Goal: Information Seeking & Learning: Find specific fact

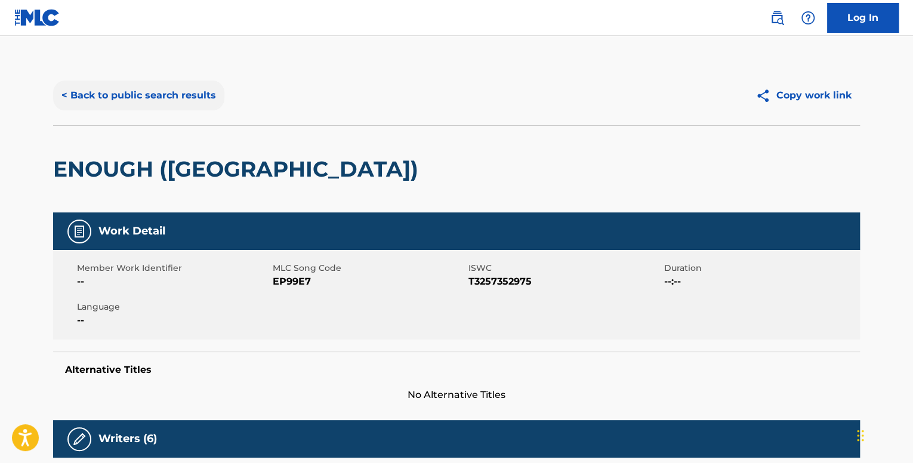
click at [151, 105] on button "< Back to public search results" at bounding box center [138, 96] width 171 height 30
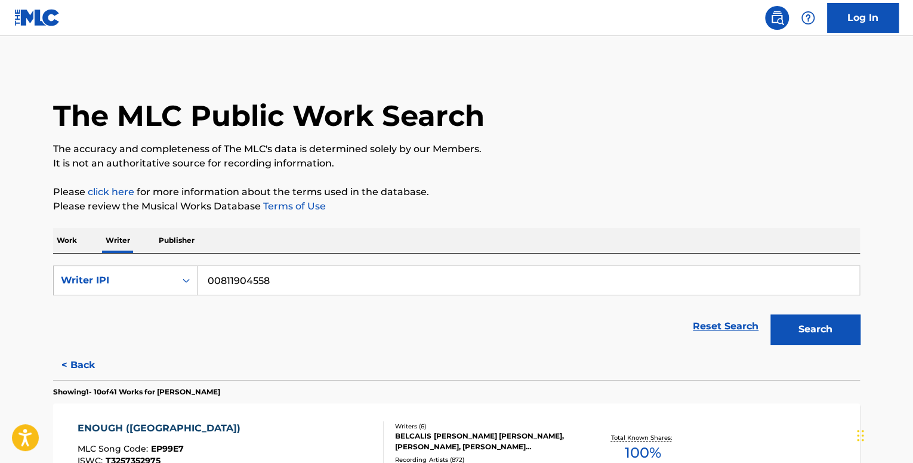
drag, startPoint x: 272, startPoint y: 282, endPoint x: 211, endPoint y: 289, distance: 61.9
click at [211, 289] on input "00811904558" at bounding box center [529, 280] width 662 height 29
type input "0"
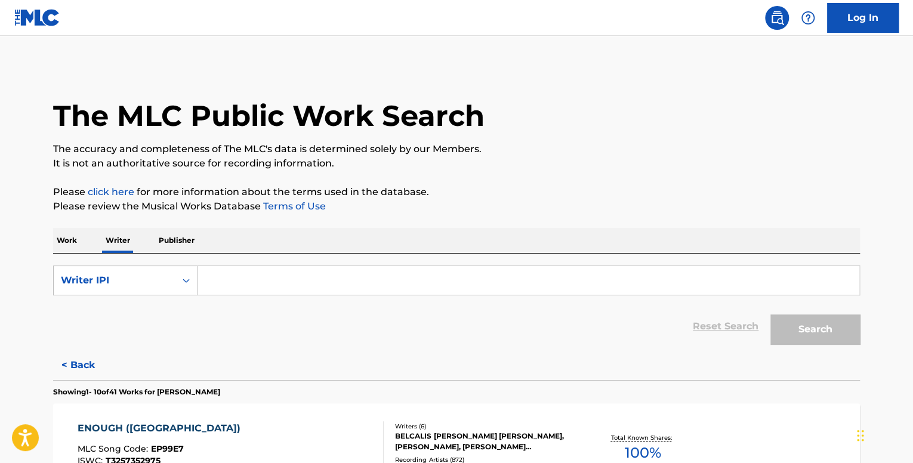
paste input "00846672108"
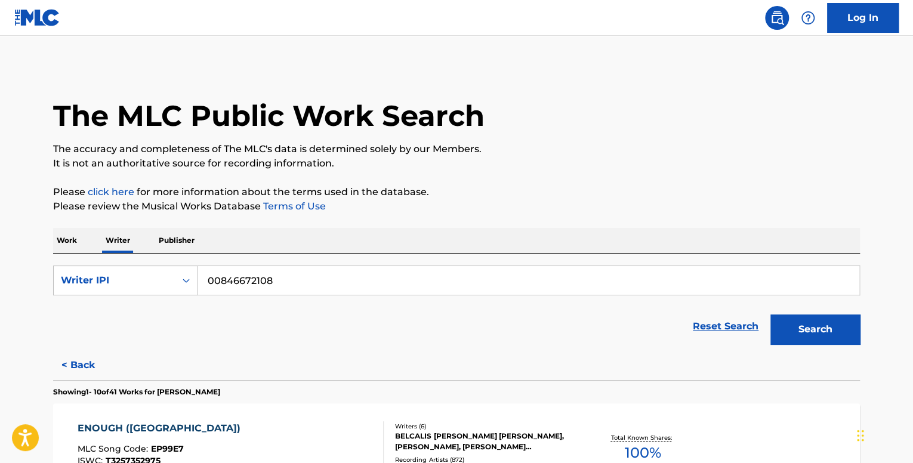
type input "00846672108"
click at [770, 314] on button "Search" at bounding box center [815, 329] width 90 height 30
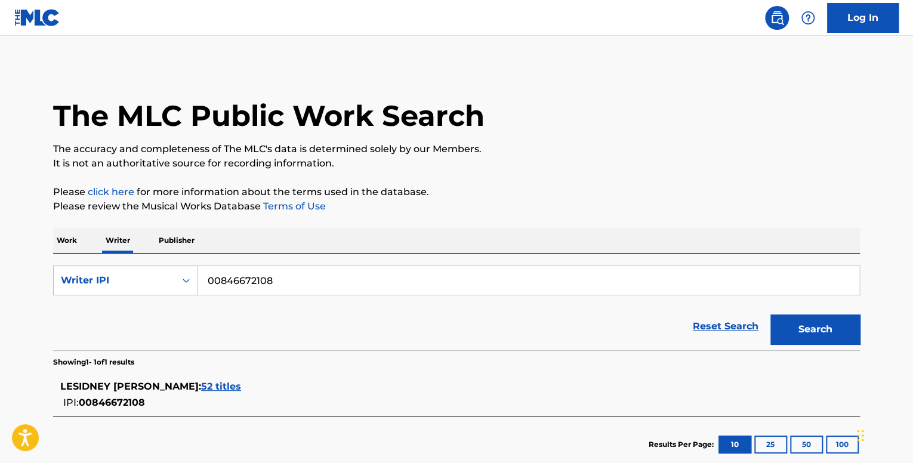
click at [241, 391] on span "52 titles" at bounding box center [221, 386] width 40 height 11
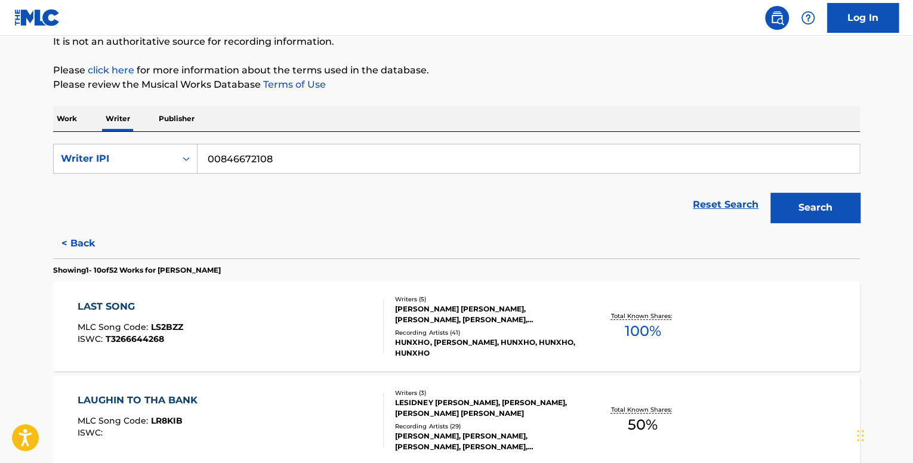
scroll to position [191, 0]
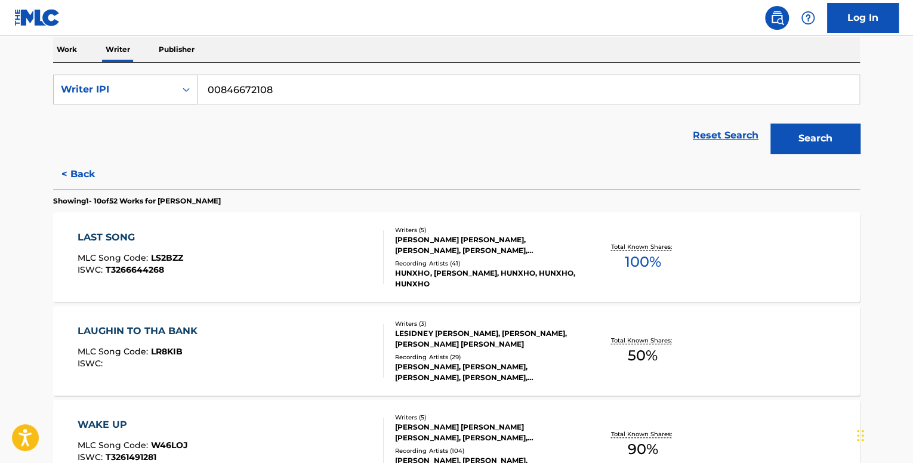
click at [266, 354] on div "LAUGHIN TO THA BANK MLC Song Code : LR8KIB ISWC :" at bounding box center [231, 351] width 307 height 54
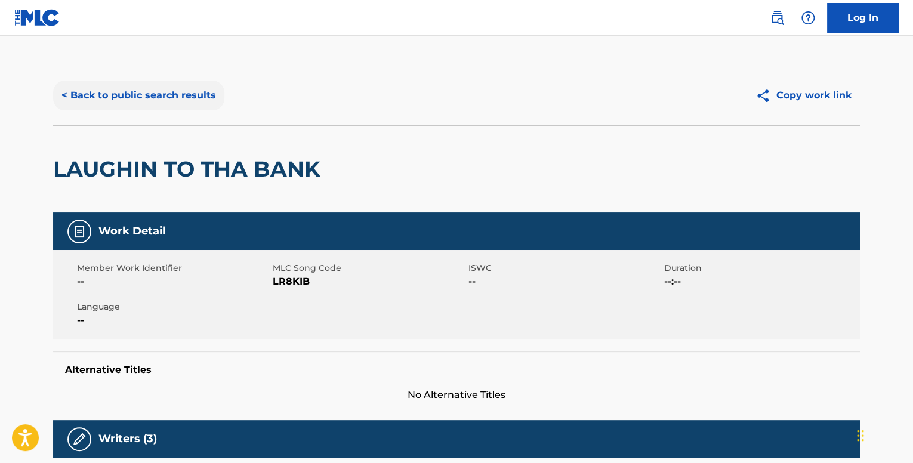
click at [85, 90] on button "< Back to public search results" at bounding box center [138, 96] width 171 height 30
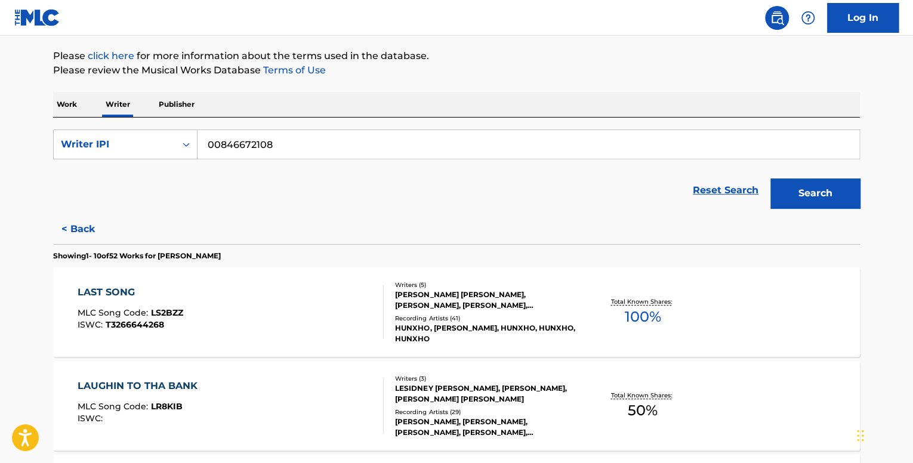
scroll to position [179, 0]
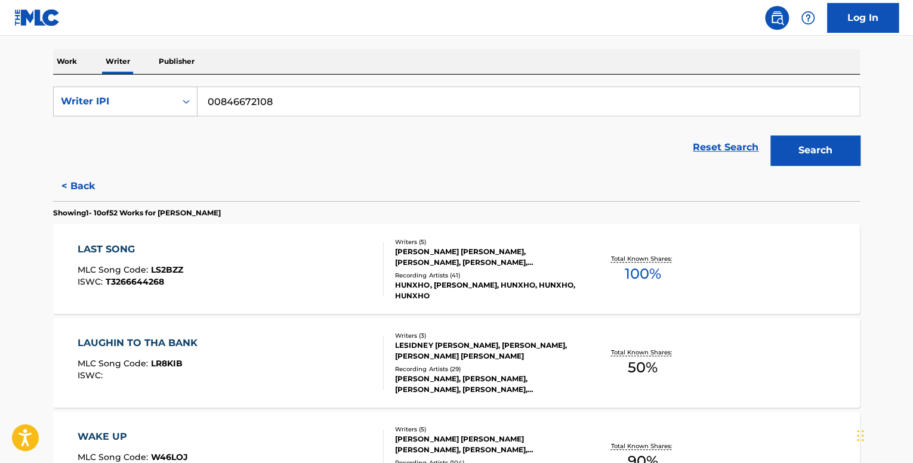
click at [295, 276] on div "LAST SONG MLC Song Code : LS2BZZ ISWC : T3266644268" at bounding box center [231, 269] width 307 height 54
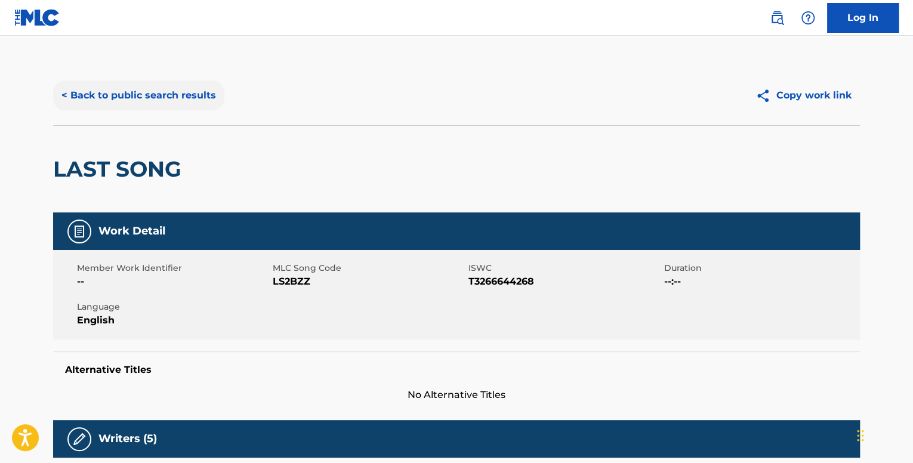
click at [178, 106] on button "< Back to public search results" at bounding box center [138, 96] width 171 height 30
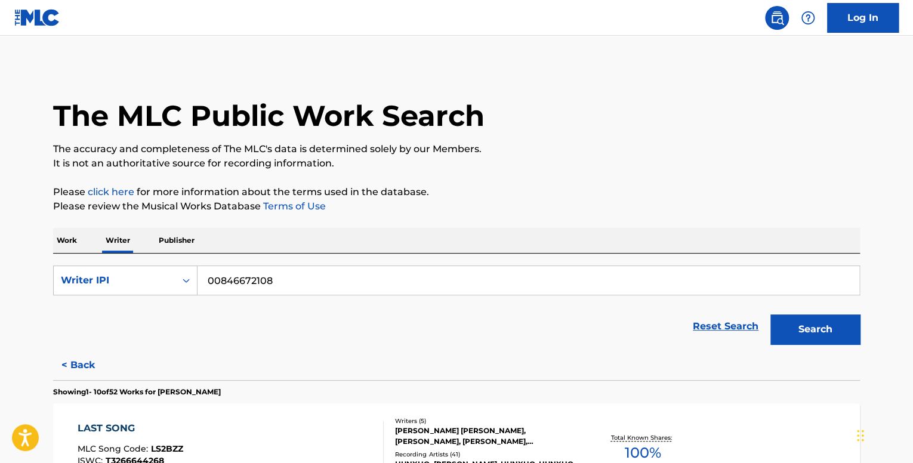
click at [74, 240] on p "Work" at bounding box center [66, 240] width 27 height 25
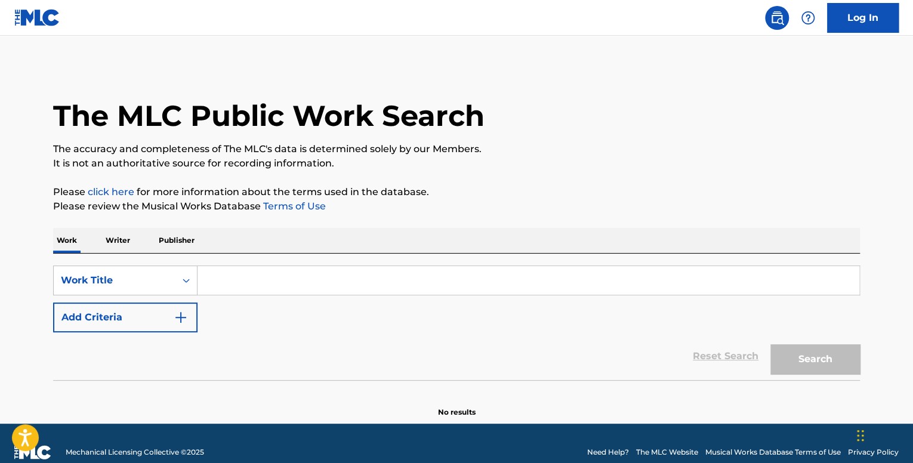
click at [297, 289] on input "Search Form" at bounding box center [529, 280] width 662 height 29
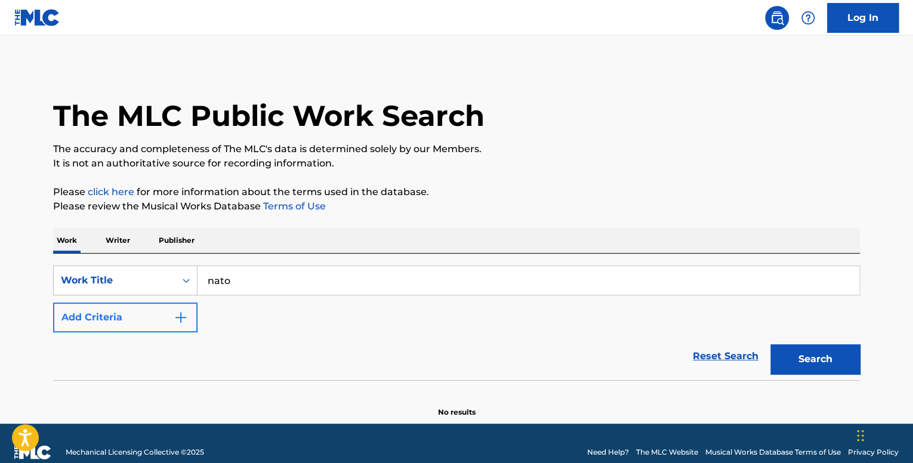
type input "nato"
click at [163, 319] on button "Add Criteria" at bounding box center [125, 318] width 144 height 30
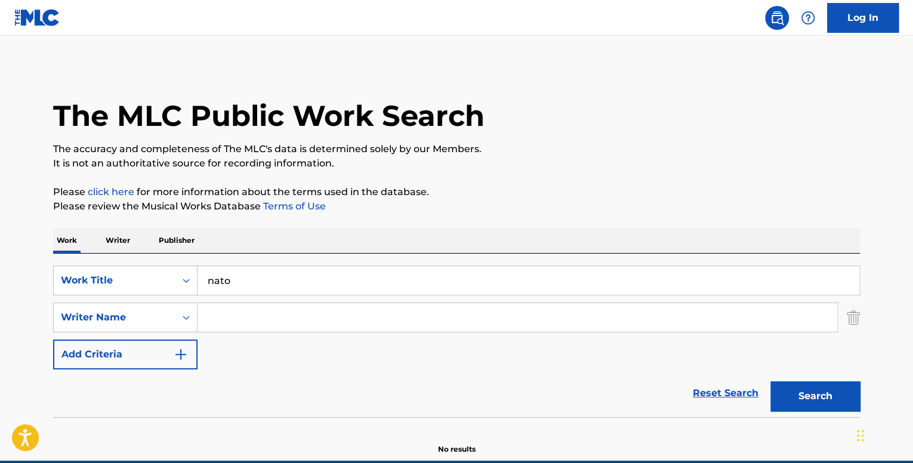
click at [232, 314] on input "Search Form" at bounding box center [518, 317] width 640 height 29
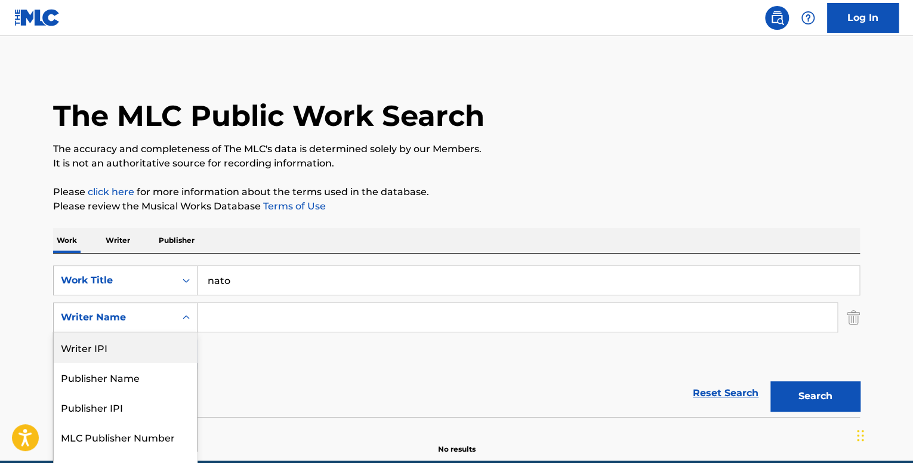
click at [171, 328] on div "5 results available. Use Up and Down to choose options, press Enter to select t…" at bounding box center [125, 318] width 144 height 30
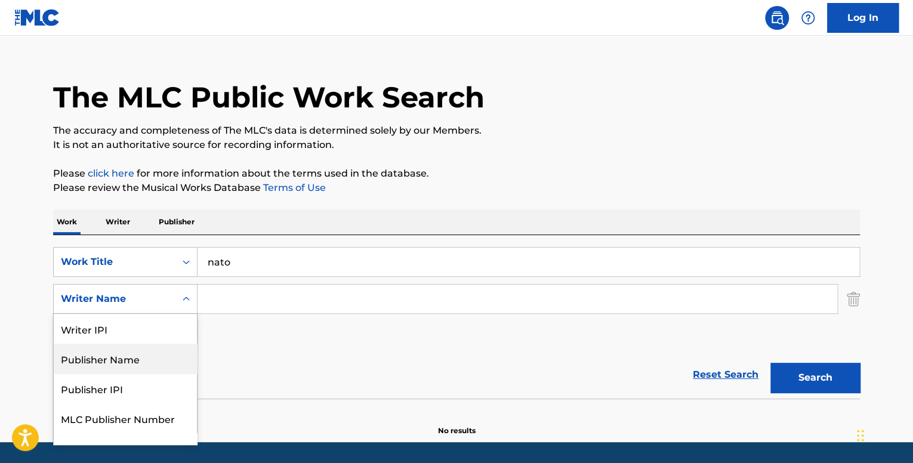
scroll to position [18, 0]
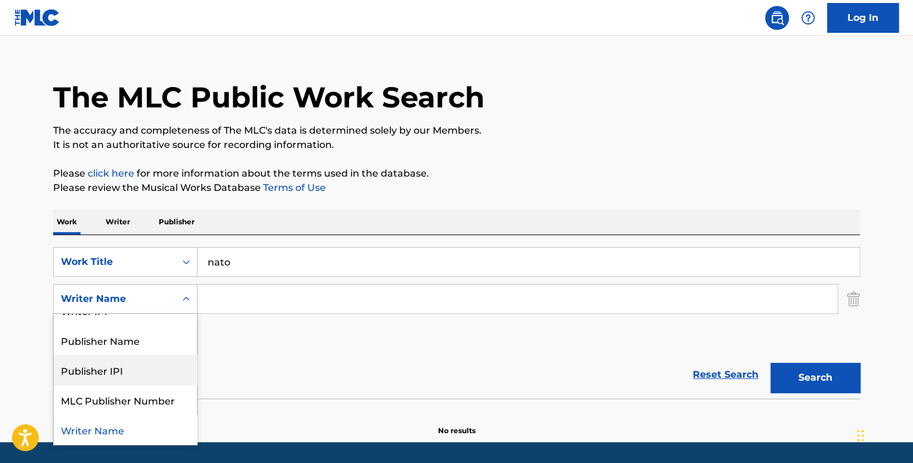
click at [288, 342] on div "SearchWithCriteria26701dcf-1732-41e6-971c-b4d8ffae395f Work Title nato SearchWi…" at bounding box center [456, 299] width 807 height 104
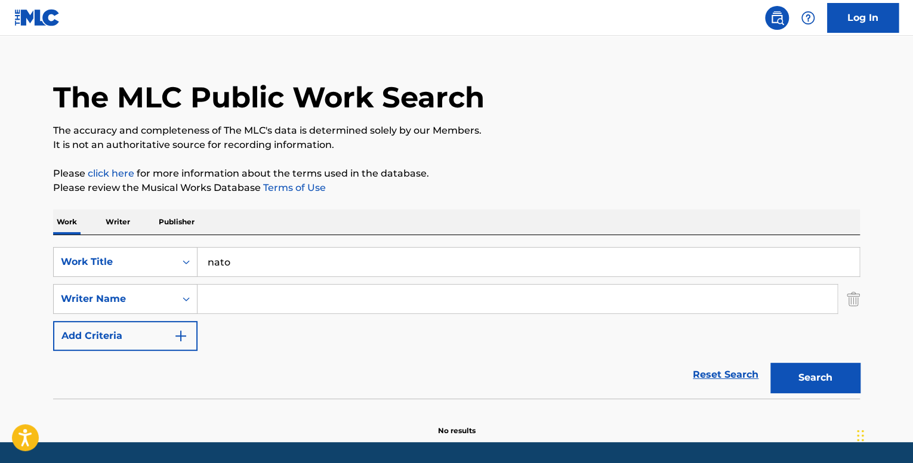
click at [256, 299] on input "Search Form" at bounding box center [518, 299] width 640 height 29
paste input "[PERSON_NAME]"
type input "[PERSON_NAME]"
click at [770, 363] on button "Search" at bounding box center [815, 378] width 90 height 30
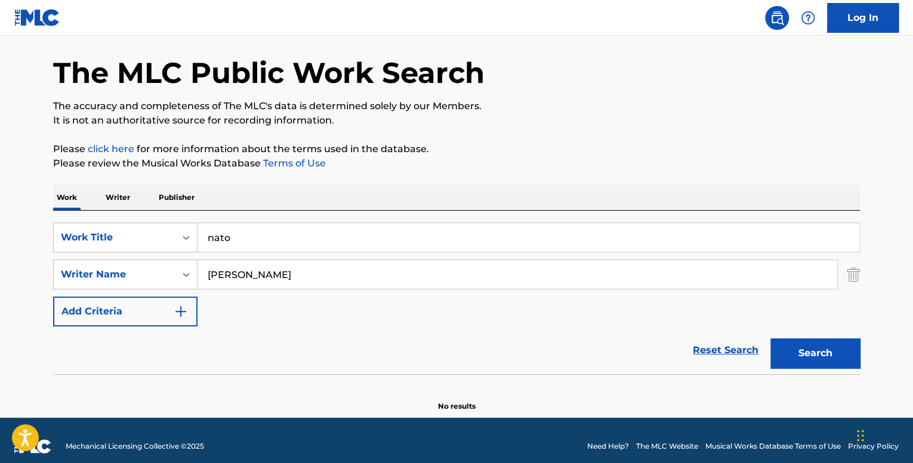
scroll to position [55, 0]
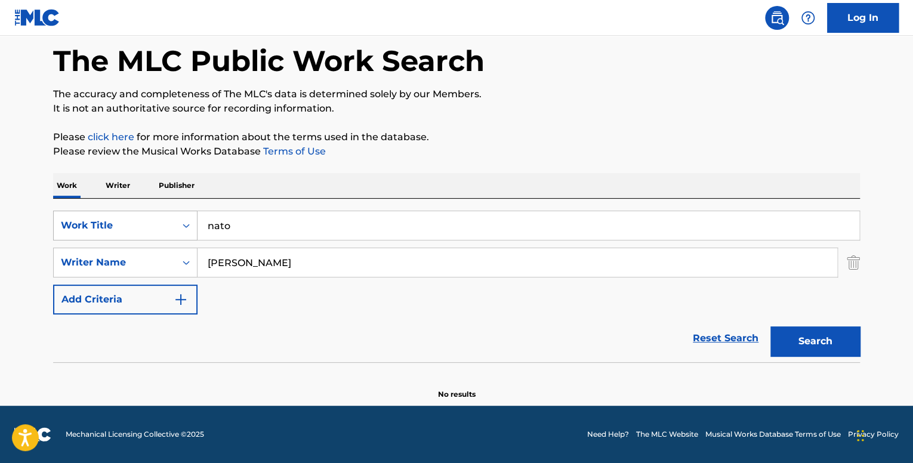
drag, startPoint x: 274, startPoint y: 224, endPoint x: 174, endPoint y: 213, distance: 100.3
click at [172, 216] on div "SearchWithCriteria26701dcf-1732-41e6-971c-b4d8ffae395f Work Title nato" at bounding box center [456, 226] width 807 height 30
type input "parking lot"
drag, startPoint x: 276, startPoint y: 269, endPoint x: 130, endPoint y: 282, distance: 146.1
click at [138, 278] on div "SearchWithCriteria26701dcf-1732-41e6-971c-b4d8ffae395f Work Title parking lot S…" at bounding box center [456, 263] width 807 height 104
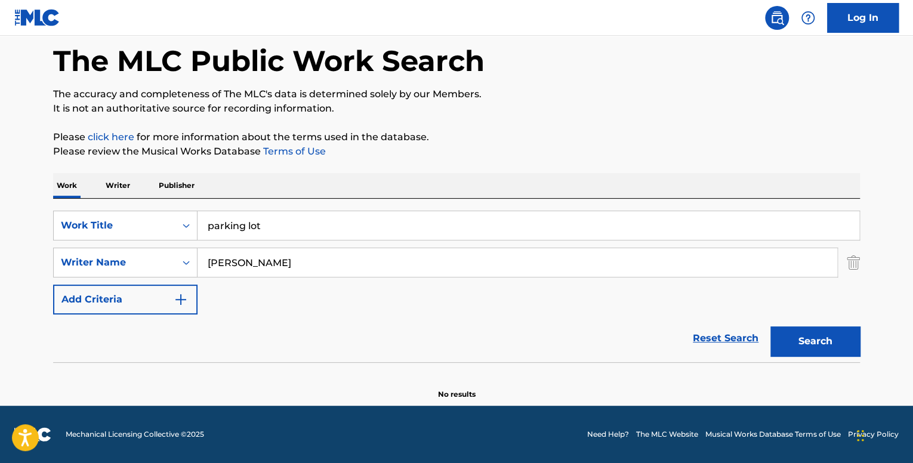
type input "[PERSON_NAME]"
click at [123, 187] on p "Writer" at bounding box center [118, 185] width 32 height 25
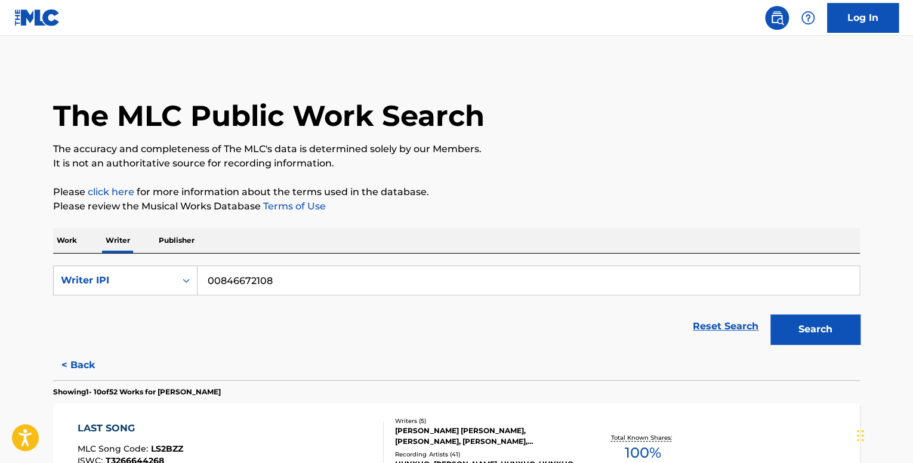
drag, startPoint x: 301, startPoint y: 289, endPoint x: 214, endPoint y: 280, distance: 88.2
click at [214, 280] on input "00846672108" at bounding box center [529, 280] width 662 height 29
type input "0"
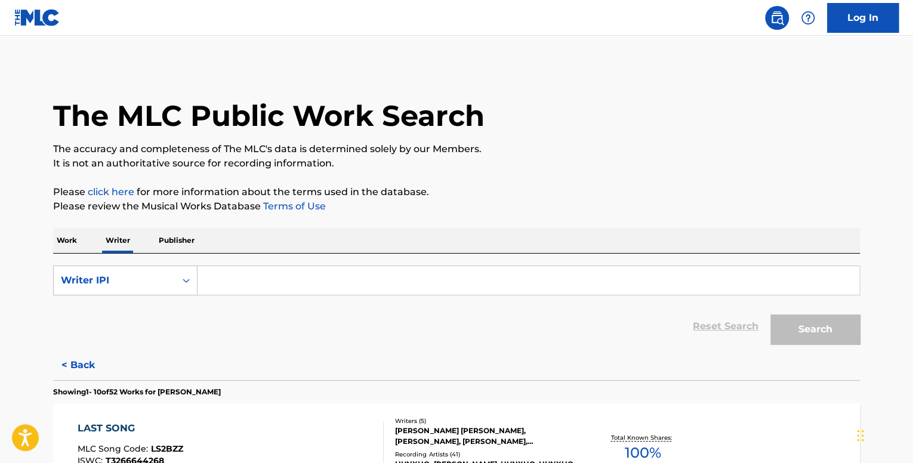
paste input "00845412932"
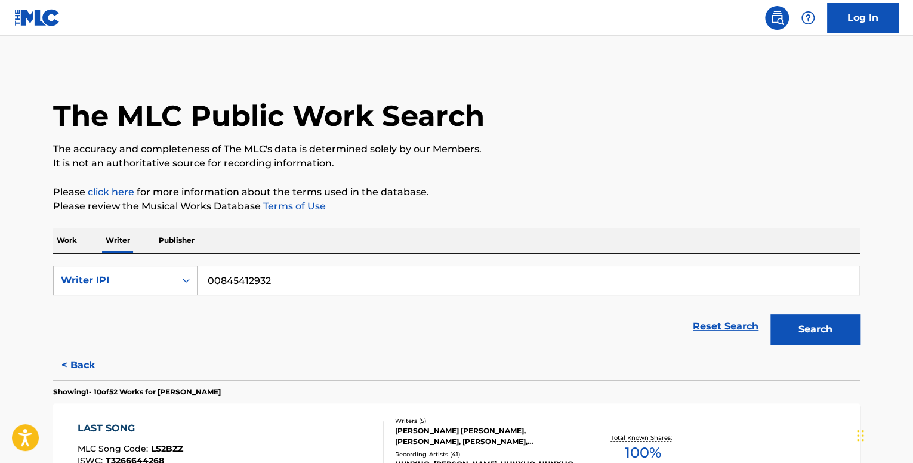
click at [770, 314] on button "Search" at bounding box center [815, 329] width 90 height 30
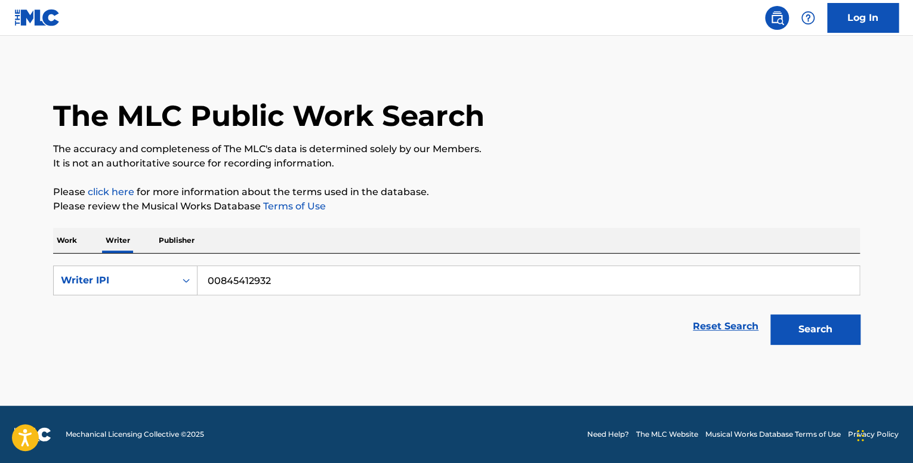
click at [229, 285] on input "00845412932" at bounding box center [529, 280] width 662 height 29
type input "00845412932"
click at [770, 314] on button "Search" at bounding box center [815, 329] width 90 height 30
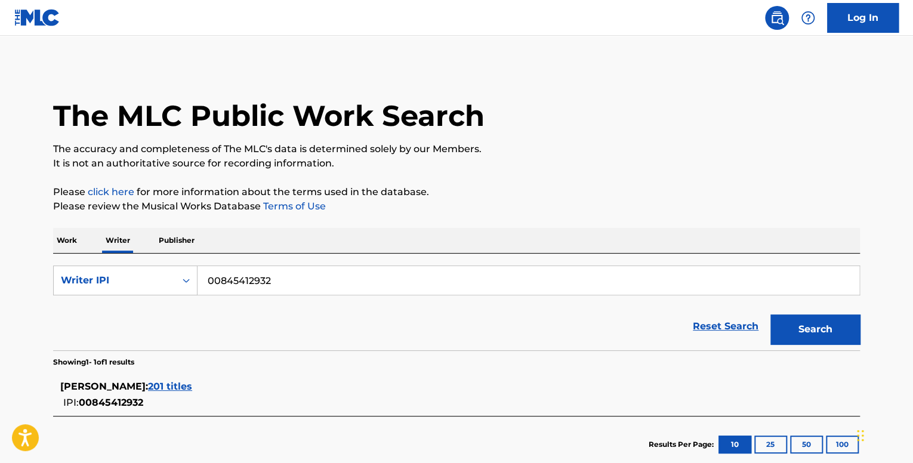
click at [182, 392] on div "[PERSON_NAME] : 201 titles" at bounding box center [440, 387] width 761 height 14
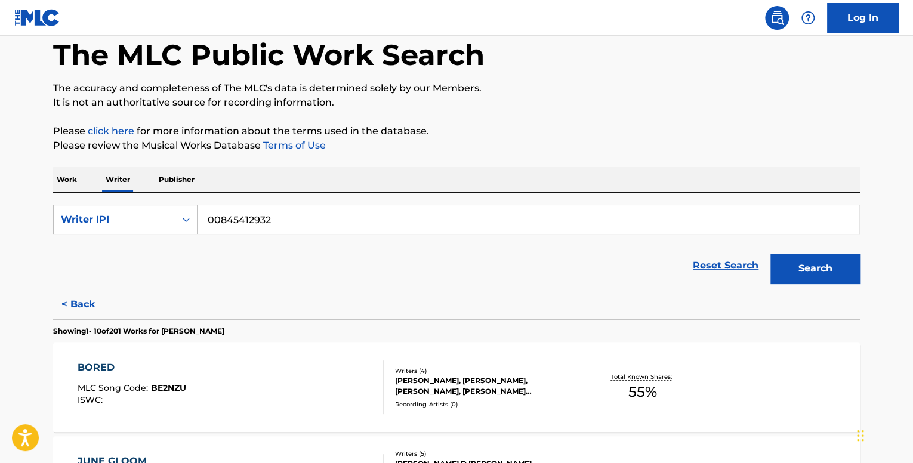
scroll to position [179, 0]
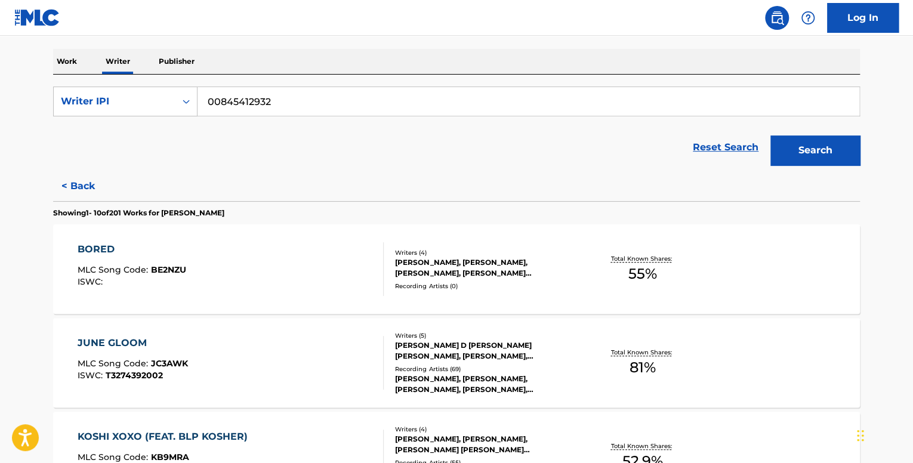
click at [257, 270] on div "BORED MLC Song Code : BE2NZU ISWC :" at bounding box center [231, 269] width 307 height 54
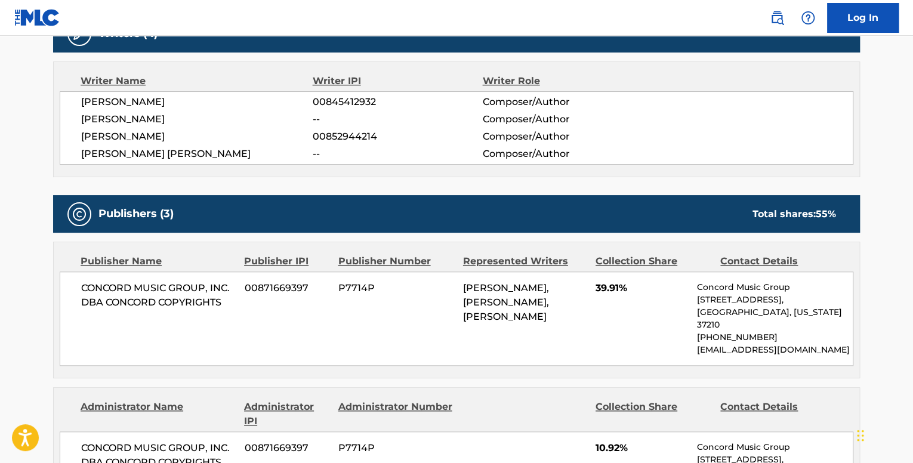
scroll to position [418, 0]
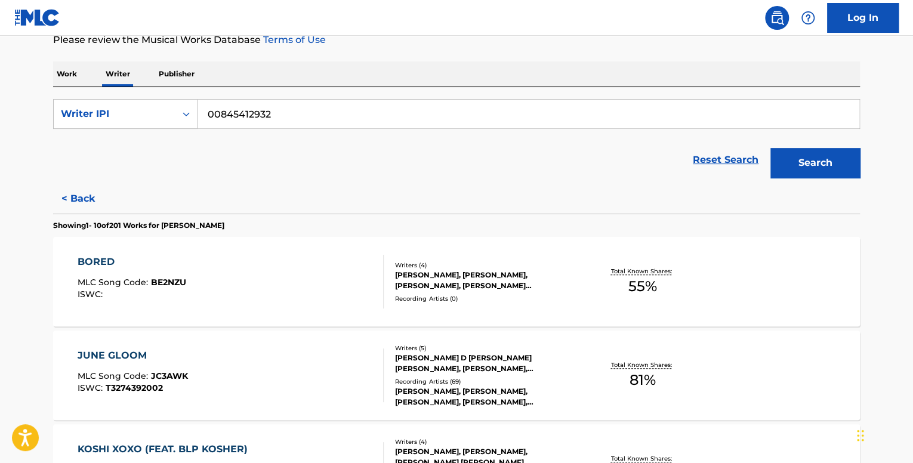
scroll to position [239, 0]
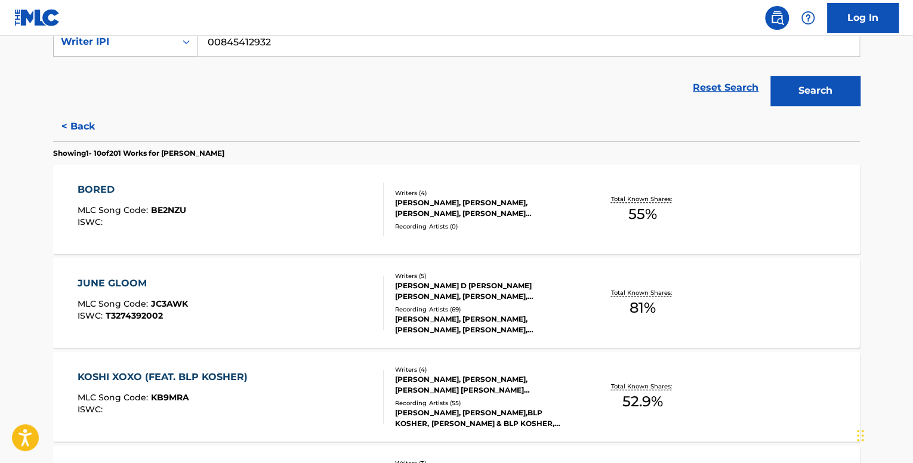
click at [129, 281] on div "JUNE GLOOM" at bounding box center [133, 283] width 110 height 14
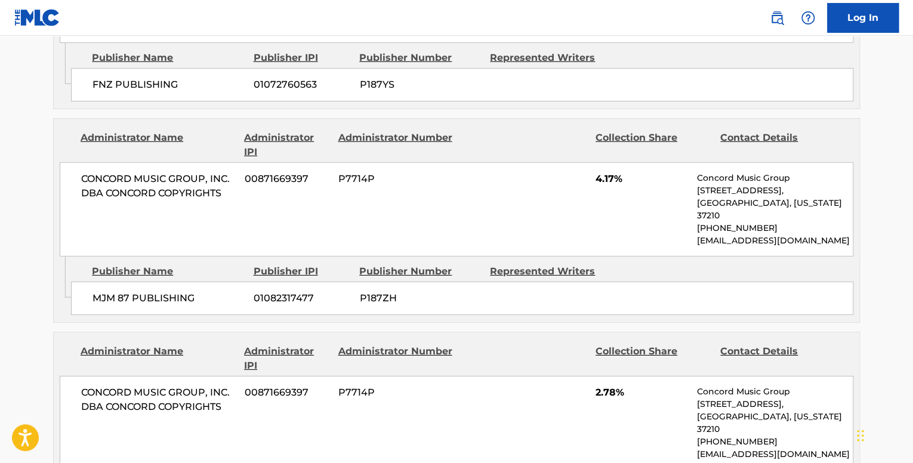
scroll to position [1969, 0]
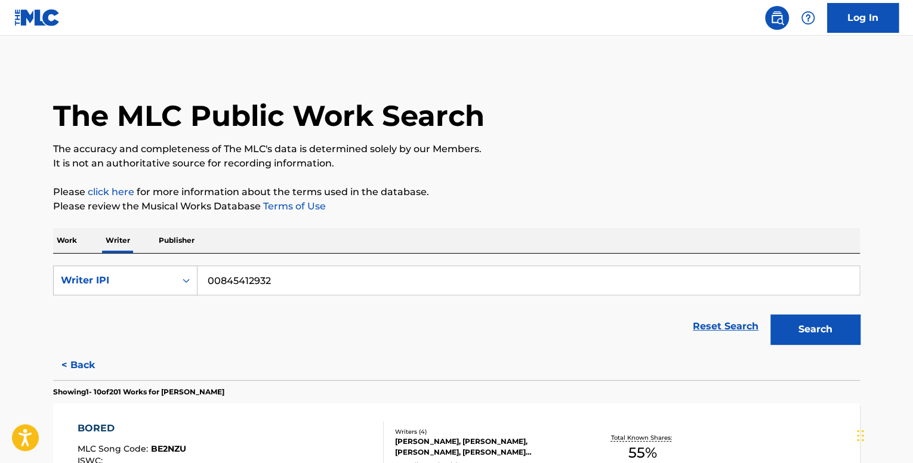
scroll to position [298, 0]
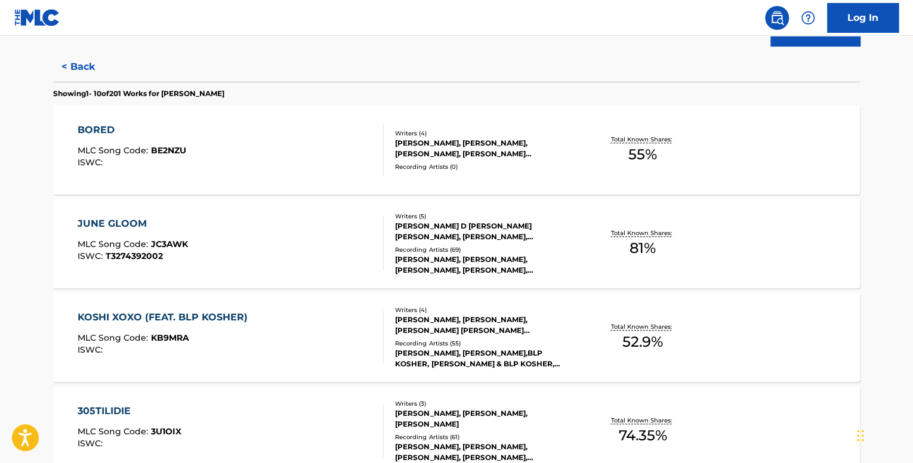
click at [212, 307] on div "KOSHI XOXO (FEAT. BLP KOSHER) MLC Song Code : KB9MRA ISWC : Writers ( 4 ) [PERS…" at bounding box center [456, 337] width 807 height 90
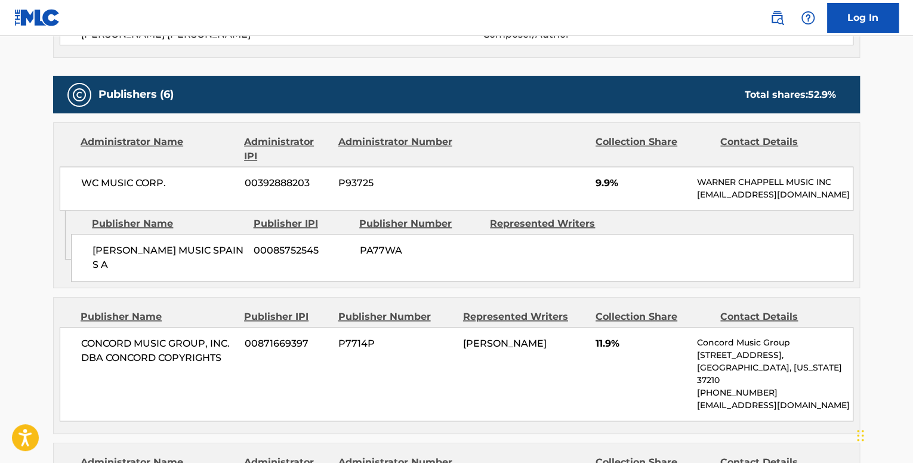
scroll to position [716, 0]
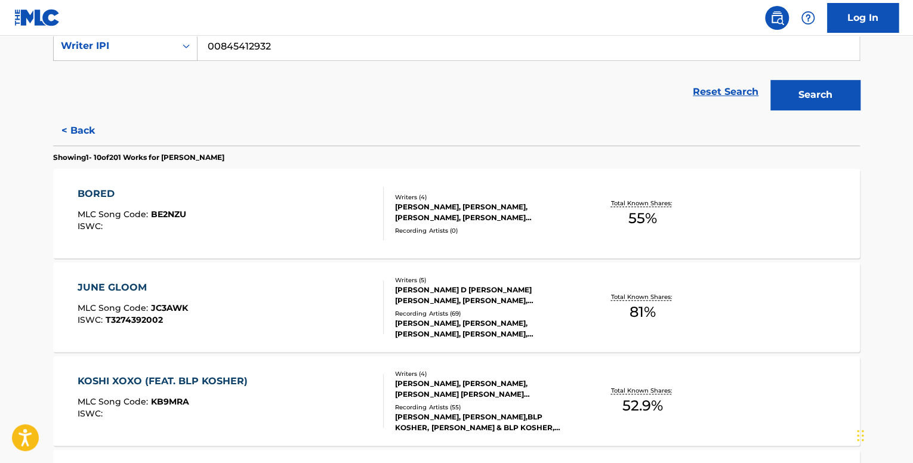
scroll to position [358, 0]
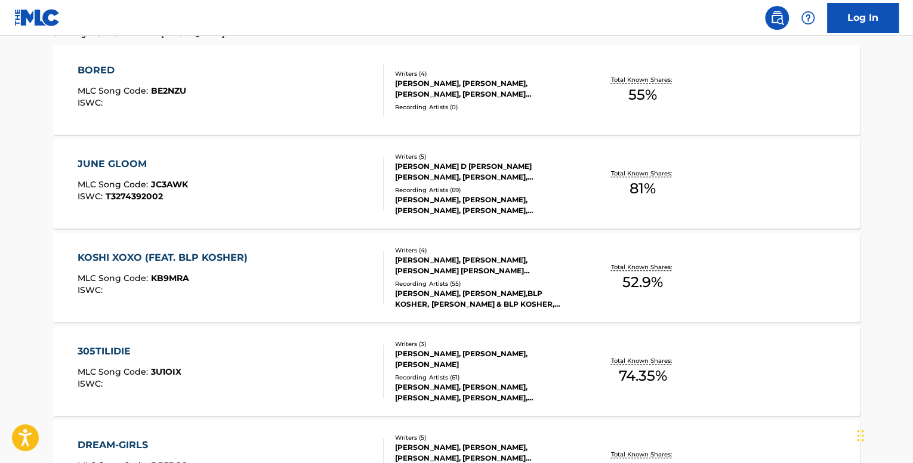
click at [264, 338] on div "305TILIDIE MLC Song Code : 3U1OIX ISWC : Writers ( 3 ) [PERSON_NAME], [PERSON_N…" at bounding box center [456, 371] width 807 height 90
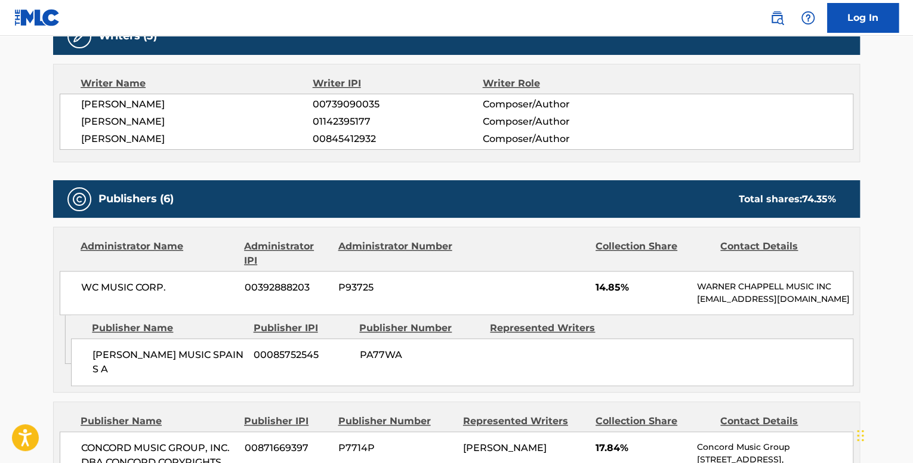
scroll to position [597, 0]
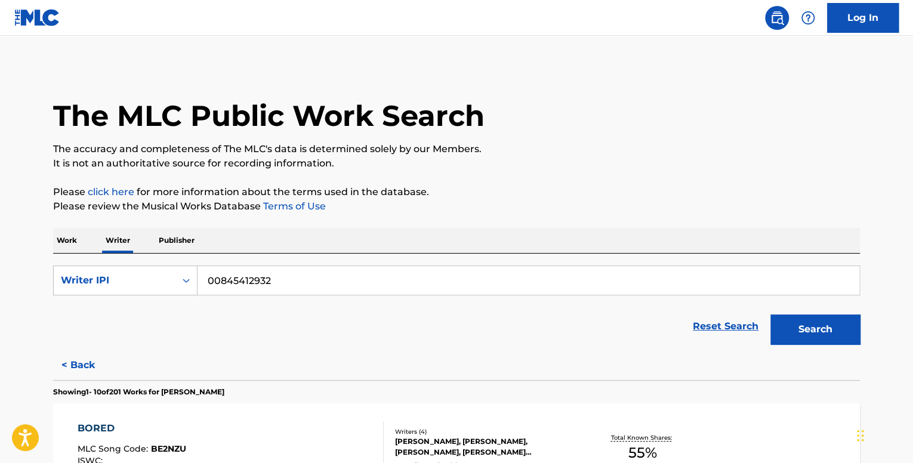
drag, startPoint x: 284, startPoint y: 279, endPoint x: 174, endPoint y: 264, distance: 110.8
click at [174, 272] on div "SearchWithCriteriade94fa15-634e-4603-8d88-8ff2576529cb Writer IPI 00845412932" at bounding box center [456, 281] width 807 height 30
paste input "0071890802"
type input "00718908022"
click at [770, 314] on button "Search" at bounding box center [815, 329] width 90 height 30
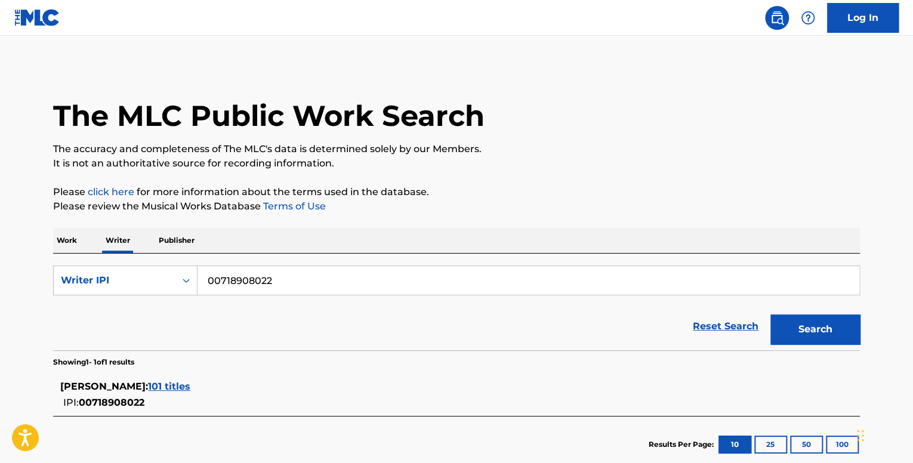
click at [190, 391] on span "101 titles" at bounding box center [169, 386] width 42 height 11
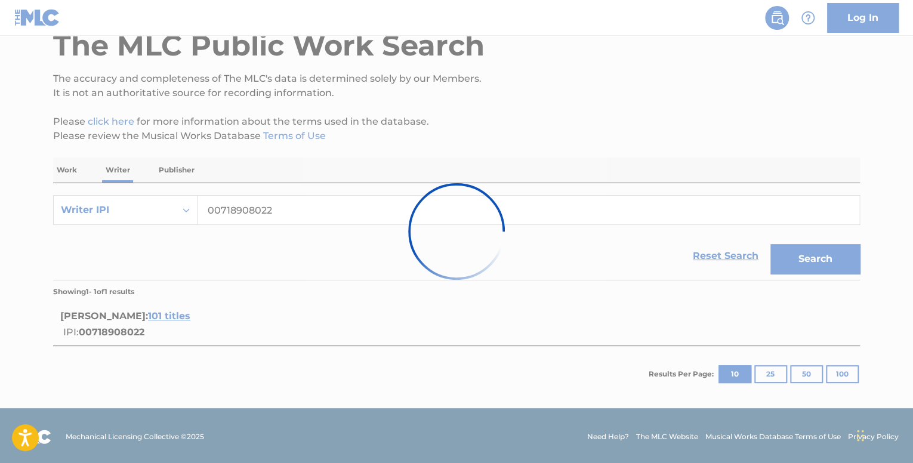
scroll to position [72, 0]
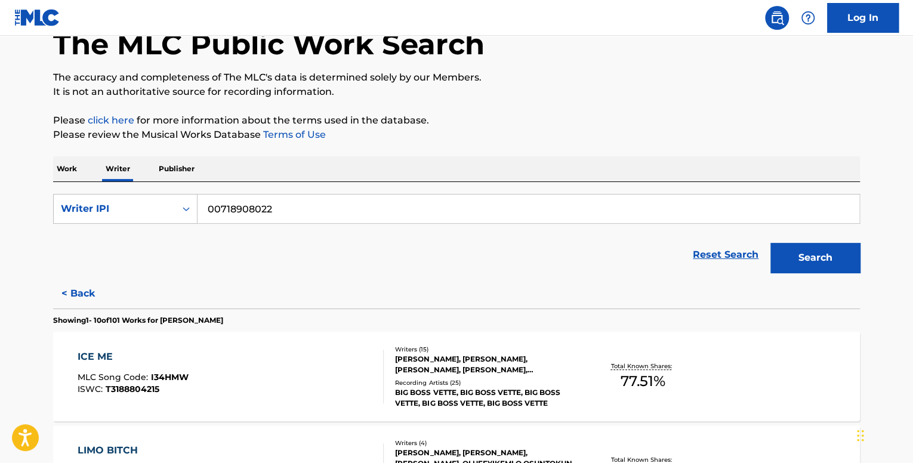
click at [255, 350] on div "ICE ME MLC Song Code : I34HMW ISWC : T3188804215" at bounding box center [231, 377] width 307 height 54
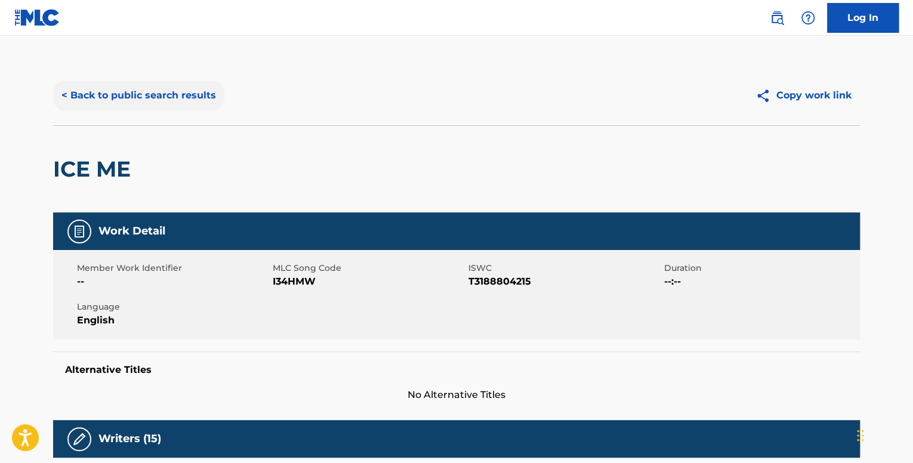
click at [109, 88] on button "< Back to public search results" at bounding box center [138, 96] width 171 height 30
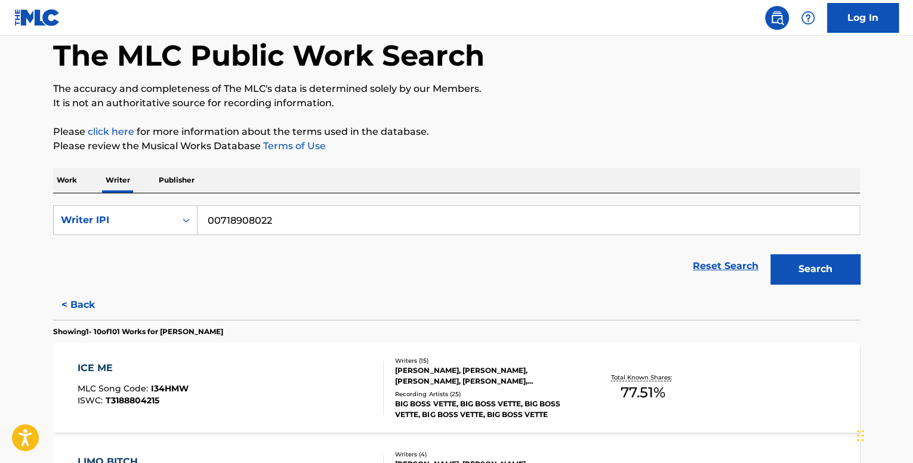
scroll to position [239, 0]
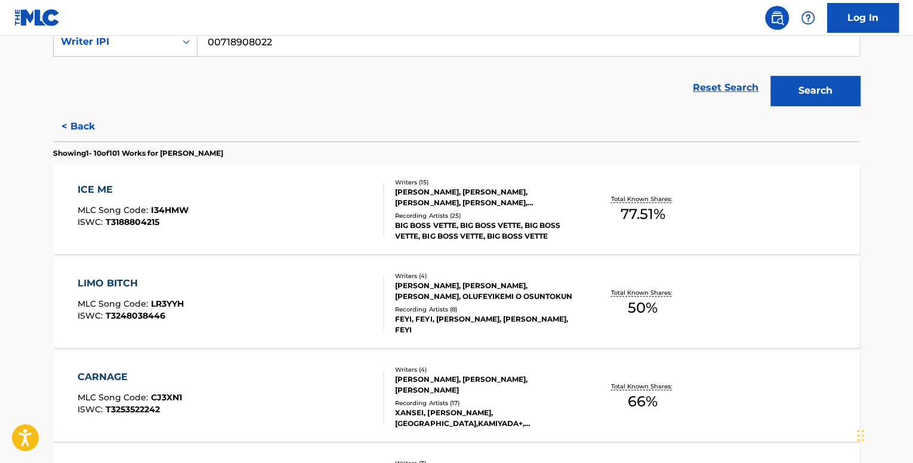
click at [323, 304] on div "LIMO BITCH MLC Song Code : LR3YYH ISWC : T3248038446" at bounding box center [231, 303] width 307 height 54
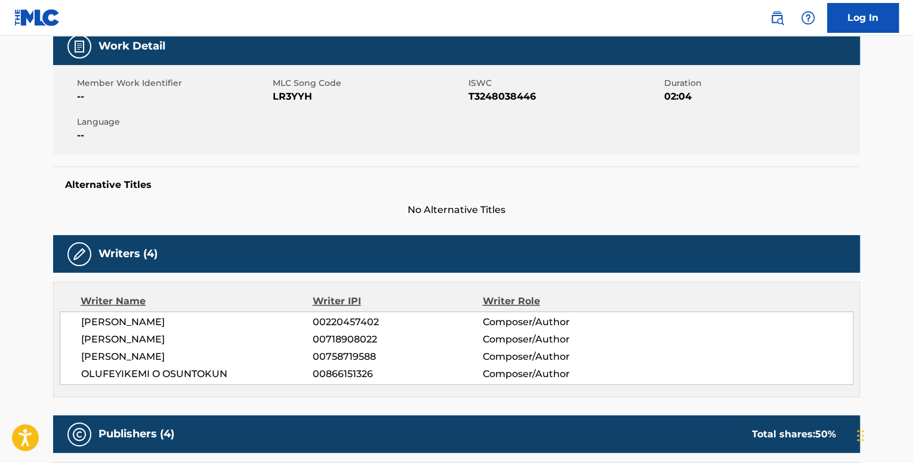
scroll to position [23, 0]
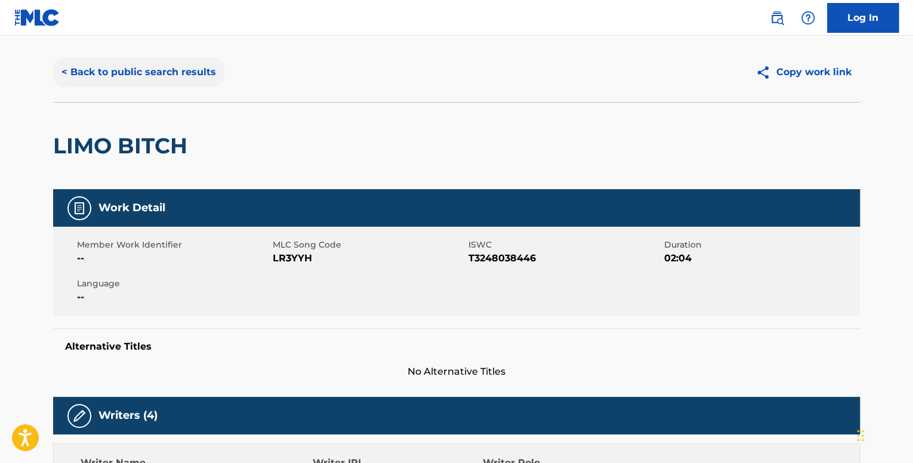
click at [147, 78] on button "< Back to public search results" at bounding box center [138, 72] width 171 height 30
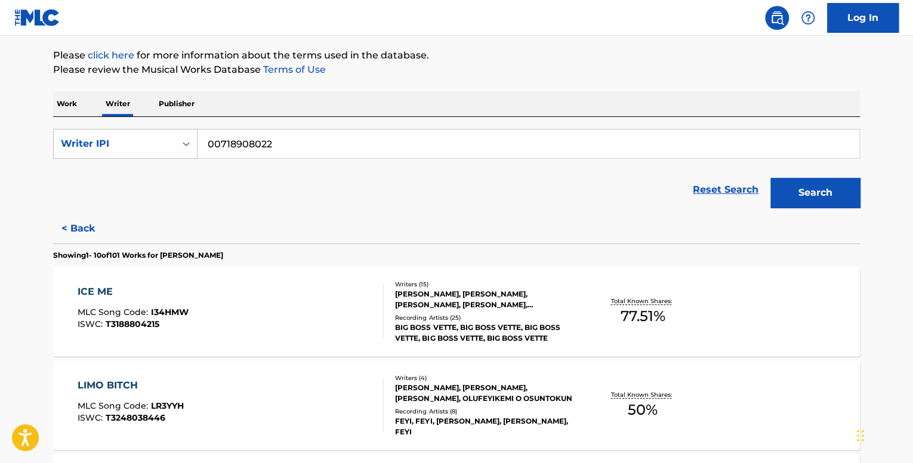
scroll to position [298, 0]
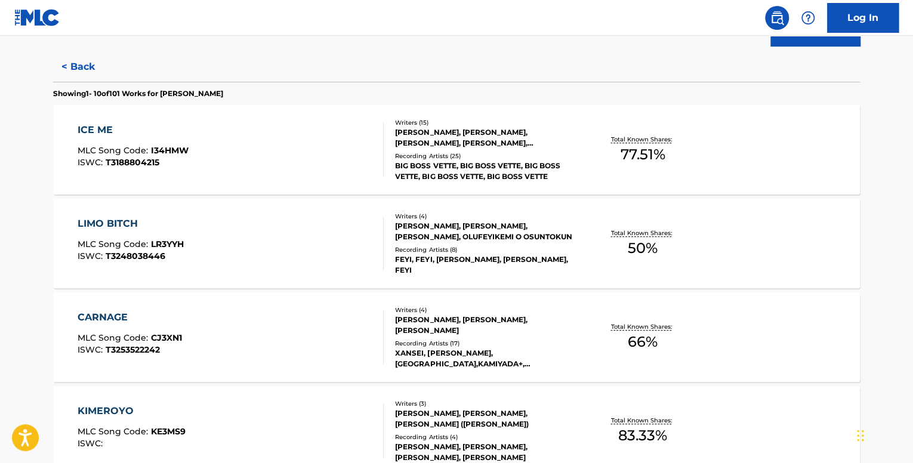
click at [185, 328] on div "CARNAGE MLC Song Code : CJ3XN1 ISWC : T3253522242" at bounding box center [231, 337] width 307 height 54
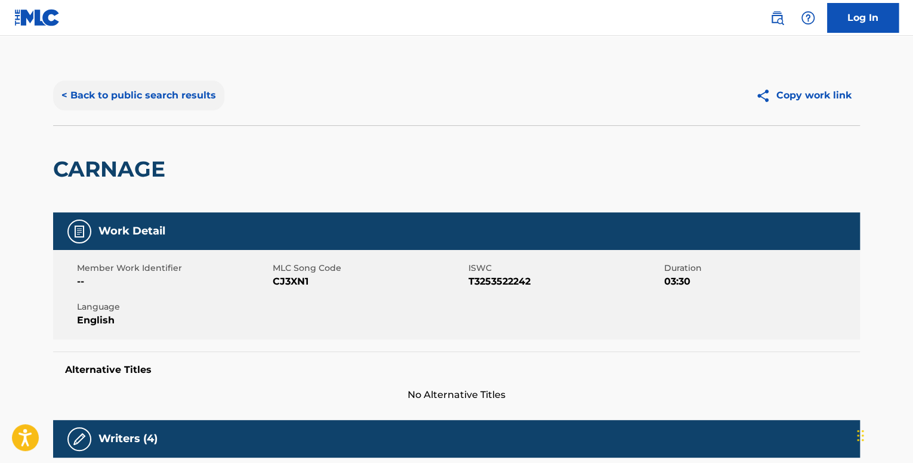
click at [162, 94] on button "< Back to public search results" at bounding box center [138, 96] width 171 height 30
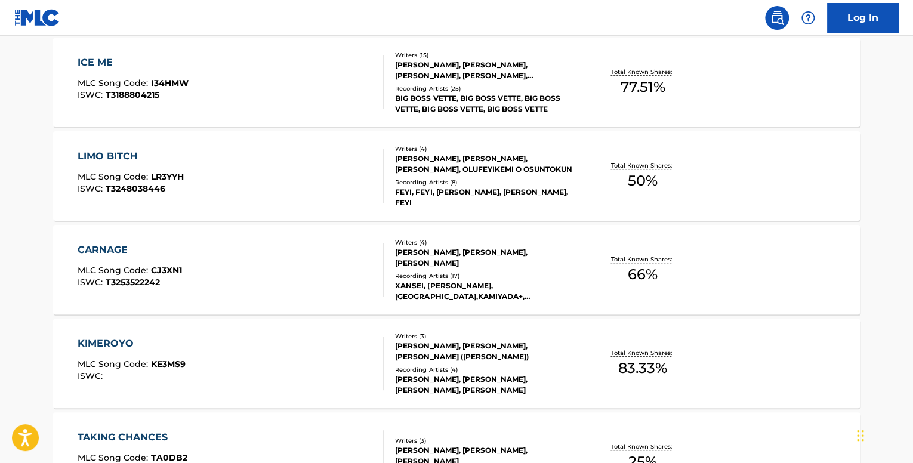
scroll to position [418, 0]
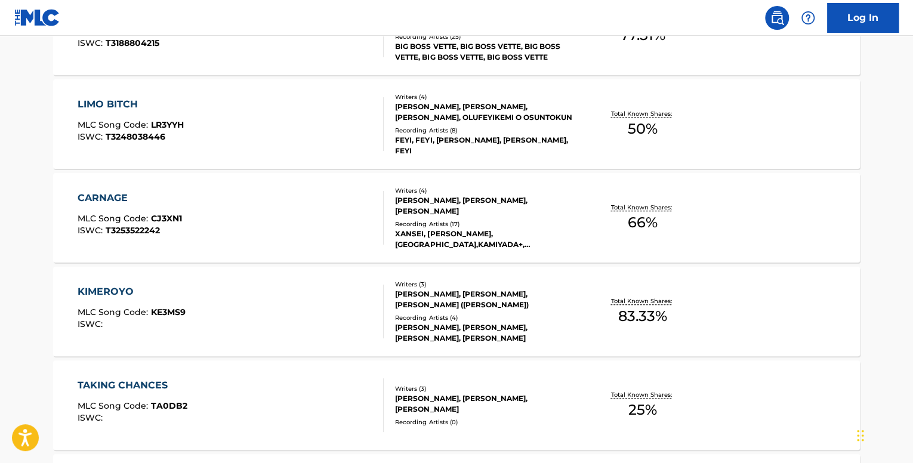
click at [184, 292] on div "KIMEROYO MLC Song Code : KE3MS9 ISWC :" at bounding box center [231, 312] width 307 height 54
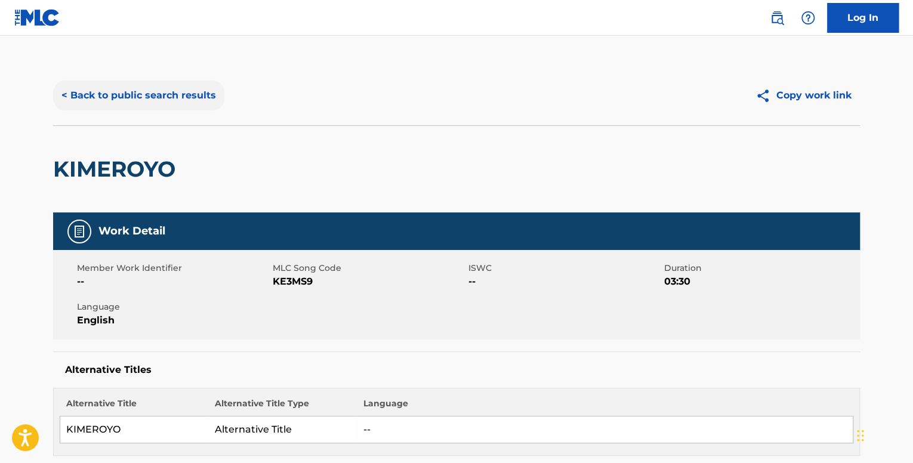
click at [183, 104] on button "< Back to public search results" at bounding box center [138, 96] width 171 height 30
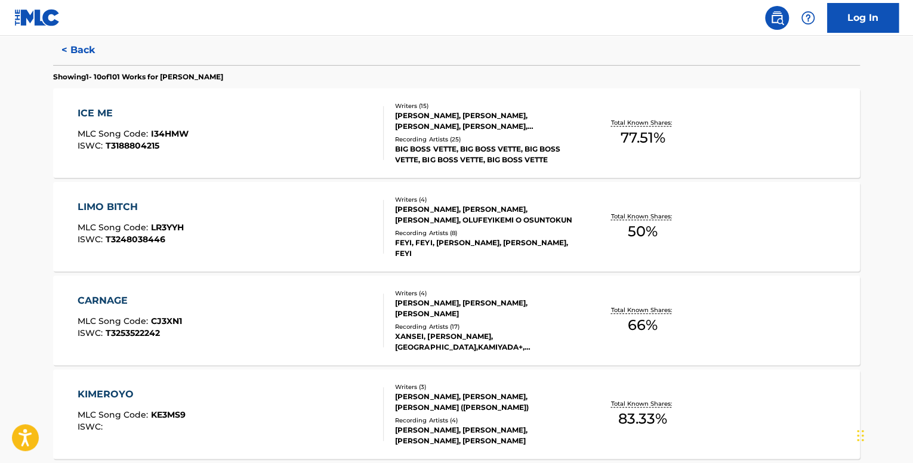
scroll to position [477, 0]
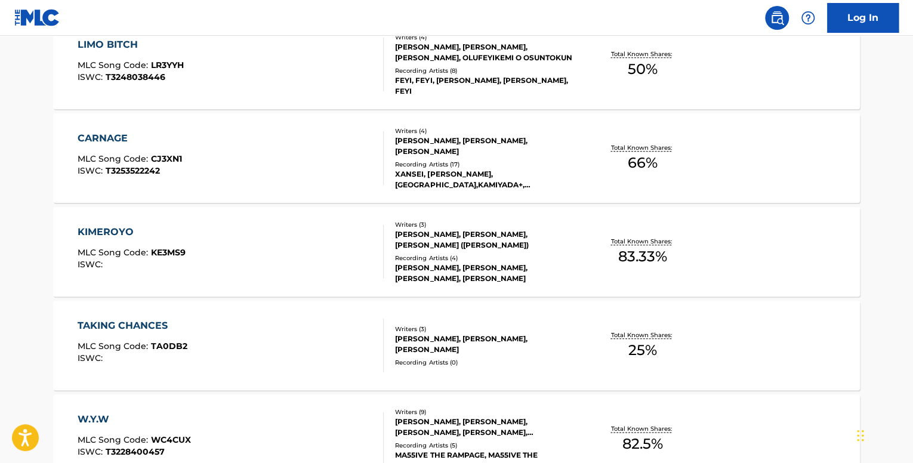
click at [196, 340] on div "TAKING CHANCES MLC Song Code : TA0DB2 ISWC :" at bounding box center [231, 346] width 307 height 54
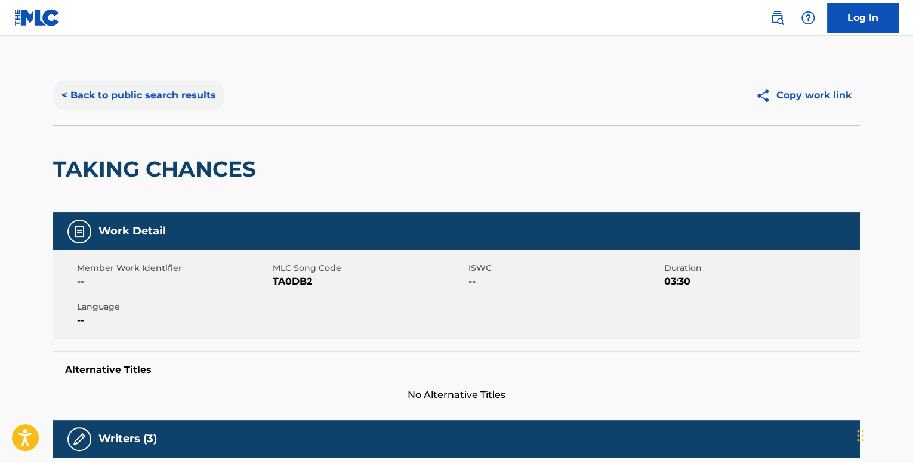
click at [168, 88] on button "< Back to public search results" at bounding box center [138, 96] width 171 height 30
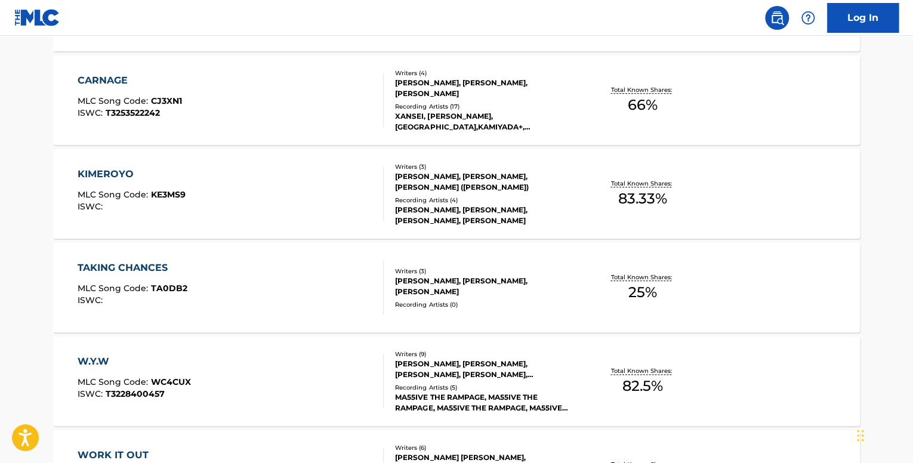
scroll to position [537, 0]
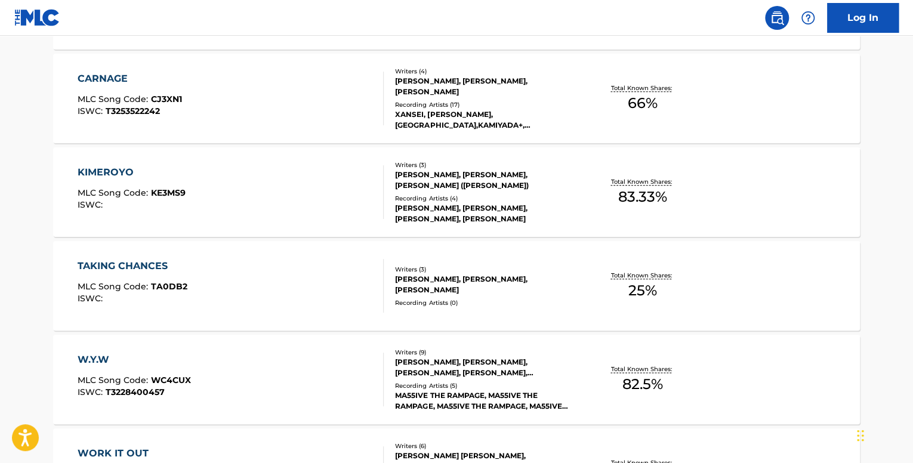
click at [245, 384] on div "W.Y.W MLC Song Code : WC4CUX ISWC : T3228400457" at bounding box center [231, 380] width 307 height 54
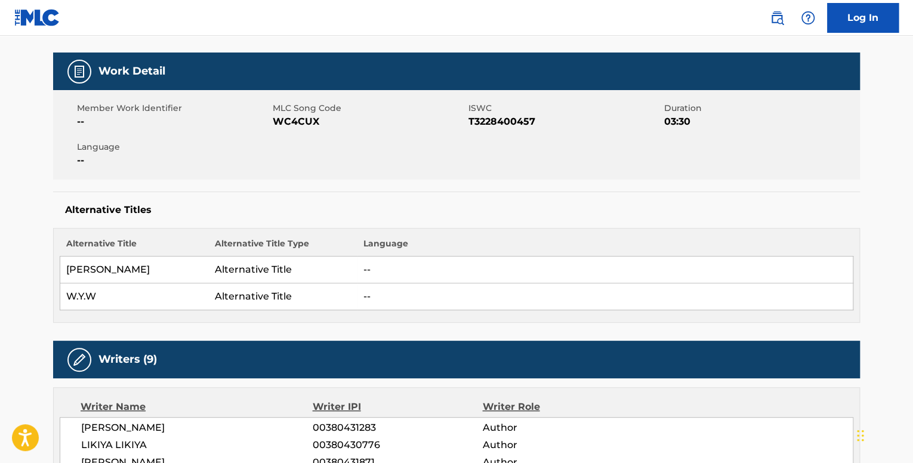
scroll to position [54, 0]
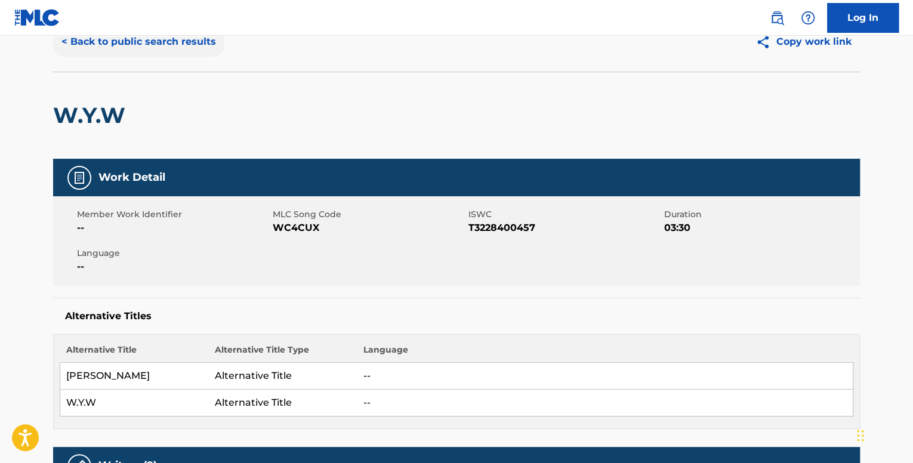
click at [129, 48] on button "< Back to public search results" at bounding box center [138, 42] width 171 height 30
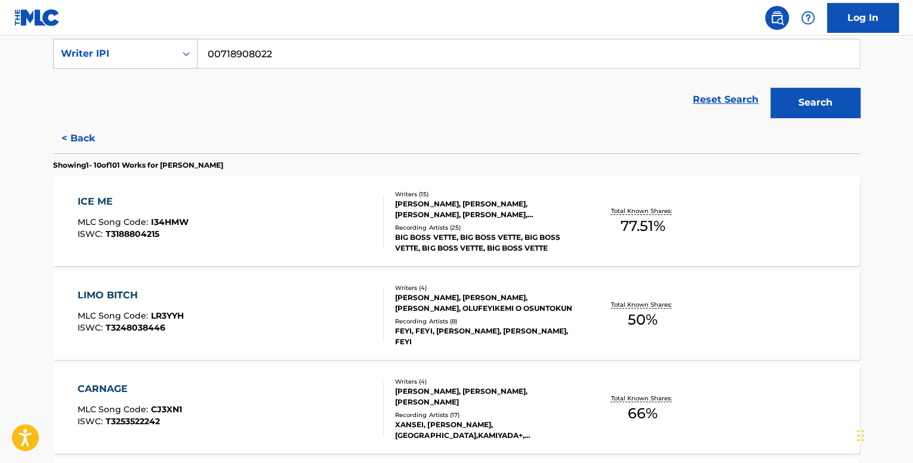
scroll to position [418, 0]
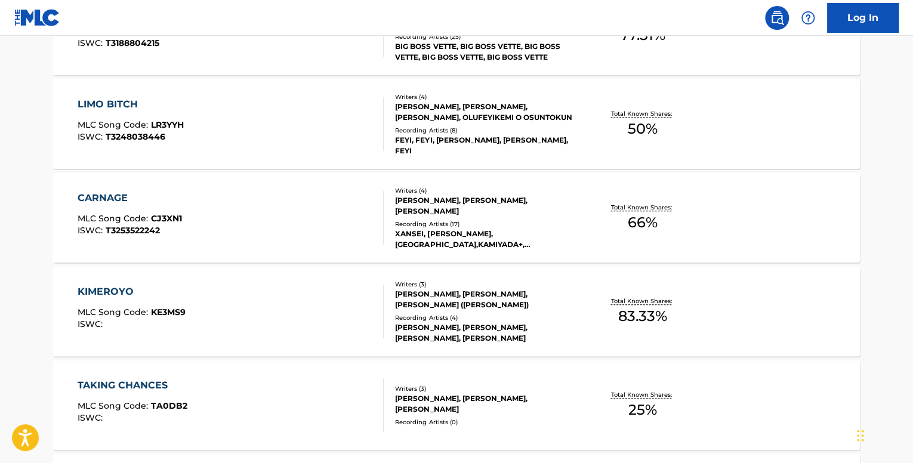
click at [229, 383] on div "TAKING CHANCES MLC Song Code : TA0DB2 ISWC :" at bounding box center [231, 405] width 307 height 54
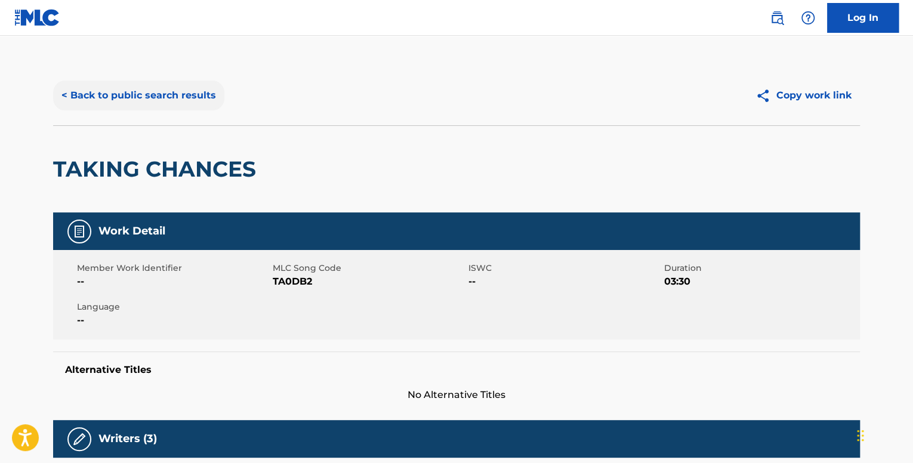
click at [173, 96] on button "< Back to public search results" at bounding box center [138, 96] width 171 height 30
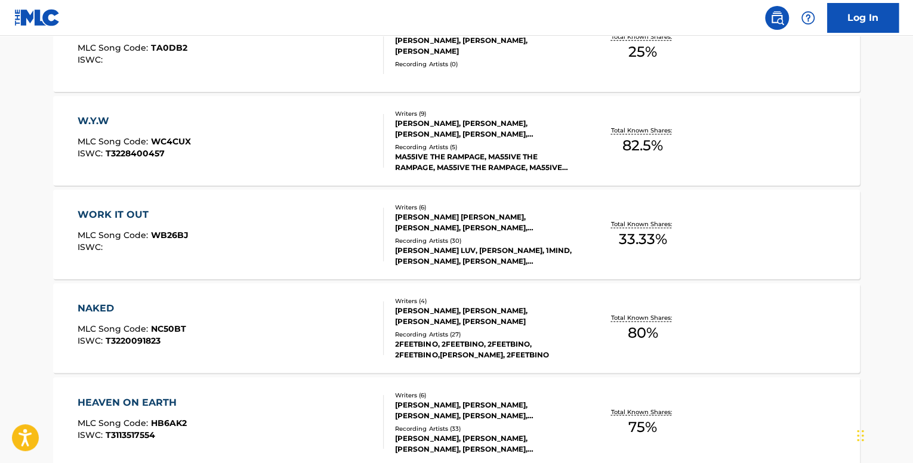
click at [300, 239] on div "WORK IT OUT MLC Song Code : WB26BJ ISWC :" at bounding box center [231, 235] width 307 height 54
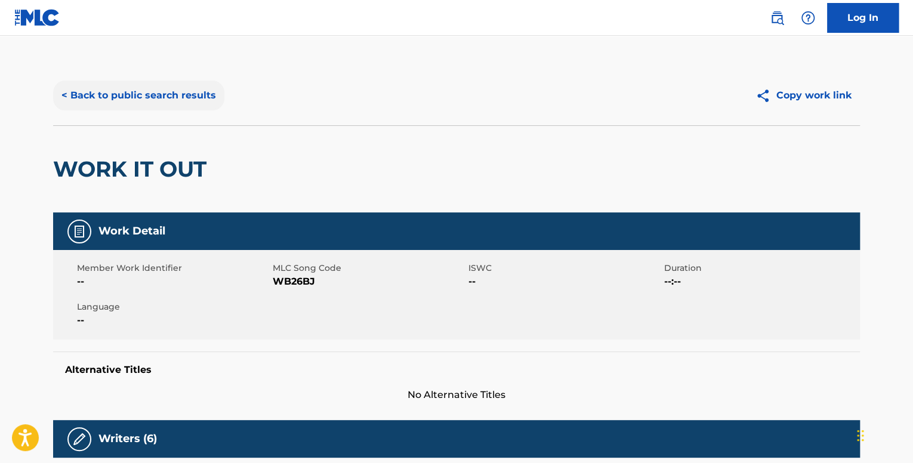
click at [103, 101] on button "< Back to public search results" at bounding box center [138, 96] width 171 height 30
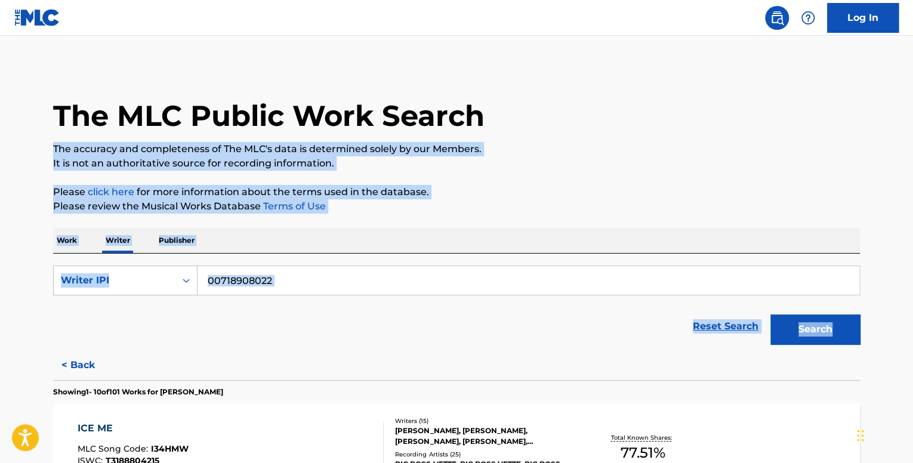
drag, startPoint x: 911, startPoint y: 92, endPoint x: 914, endPoint y: 301, distance: 209.5
click at [912, 301] on html "Accessibility Screen-Reader Guide, Feedback, and Issue Reporting | New window C…" at bounding box center [456, 231] width 913 height 463
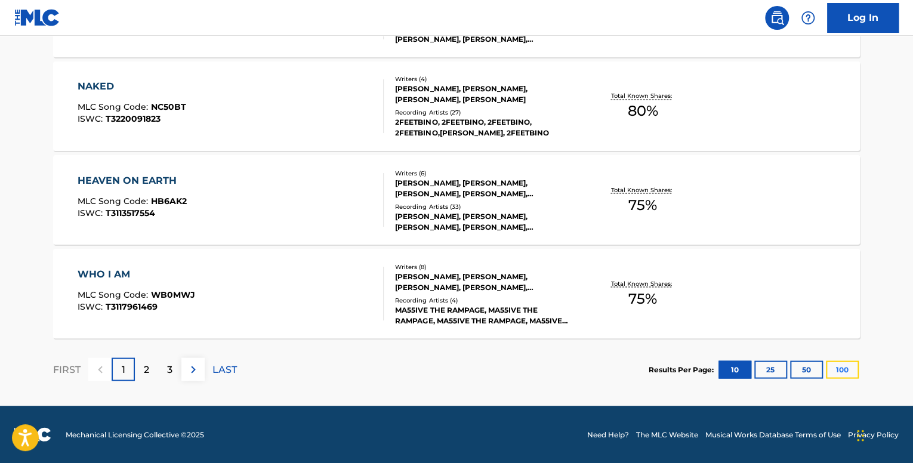
click at [835, 371] on button "100" at bounding box center [842, 369] width 33 height 18
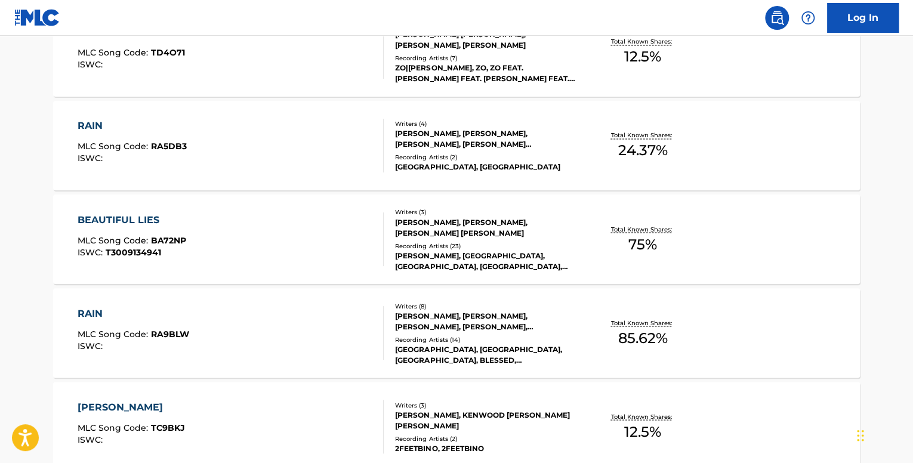
scroll to position [7972, 0]
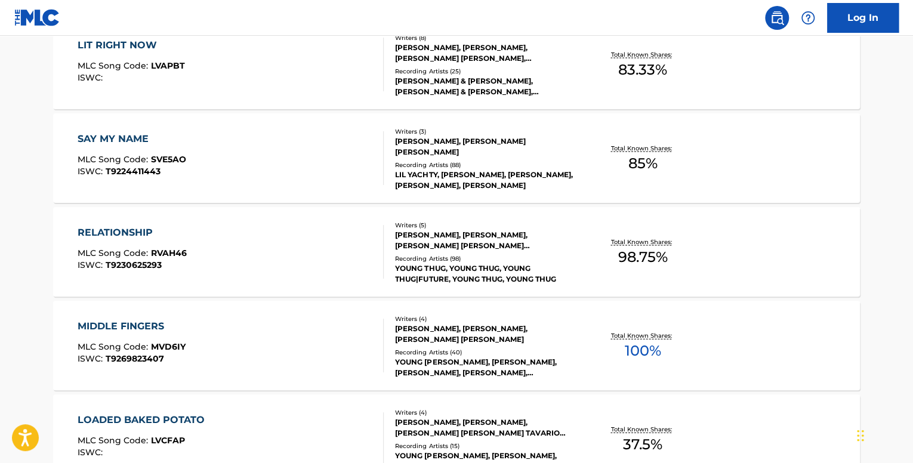
click at [221, 256] on div "RELATIONSHIP MLC Song Code : RVAH46 ISWC : T9230625293" at bounding box center [231, 252] width 307 height 54
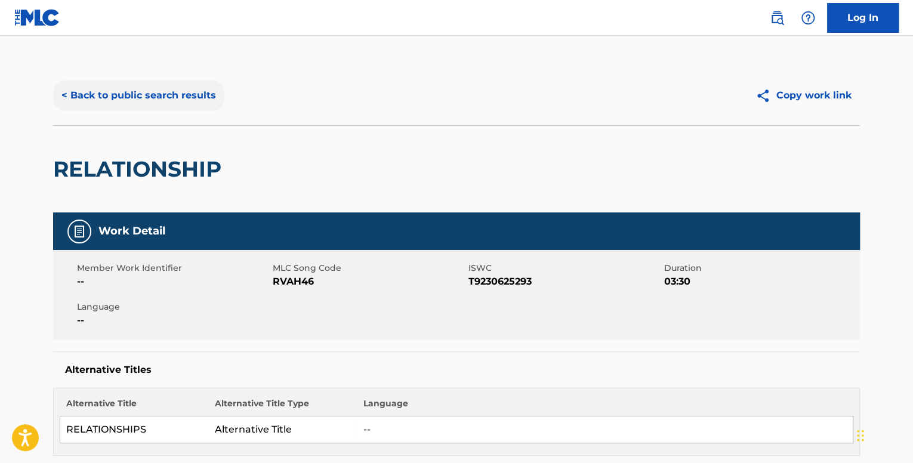
click at [139, 87] on button "< Back to public search results" at bounding box center [138, 96] width 171 height 30
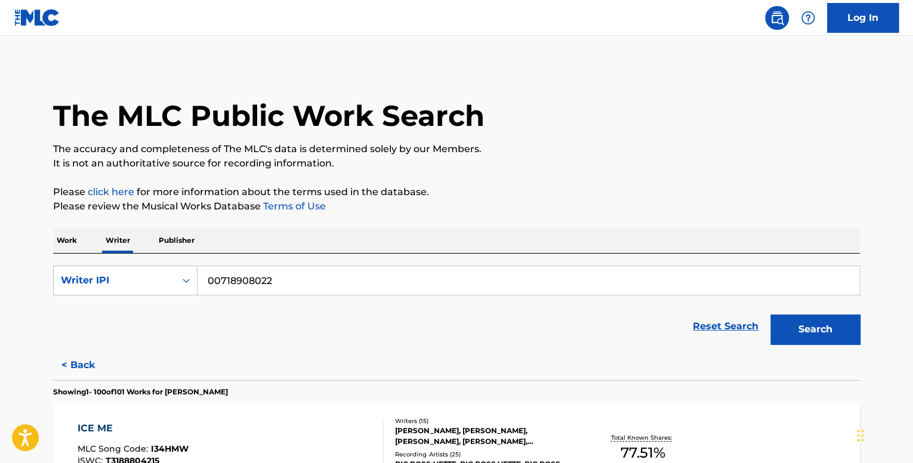
scroll to position [7411, 0]
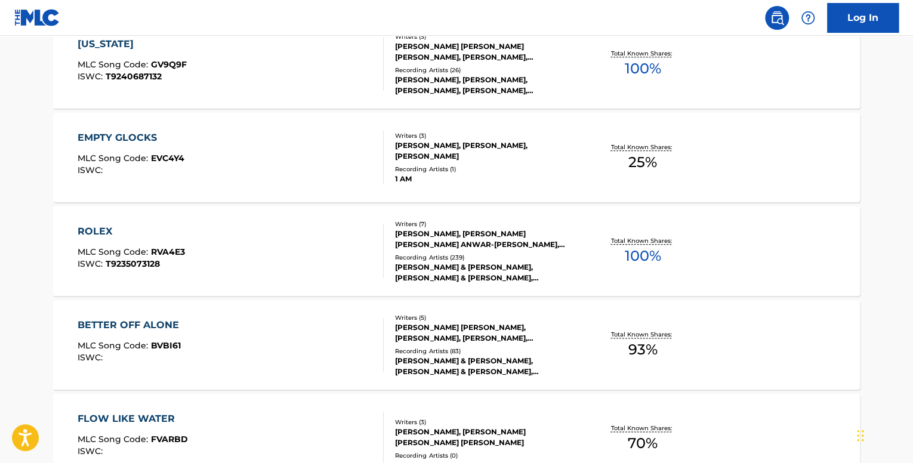
click at [230, 233] on div "ROLEX MLC Song Code : RVA4E3 ISWC : T9235073128" at bounding box center [231, 251] width 307 height 54
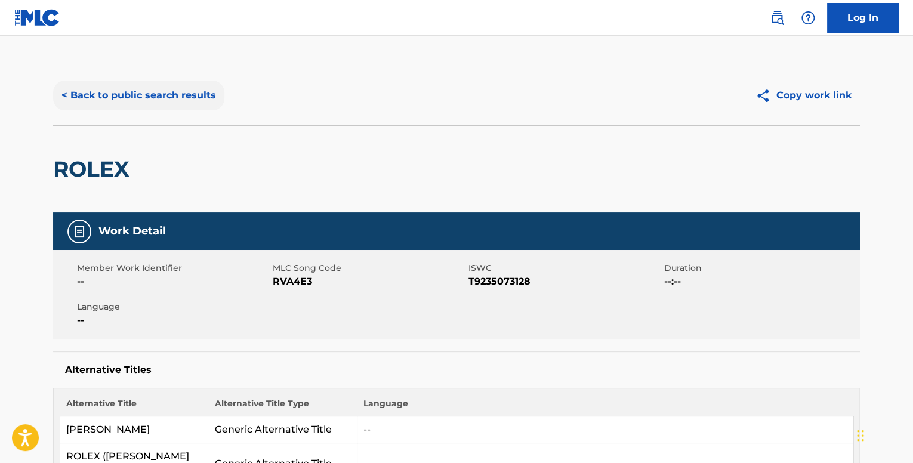
click at [93, 88] on button "< Back to public search results" at bounding box center [138, 96] width 171 height 30
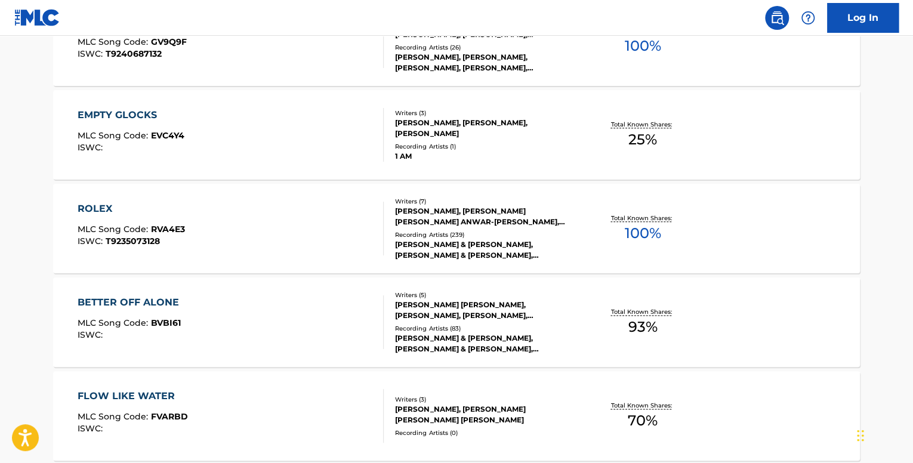
scroll to position [9190, 0]
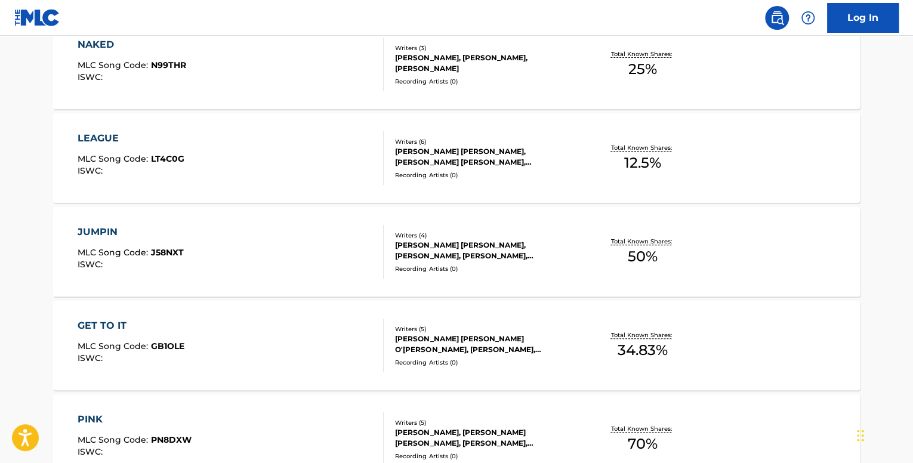
click at [203, 233] on div "JUMPIN MLC Song Code : J58NXT ISWC :" at bounding box center [231, 252] width 307 height 54
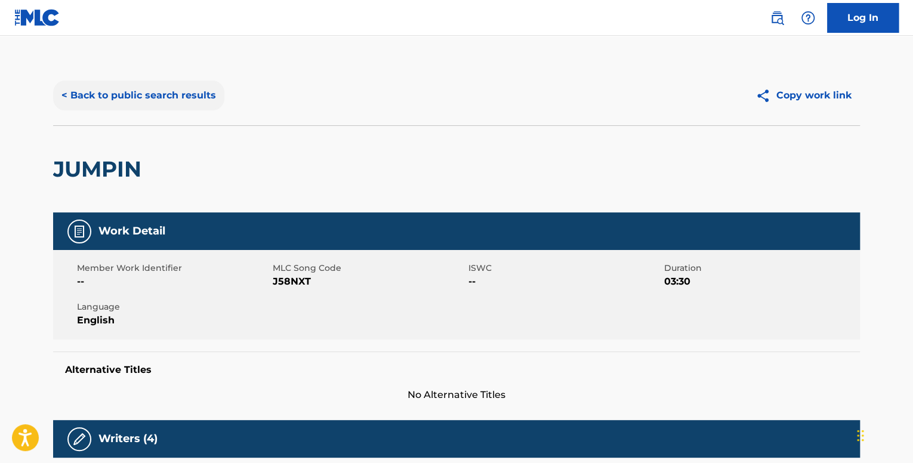
click at [164, 96] on button "< Back to public search results" at bounding box center [138, 96] width 171 height 30
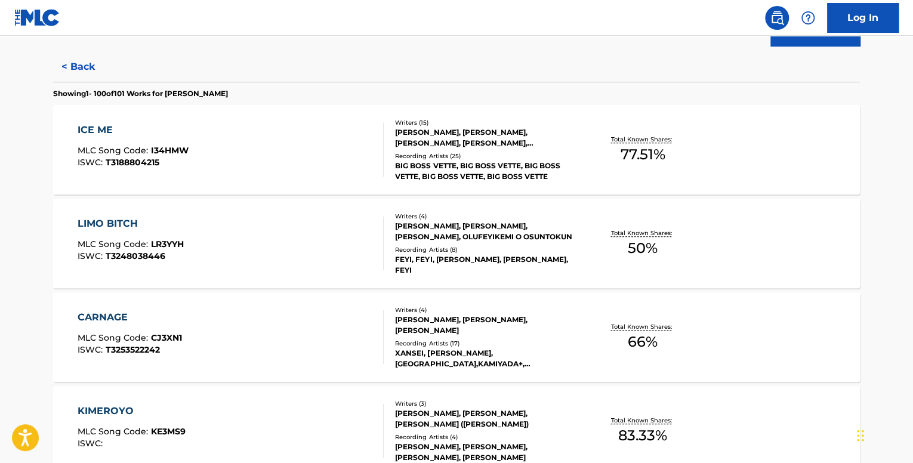
scroll to position [7235, 0]
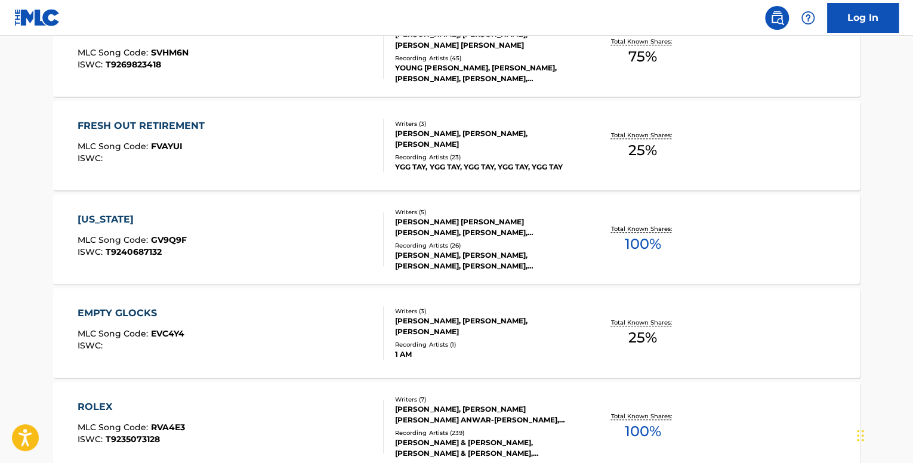
click at [181, 127] on div "FRESH OUT RETIREMENT" at bounding box center [144, 126] width 133 height 14
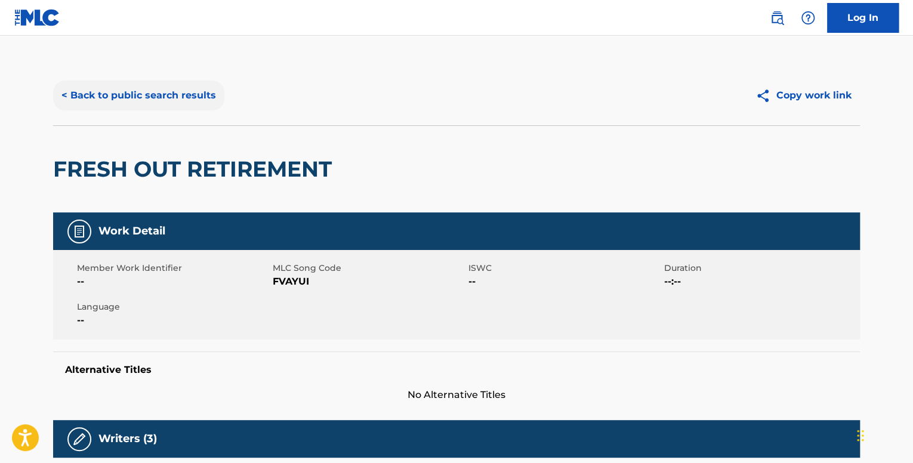
click at [89, 98] on button "< Back to public search results" at bounding box center [138, 96] width 171 height 30
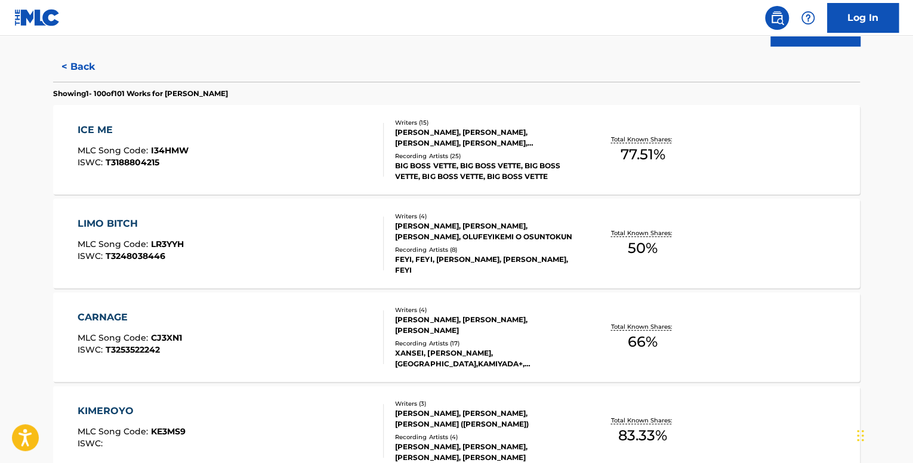
scroll to position [8160, 0]
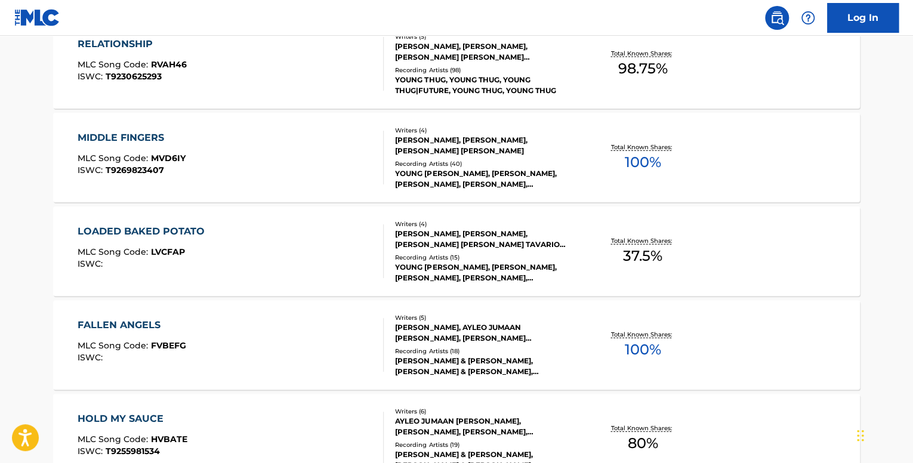
click at [183, 239] on div "LOADED BAKED POTATO MLC Song Code : LVCFAP ISWC :" at bounding box center [144, 251] width 133 height 54
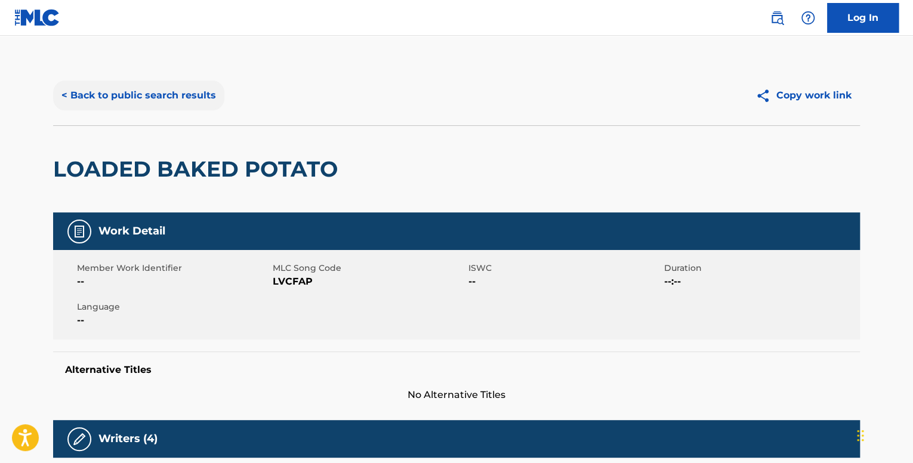
click at [94, 84] on button "< Back to public search results" at bounding box center [138, 96] width 171 height 30
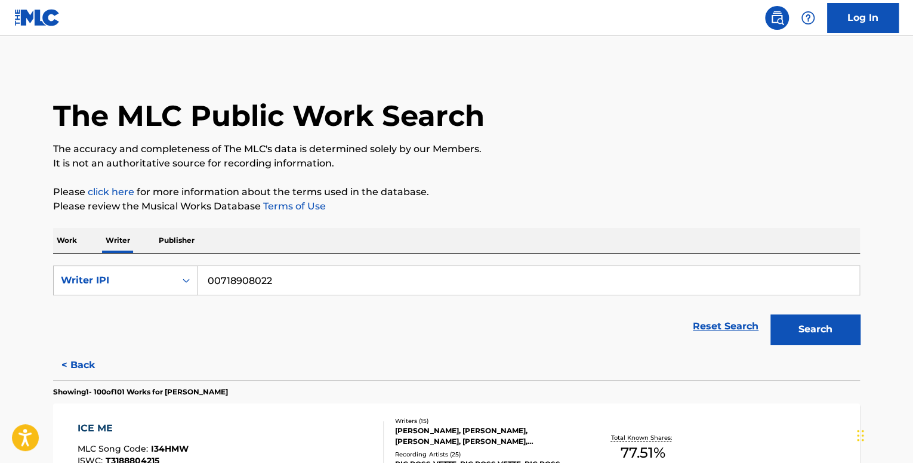
scroll to position [3757, 0]
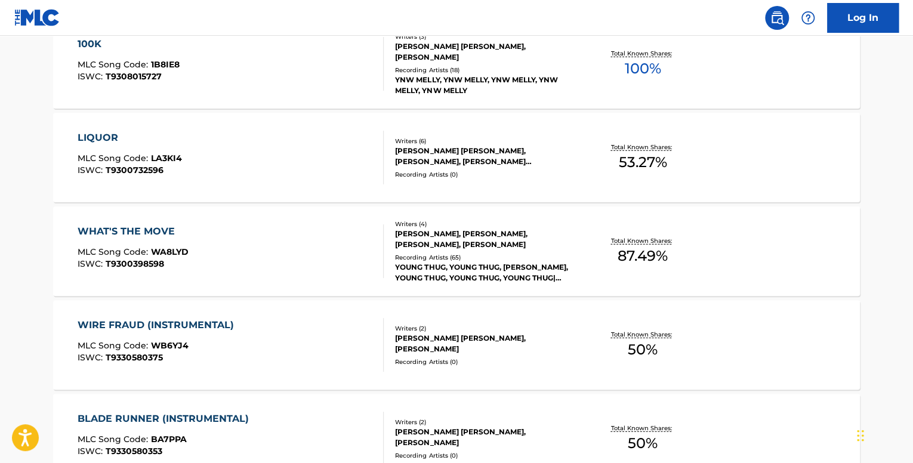
click at [188, 223] on div "WHAT'S THE MOVE MLC Song Code : WA8LYD ISWC : T9300398598 Writers ( 4 ) [PERSON…" at bounding box center [456, 251] width 807 height 90
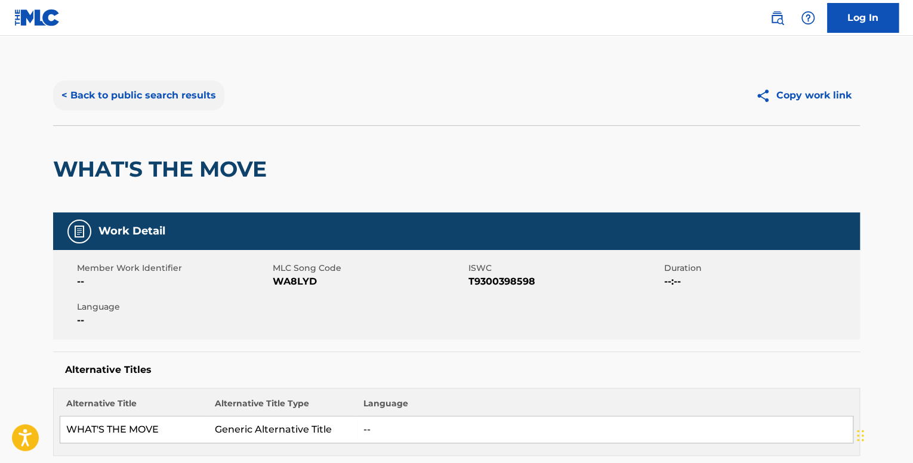
click at [149, 96] on button "< Back to public search results" at bounding box center [138, 96] width 171 height 30
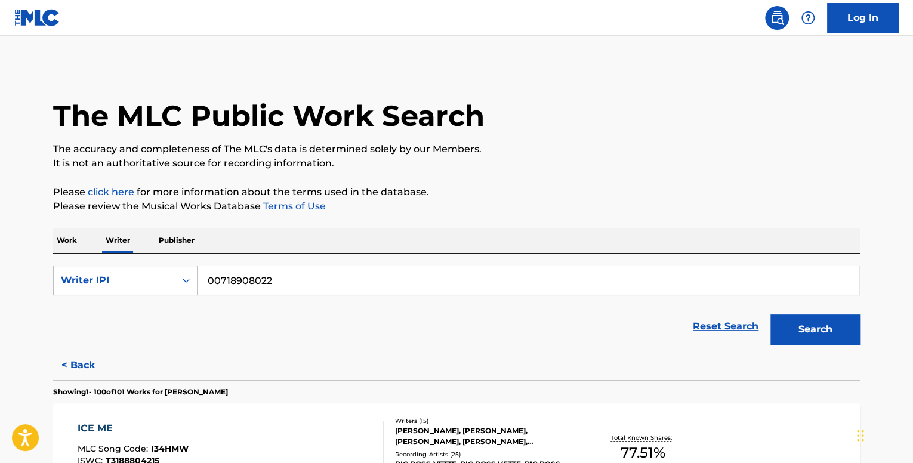
scroll to position [7691, 0]
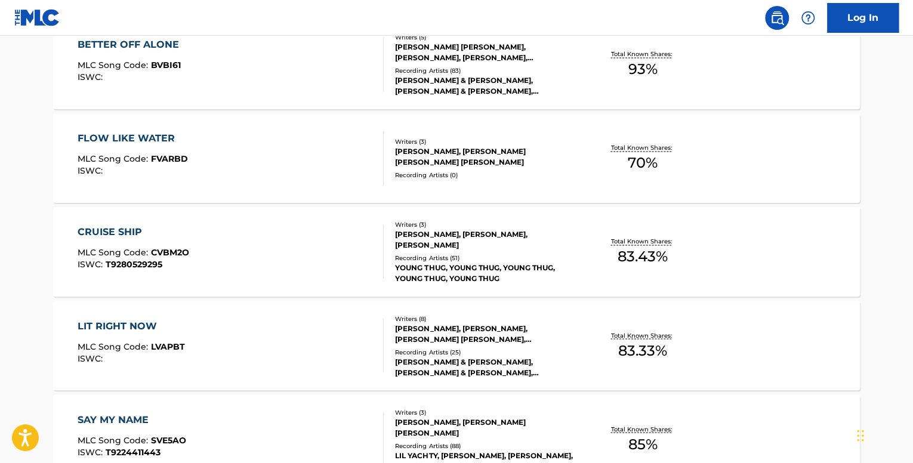
click at [98, 243] on div "CRUISE SHIP MLC Song Code : CVBM2O ISWC : T9280529295" at bounding box center [134, 252] width 112 height 54
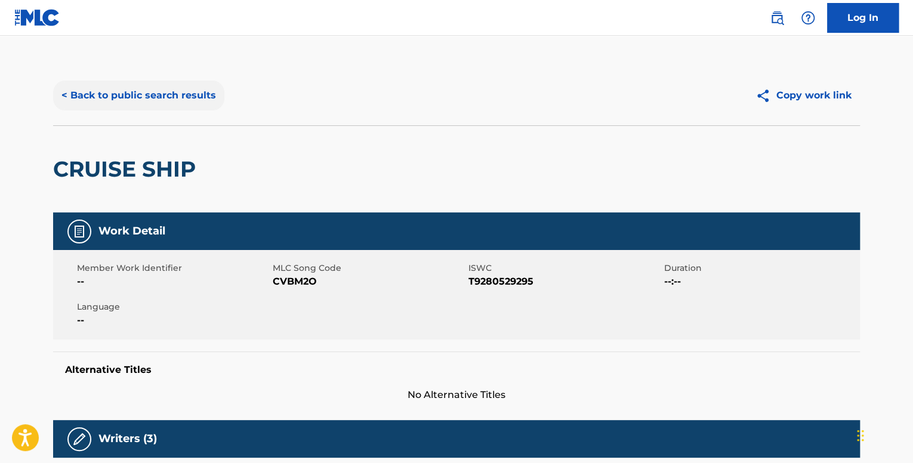
click at [183, 96] on button "< Back to public search results" at bounding box center [138, 96] width 171 height 30
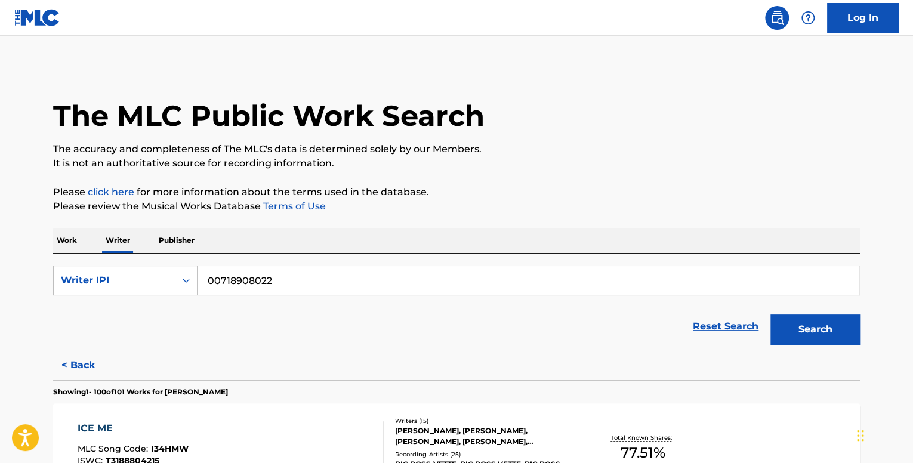
click at [296, 289] on input "00718908022" at bounding box center [529, 280] width 662 height 29
drag, startPoint x: 291, startPoint y: 285, endPoint x: 184, endPoint y: 260, distance: 110.3
click at [187, 273] on div "SearchWithCriteriade94fa15-634e-4603-8d88-8ff2576529cb Writer IPI 00718908022" at bounding box center [456, 281] width 807 height 30
paste input "896230213"
click at [770, 314] on button "Search" at bounding box center [815, 329] width 90 height 30
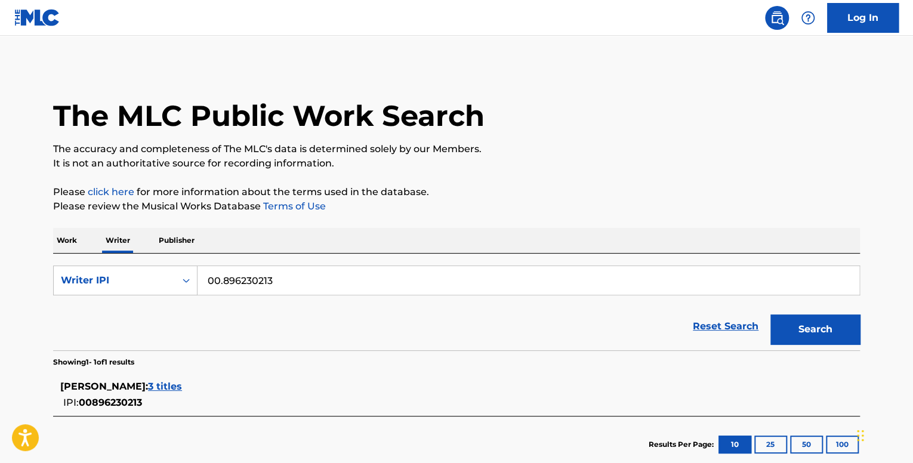
type input "00896230213"
click at [770, 314] on button "Search" at bounding box center [815, 329] width 90 height 30
click at [172, 393] on div "[PERSON_NAME] : 3 titles" at bounding box center [440, 387] width 761 height 14
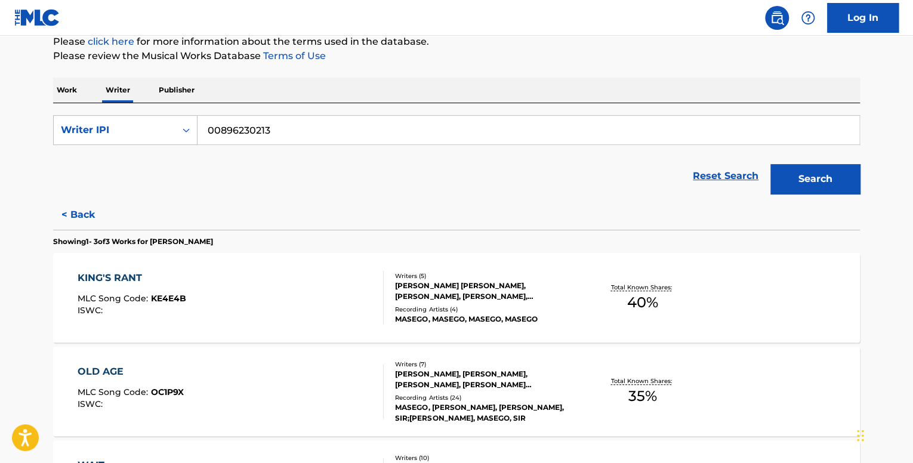
scroll to position [298, 0]
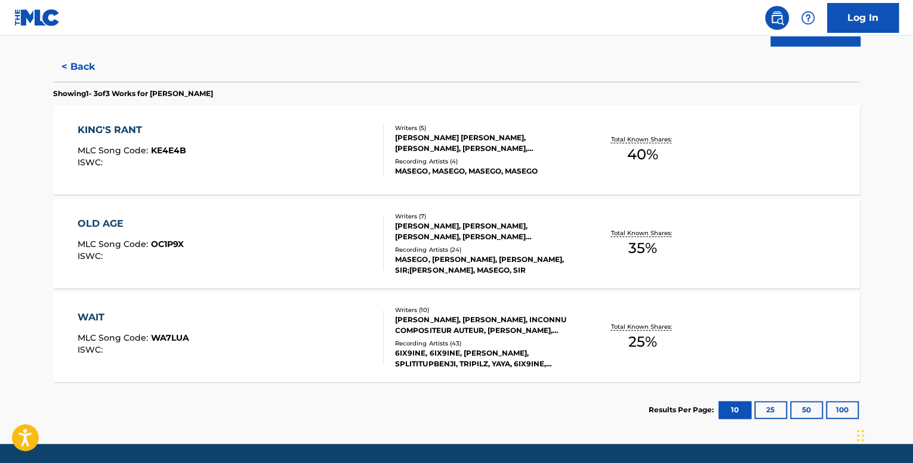
click at [294, 151] on div "KING'S RANT MLC Song Code : KE4E4B ISWC :" at bounding box center [231, 150] width 307 height 54
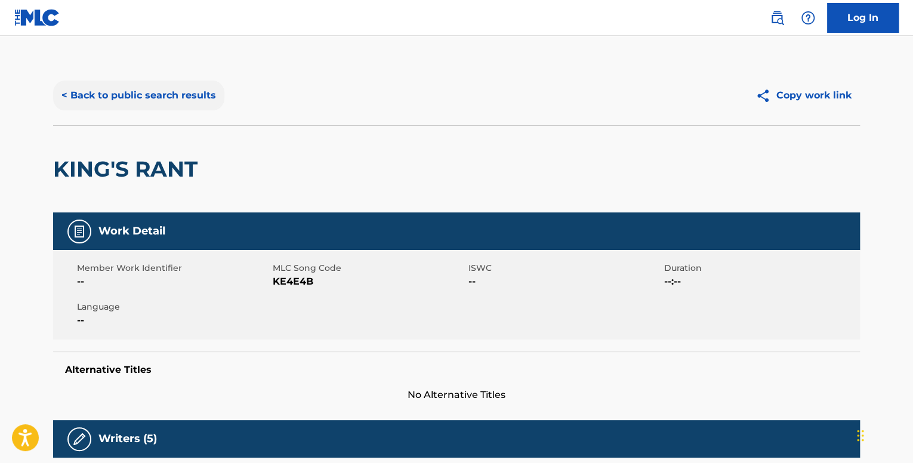
click at [143, 104] on button "< Back to public search results" at bounding box center [138, 96] width 171 height 30
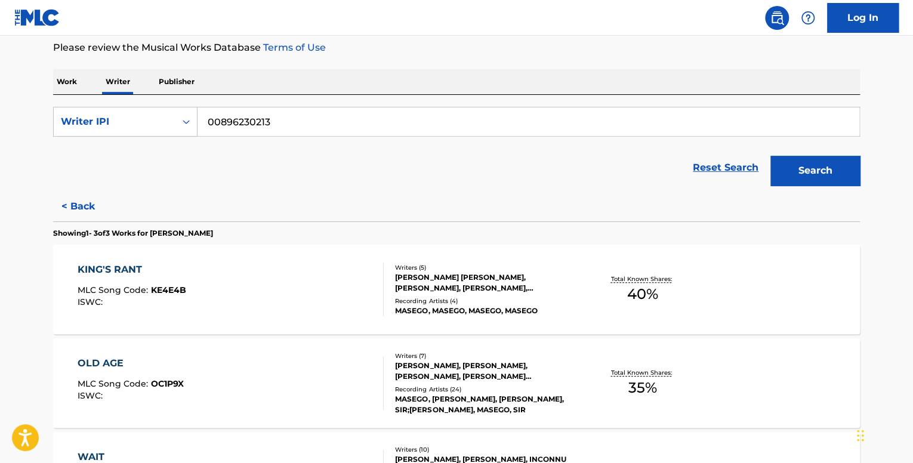
scroll to position [239, 0]
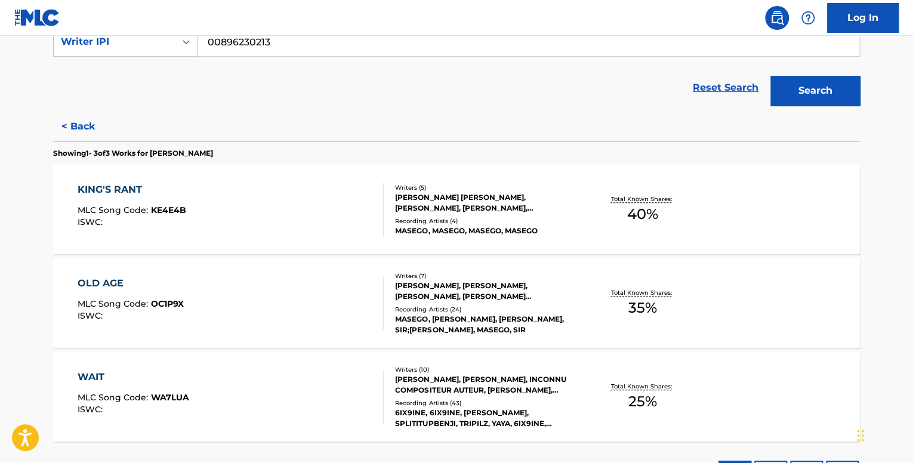
click at [211, 306] on div "OLD AGE MLC Song Code : OC1P9X ISWC :" at bounding box center [231, 303] width 307 height 54
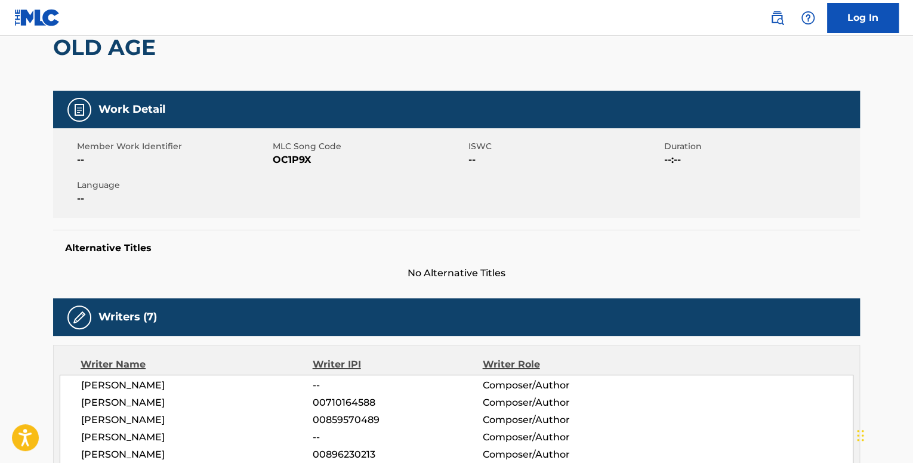
scroll to position [60, 0]
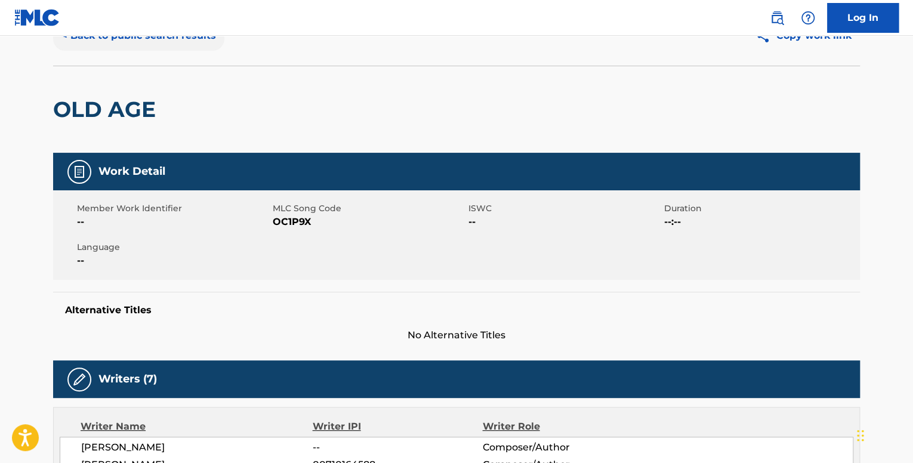
click at [165, 43] on button "< Back to public search results" at bounding box center [138, 36] width 171 height 30
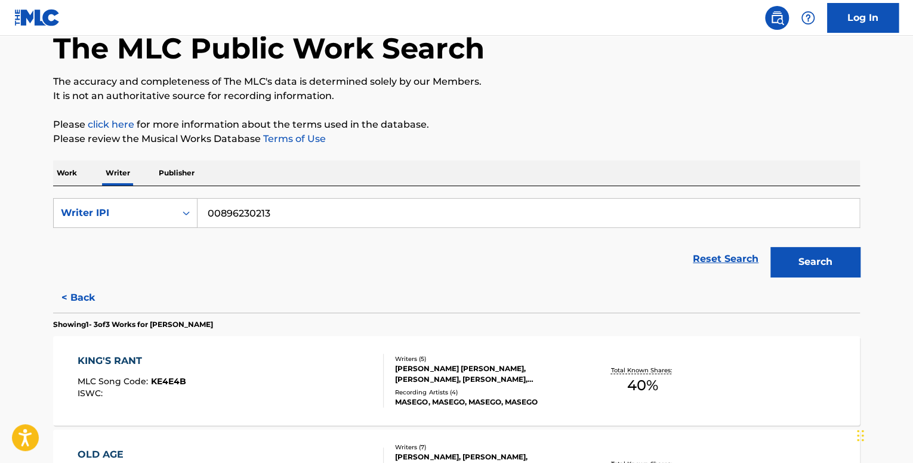
scroll to position [119, 0]
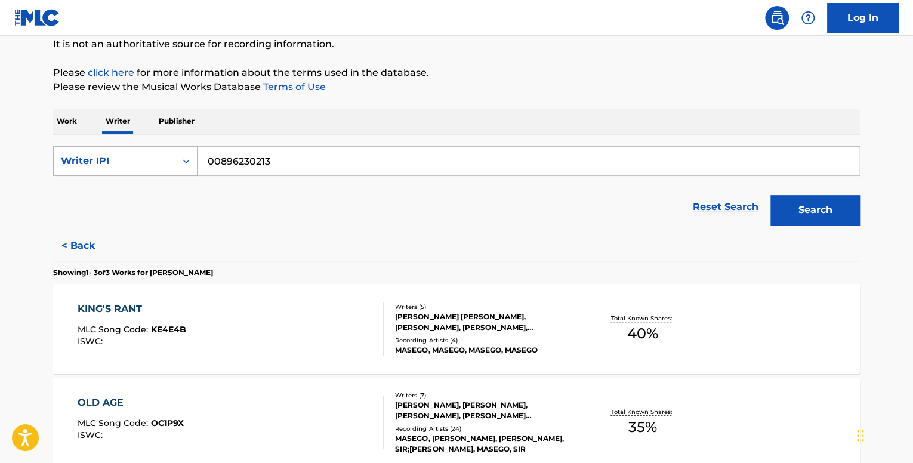
click at [173, 162] on div "Writer IPI" at bounding box center [115, 161] width 122 height 23
click at [158, 196] on div "Writer Name" at bounding box center [125, 191] width 143 height 30
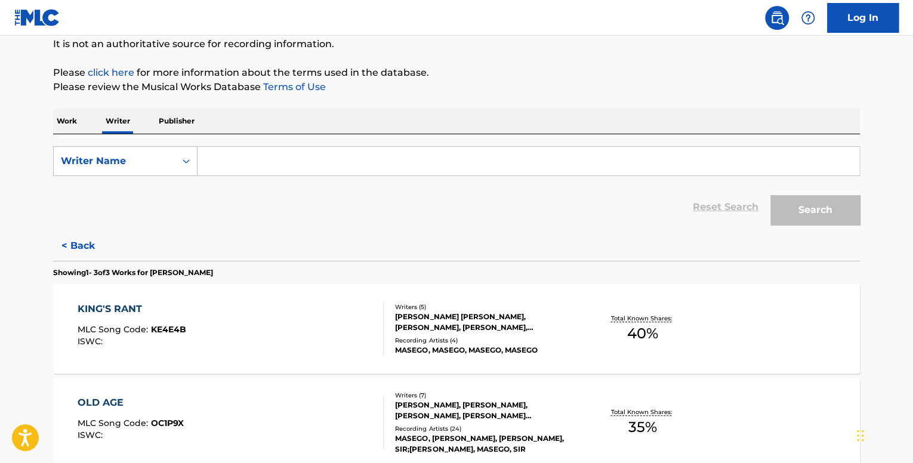
click at [304, 152] on input "Search Form" at bounding box center [529, 161] width 662 height 29
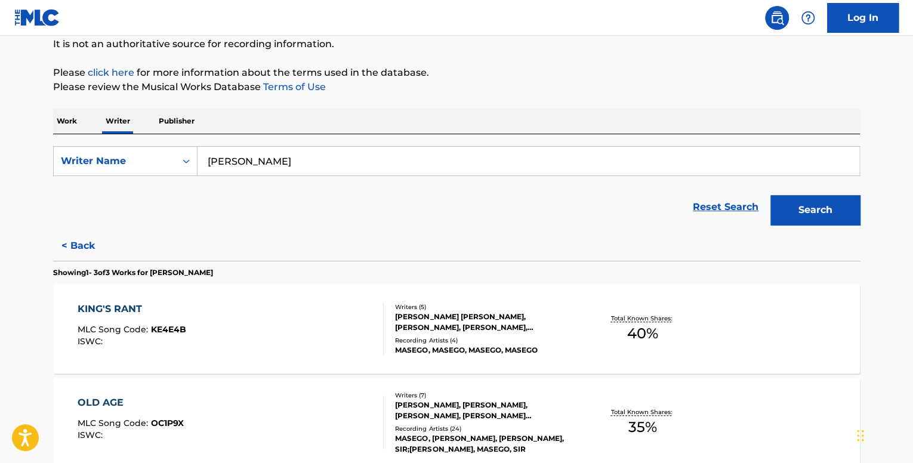
type input "[PERSON_NAME]"
click at [770, 195] on button "Search" at bounding box center [815, 210] width 90 height 30
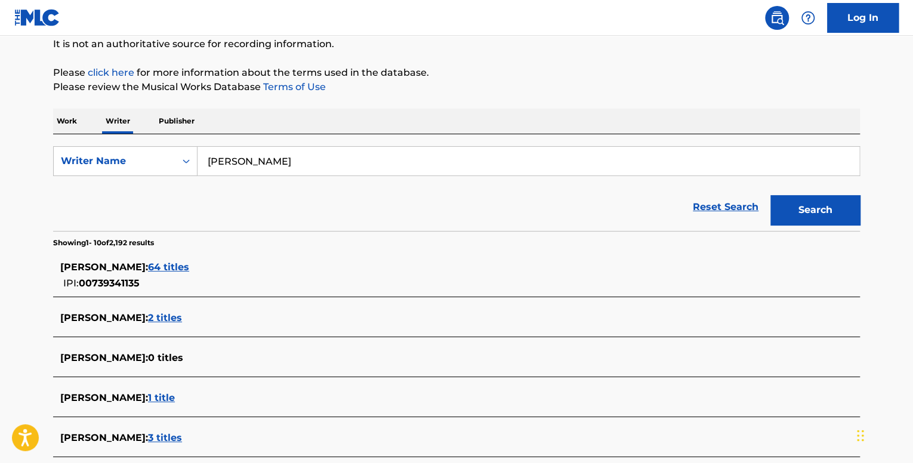
scroll to position [239, 0]
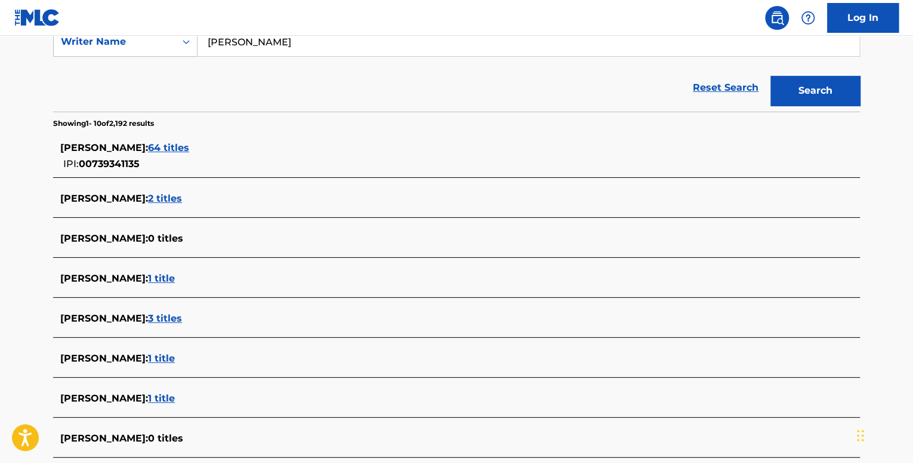
click at [168, 144] on span "64 titles" at bounding box center [168, 147] width 41 height 11
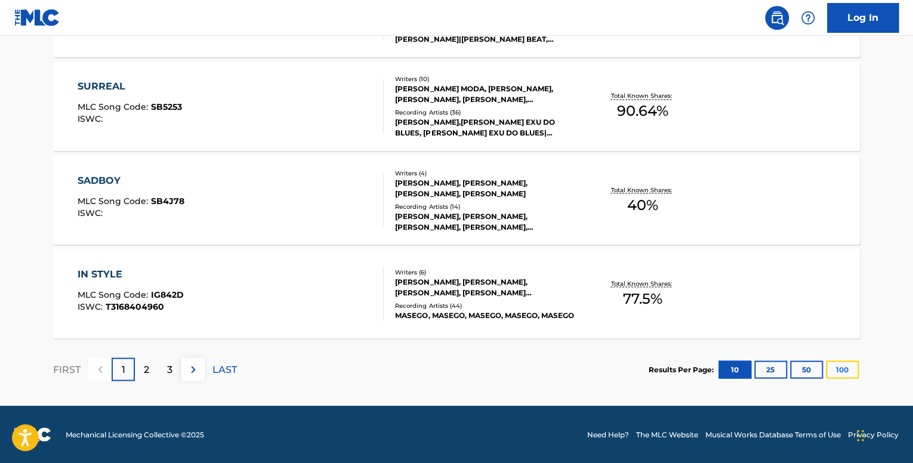
click at [841, 367] on button "100" at bounding box center [842, 369] width 33 height 18
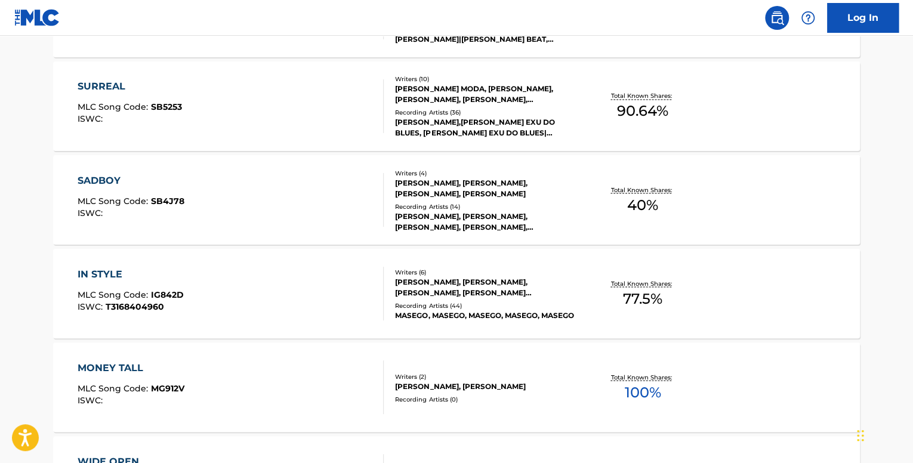
scroll to position [4413, 0]
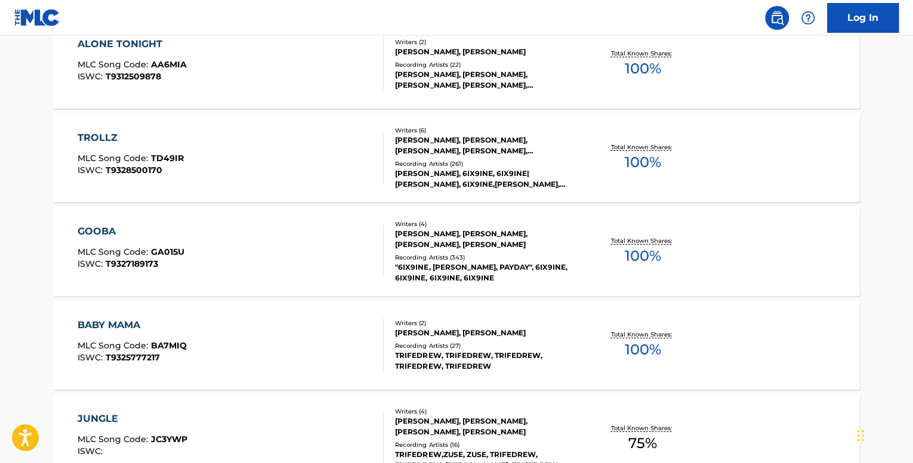
click at [89, 223] on div "GOOBA MLC Song Code : GA015U ISWC : T9327189173 Writers ( 4 ) [PERSON_NAME], [P…" at bounding box center [456, 251] width 807 height 90
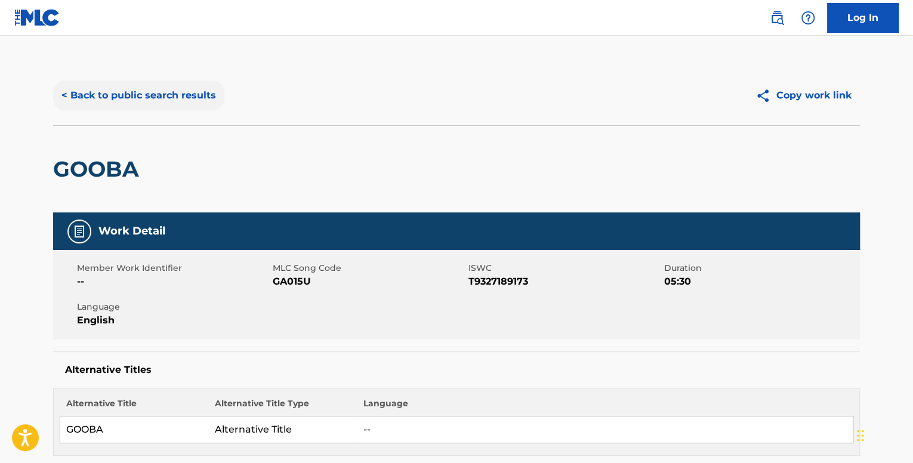
drag, startPoint x: 138, startPoint y: 81, endPoint x: 140, endPoint y: 90, distance: 9.1
click at [140, 86] on button "< Back to public search results" at bounding box center [138, 96] width 171 height 30
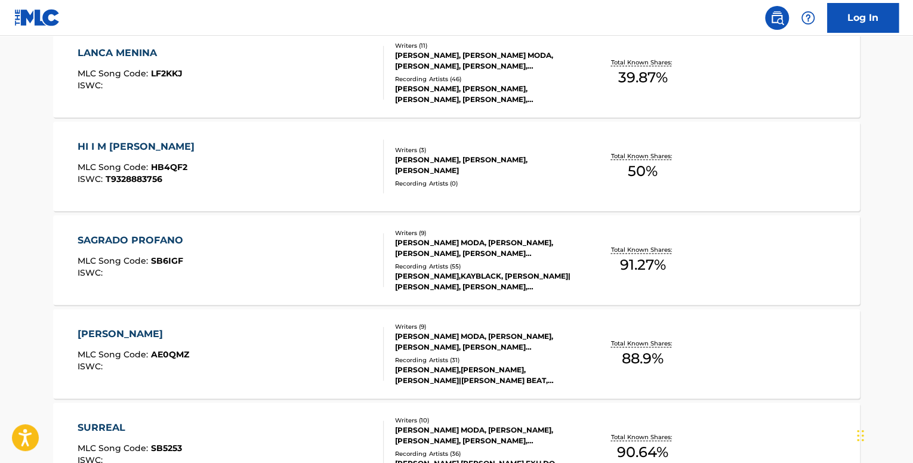
scroll to position [3008, 0]
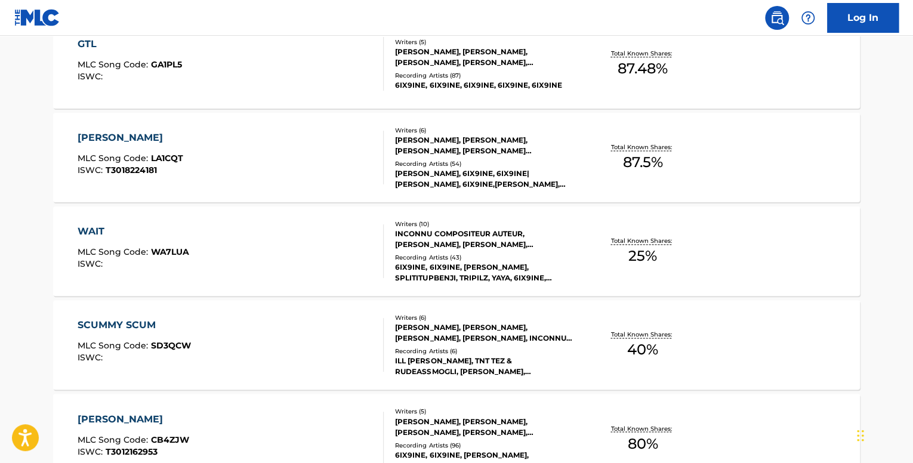
click at [262, 249] on div "WAIT MLC Song Code : WA7LUA ISWC :" at bounding box center [231, 251] width 307 height 54
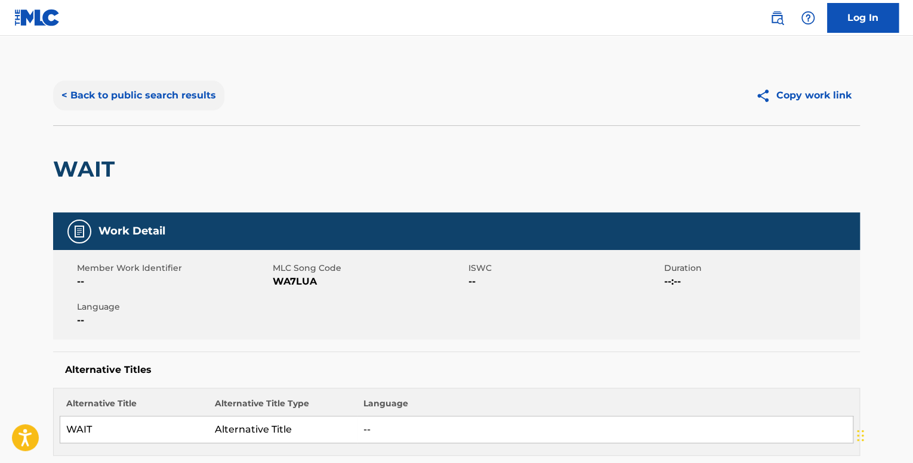
click at [143, 88] on button "< Back to public search results" at bounding box center [138, 96] width 171 height 30
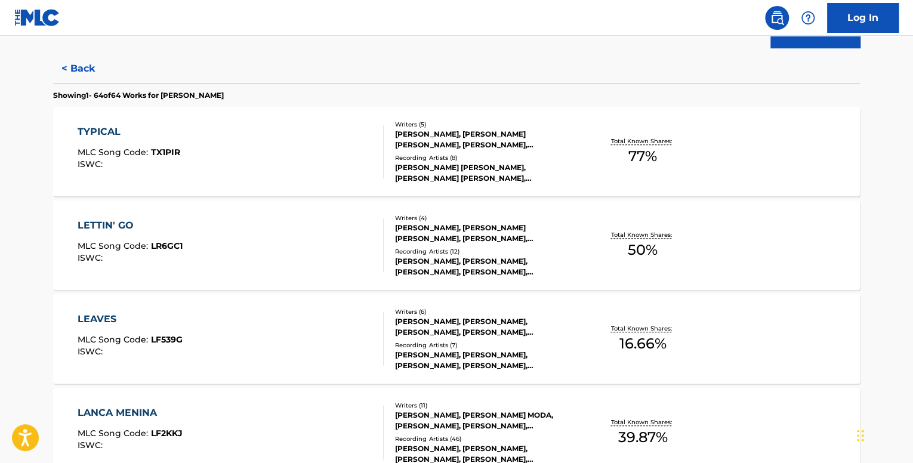
scroll to position [298, 0]
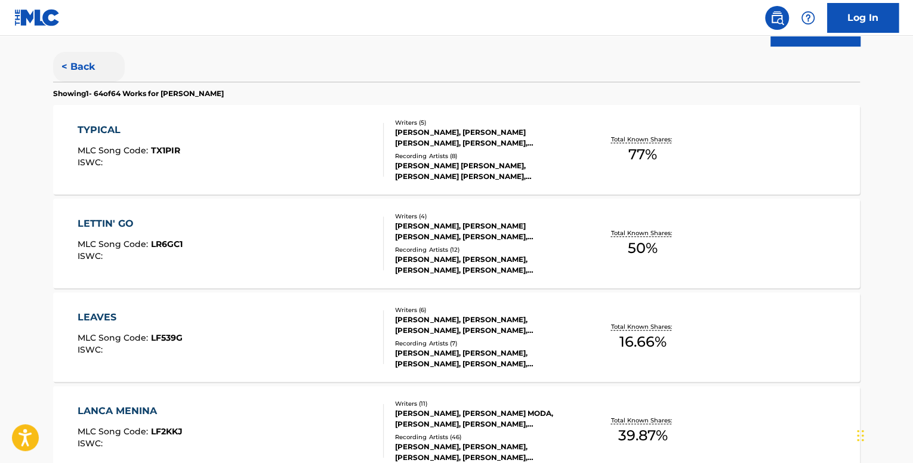
click at [95, 60] on button "< Back" at bounding box center [89, 67] width 72 height 30
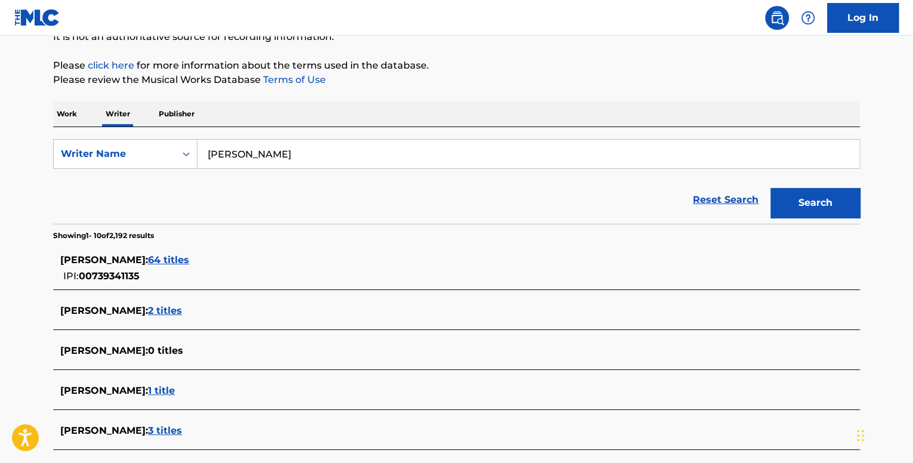
scroll to position [119, 0]
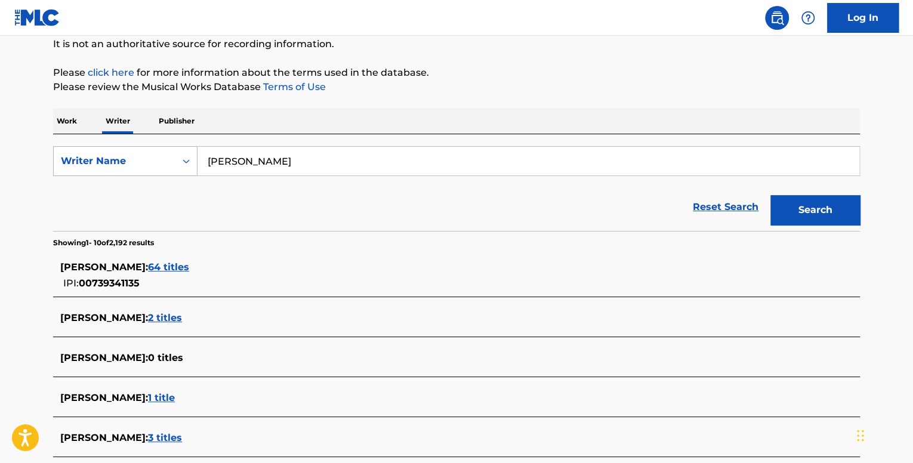
click at [152, 164] on div "Writer Name" at bounding box center [114, 161] width 107 height 14
click at [124, 199] on div "Writer IPI" at bounding box center [125, 191] width 143 height 30
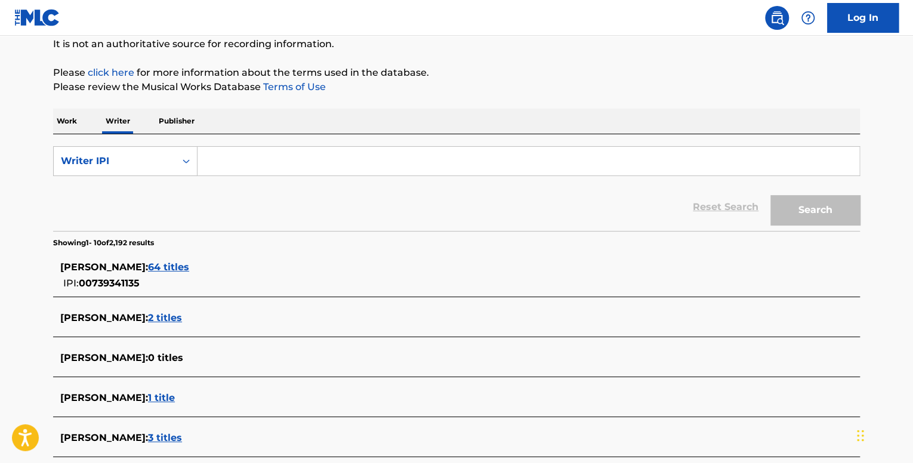
click at [260, 162] on input "Search Form" at bounding box center [529, 161] width 662 height 29
paste input "00739341135"
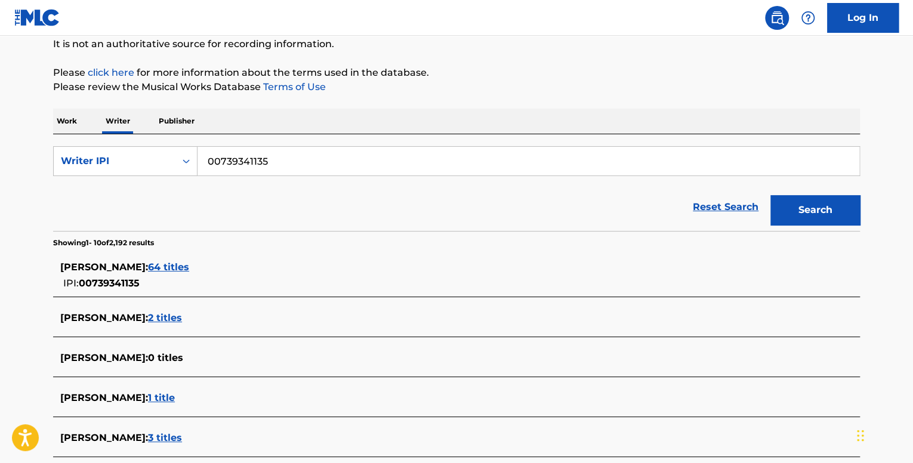
type input "00739341135"
click at [770, 195] on button "Search" at bounding box center [815, 210] width 90 height 30
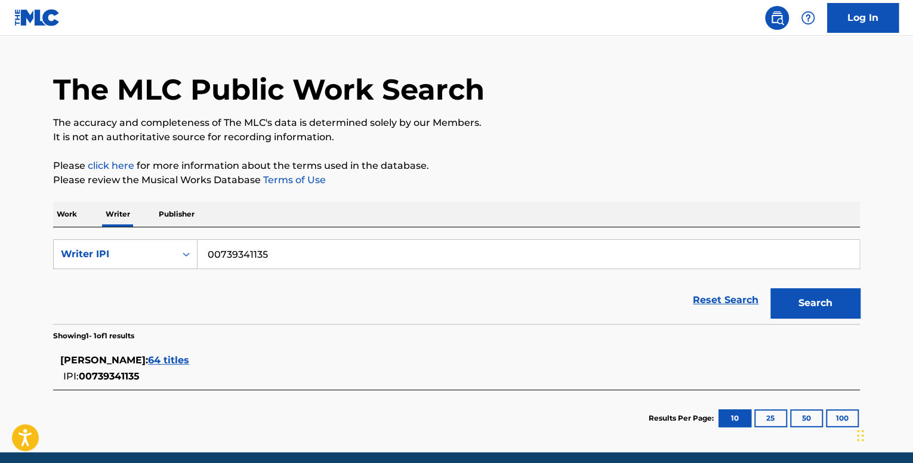
scroll to position [72, 0]
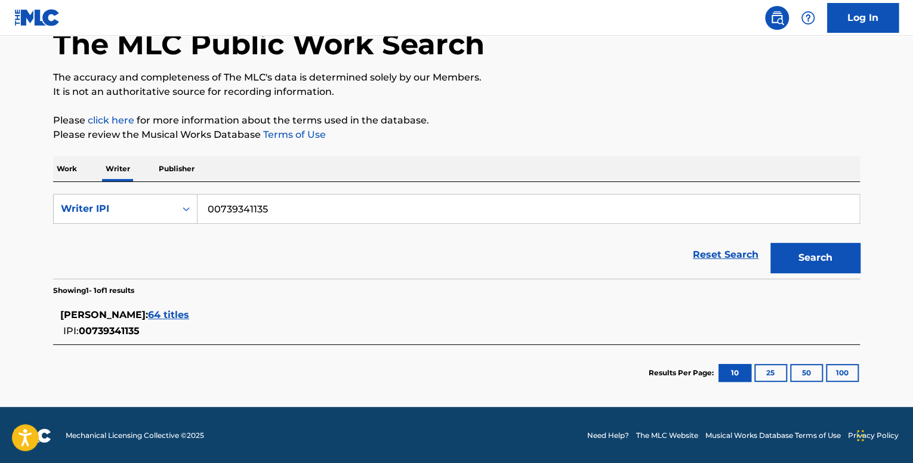
click at [174, 313] on span "64 titles" at bounding box center [168, 314] width 41 height 11
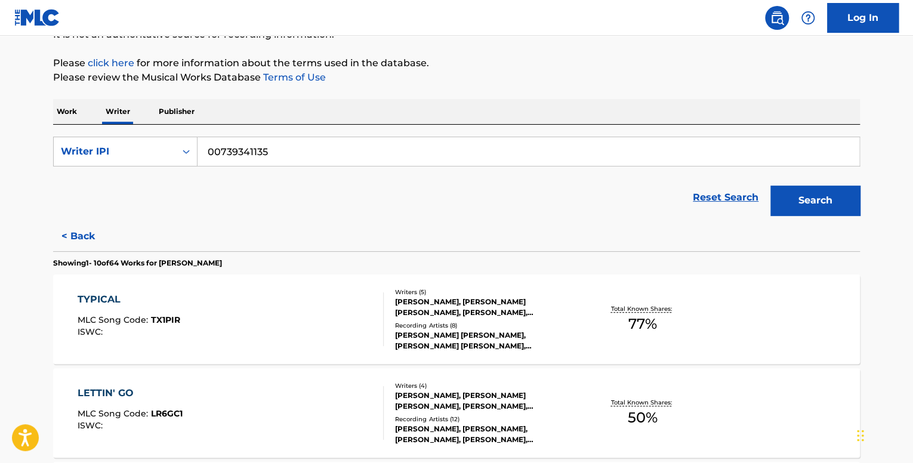
scroll to position [131, 0]
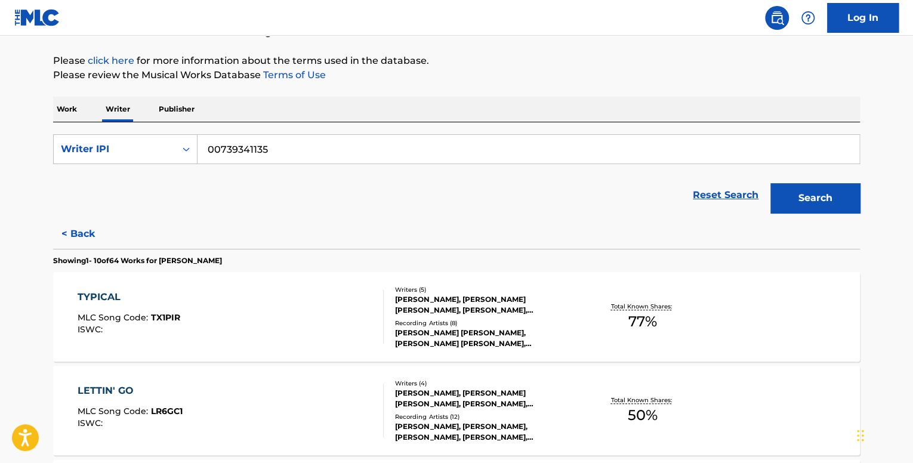
click at [264, 301] on div "TYPICAL MLC Song Code : TX1PIR ISWC :" at bounding box center [231, 317] width 307 height 54
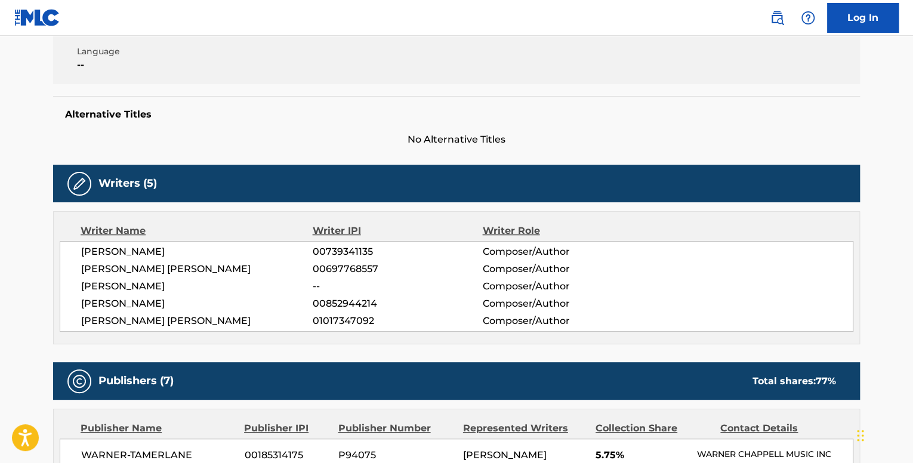
scroll to position [60, 0]
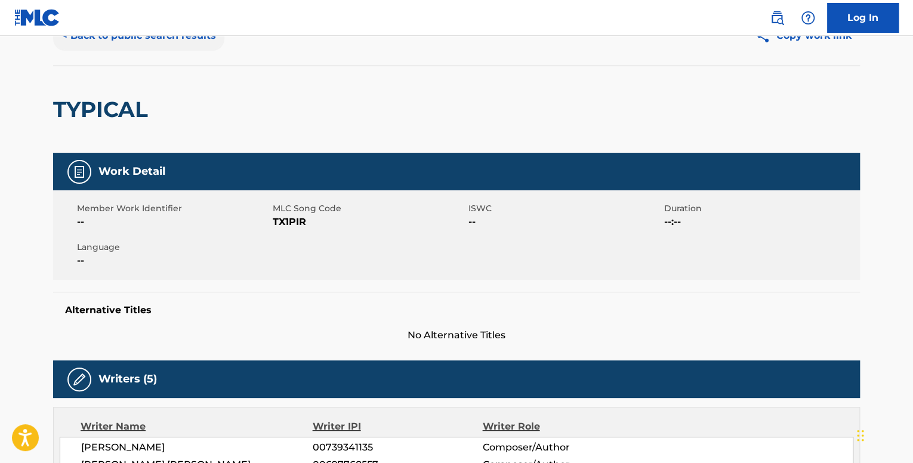
click at [125, 39] on button "< Back to public search results" at bounding box center [138, 36] width 171 height 30
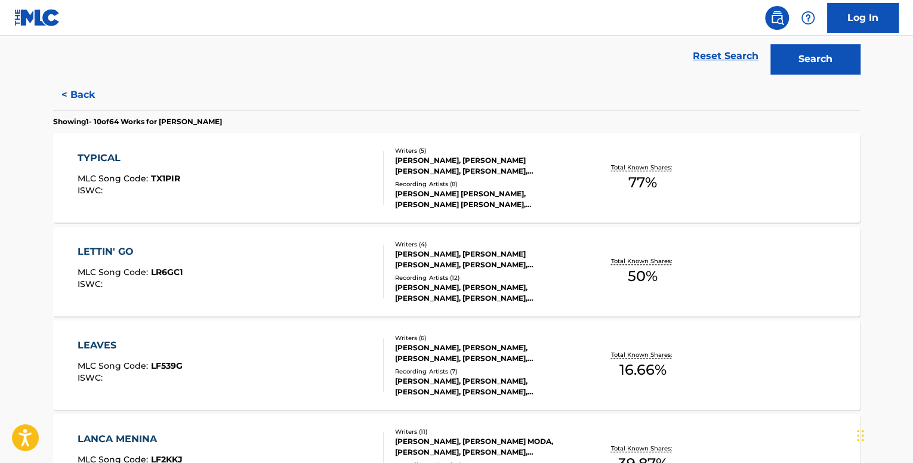
scroll to position [418, 0]
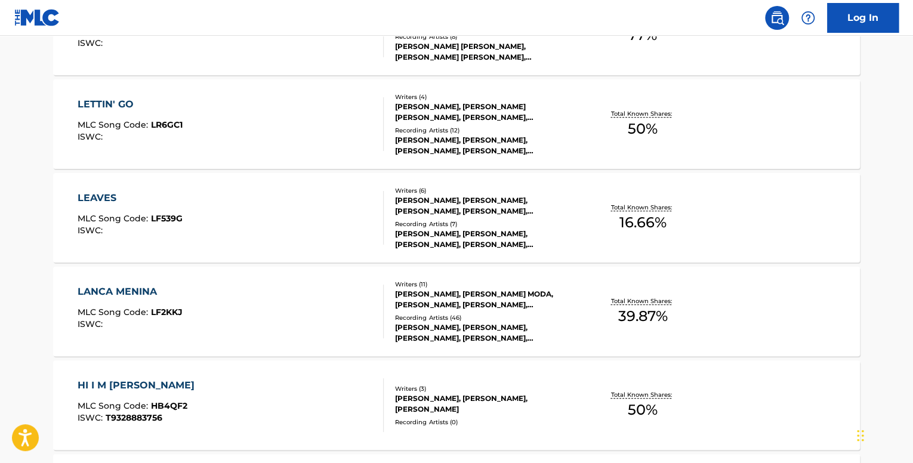
click at [244, 103] on div "LETTIN' GO MLC Song Code : LR6GC1 ISWC :" at bounding box center [231, 124] width 307 height 54
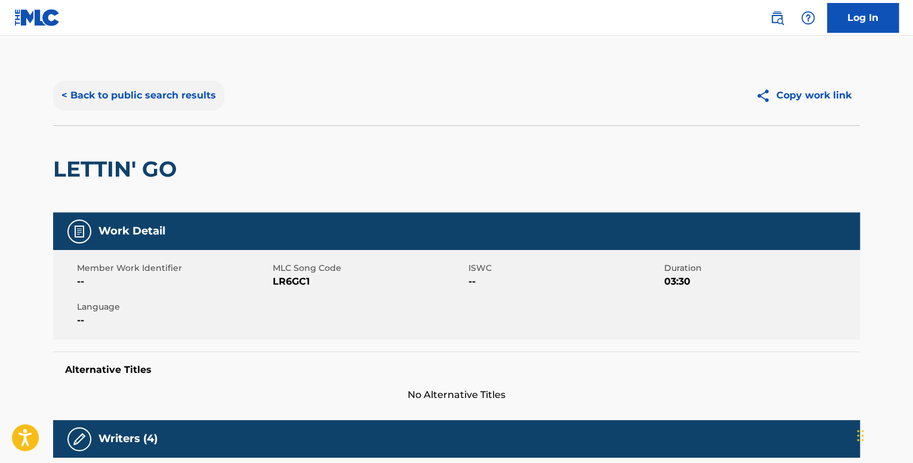
click at [119, 101] on button "< Back to public search results" at bounding box center [138, 96] width 171 height 30
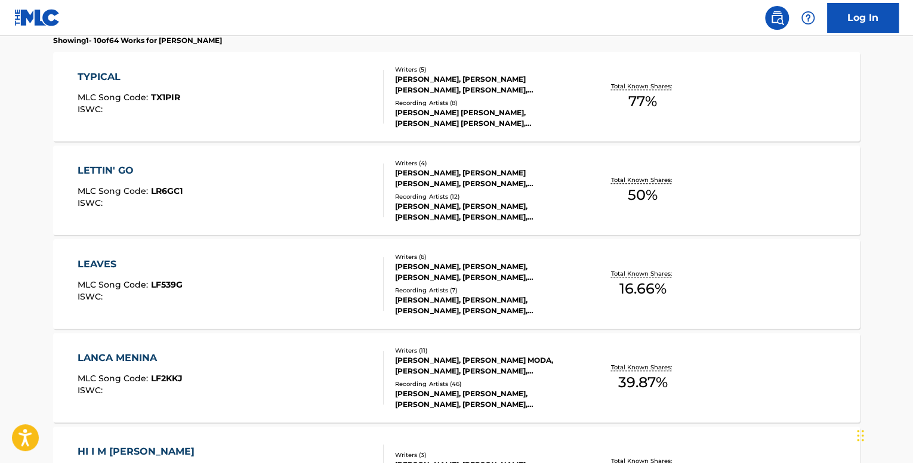
scroll to position [358, 0]
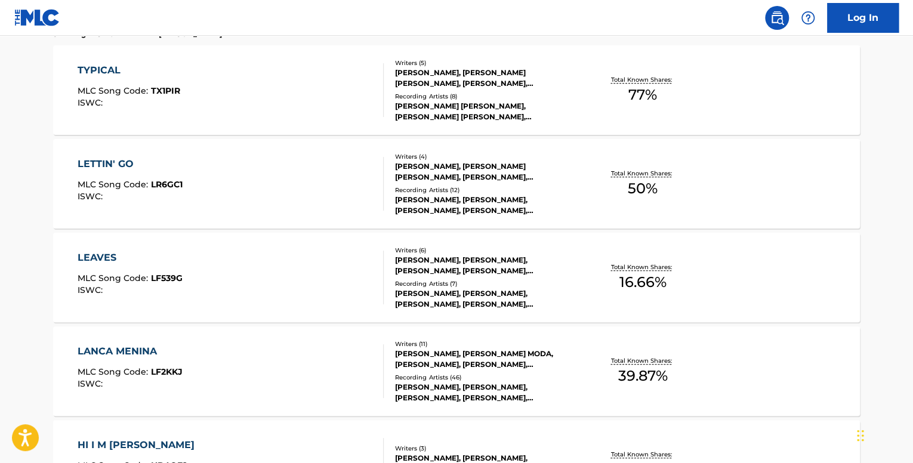
click at [242, 258] on div "LEAVES MLC Song Code : LF539G ISWC :" at bounding box center [231, 278] width 307 height 54
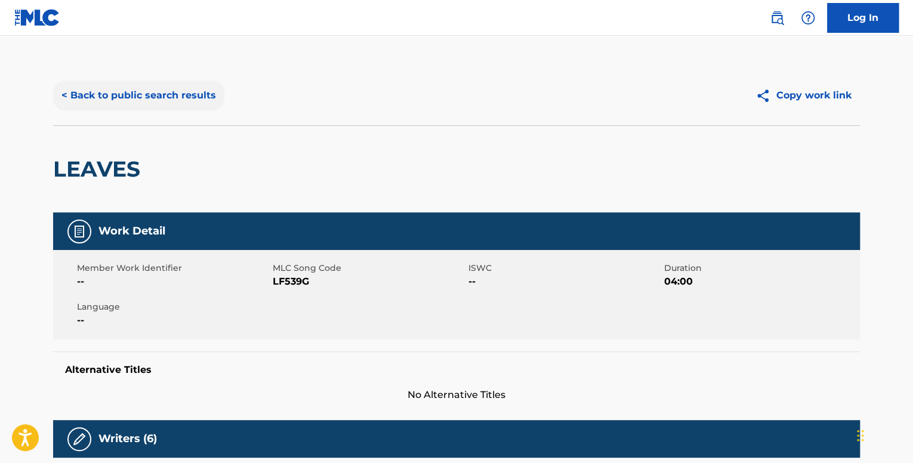
click at [129, 98] on button "< Back to public search results" at bounding box center [138, 96] width 171 height 30
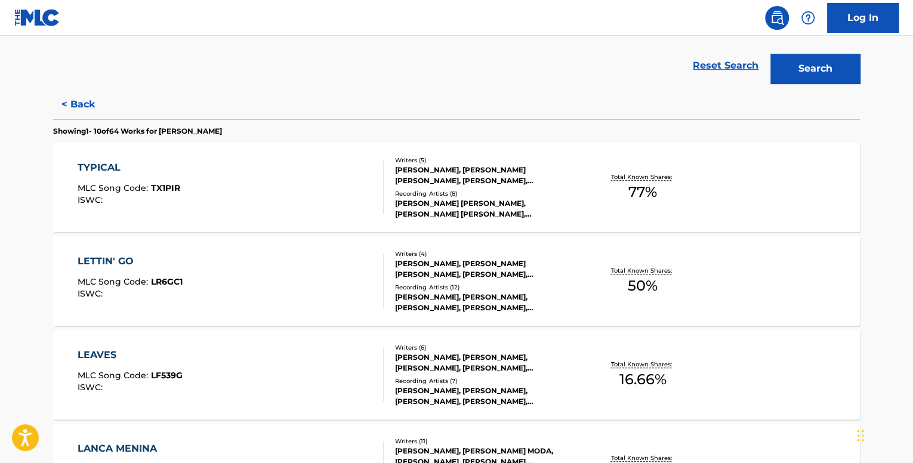
scroll to position [358, 0]
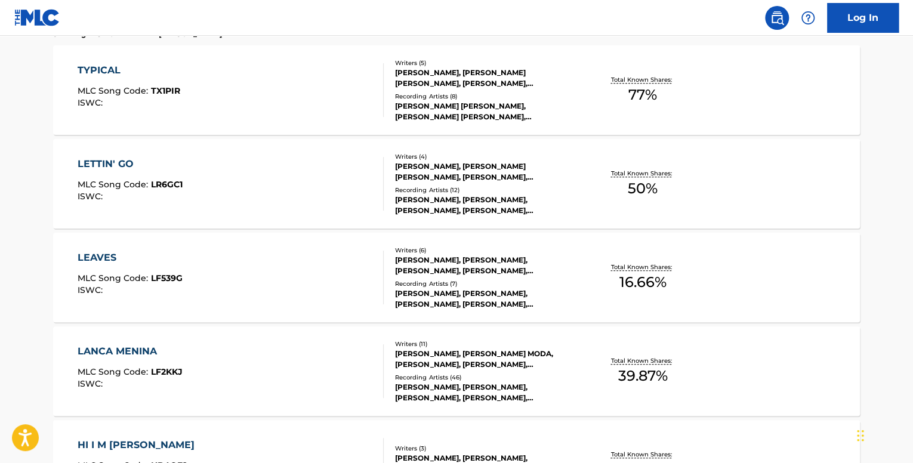
click at [222, 338] on div "LANCA MENINA MLC Song Code : LF2KKJ ISWC : Writers ( 11 ) [PERSON_NAME], [PERSO…" at bounding box center [456, 371] width 807 height 90
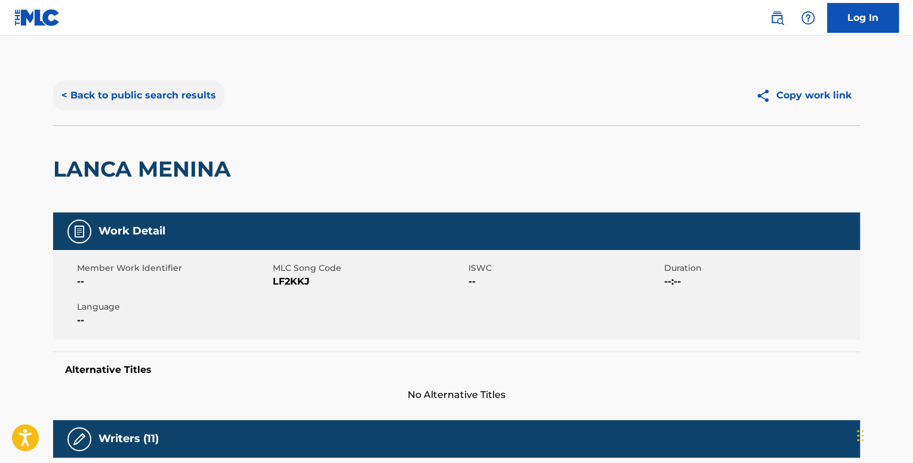
click at [134, 89] on button "< Back to public search results" at bounding box center [138, 96] width 171 height 30
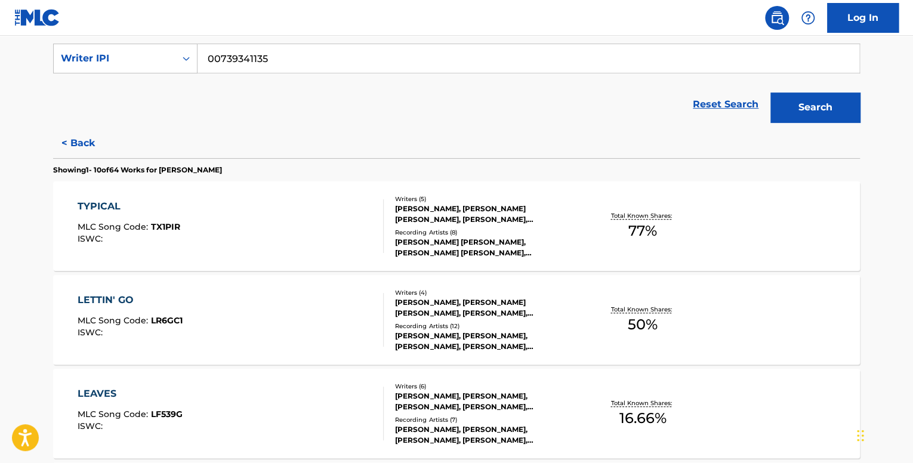
scroll to position [418, 0]
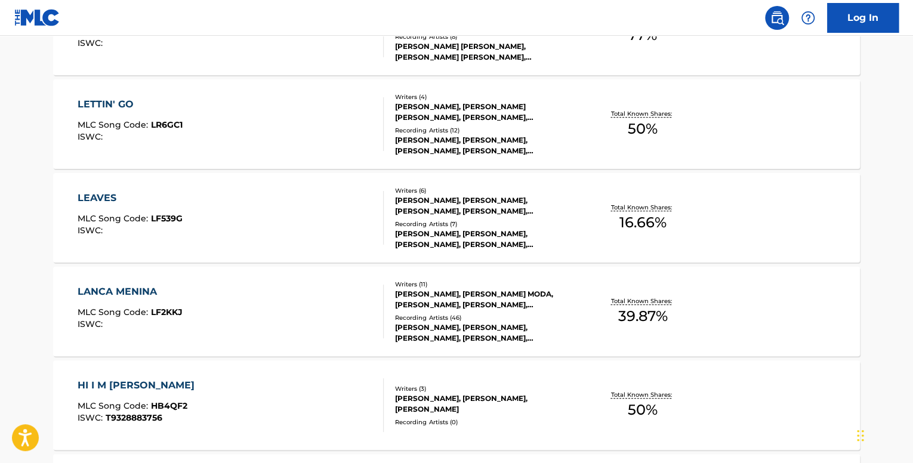
click at [238, 384] on div "HI I M [PERSON_NAME] MLC Song Code : HB4QF2 ISWC : T9328883756" at bounding box center [231, 405] width 307 height 54
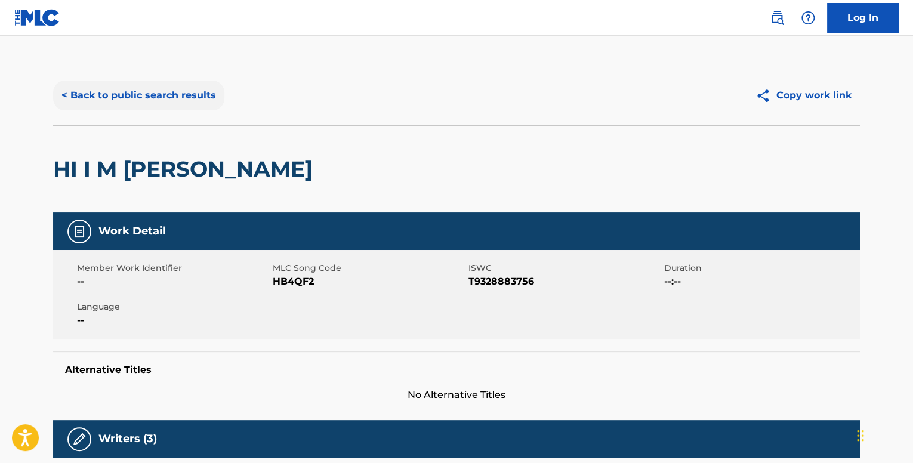
click at [174, 96] on button "< Back to public search results" at bounding box center [138, 96] width 171 height 30
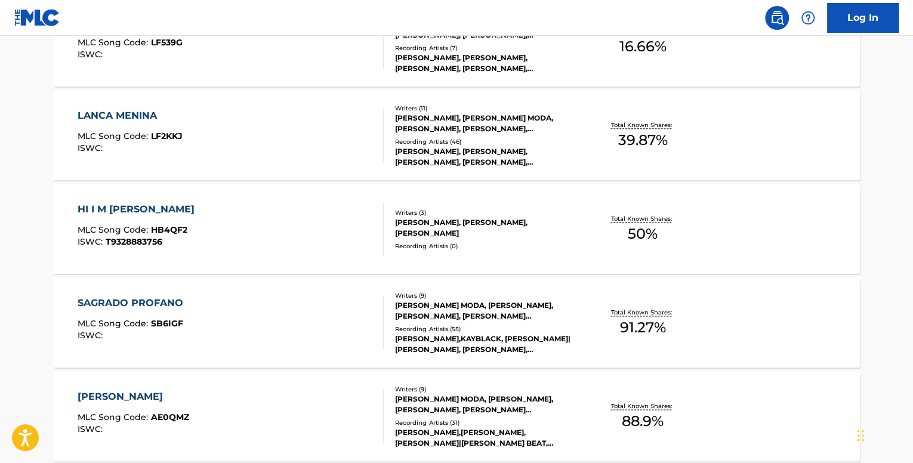
scroll to position [597, 0]
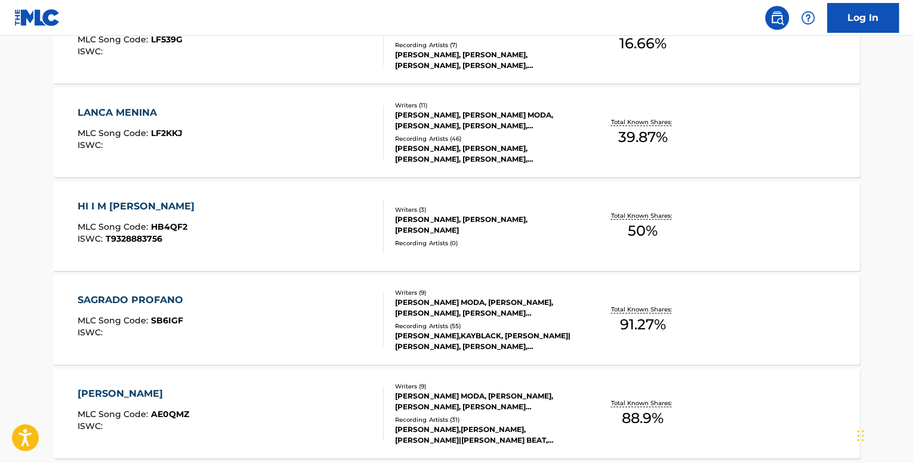
click at [296, 403] on div "[PERSON_NAME] MLC Song Code : AE0QMZ ISWC :" at bounding box center [231, 414] width 307 height 54
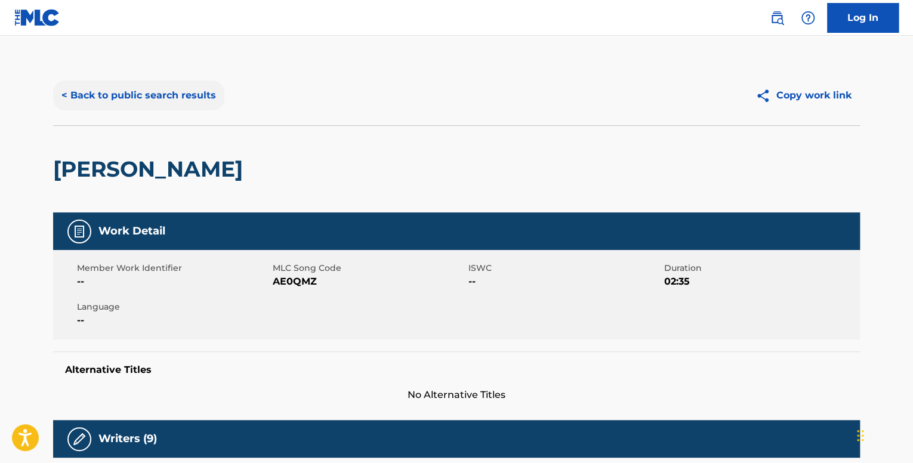
click at [179, 100] on button "< Back to public search results" at bounding box center [138, 96] width 171 height 30
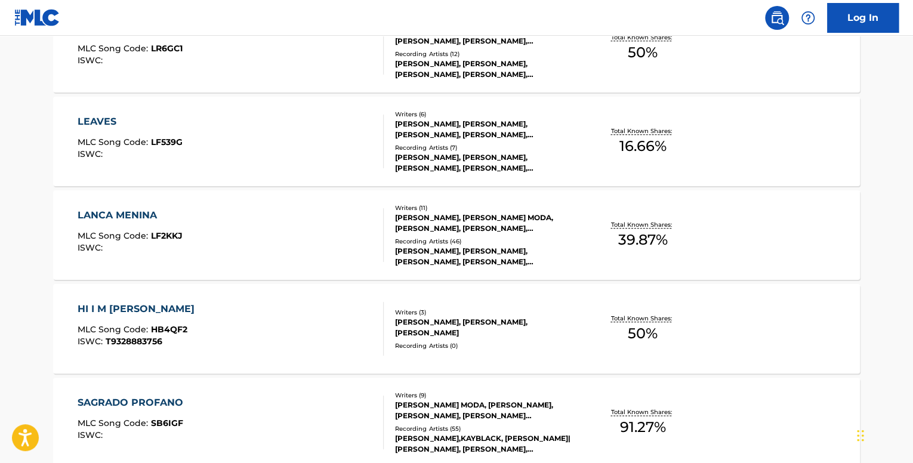
scroll to position [776, 0]
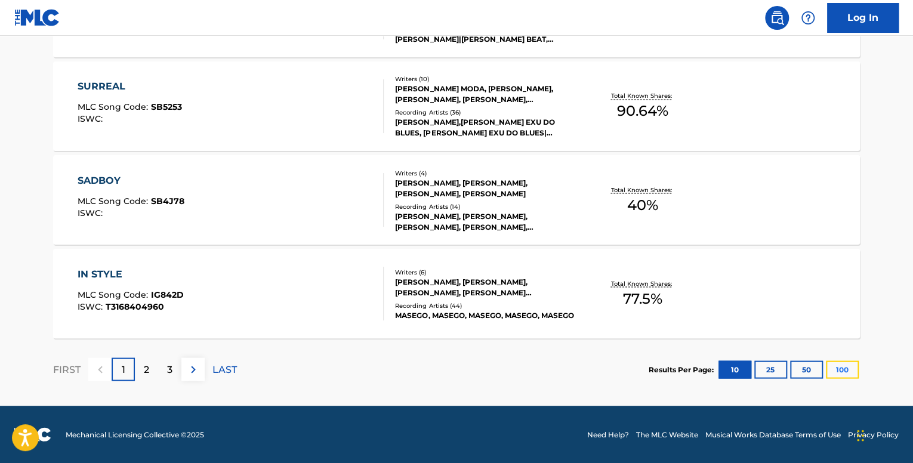
click at [848, 368] on button "100" at bounding box center [842, 369] width 33 height 18
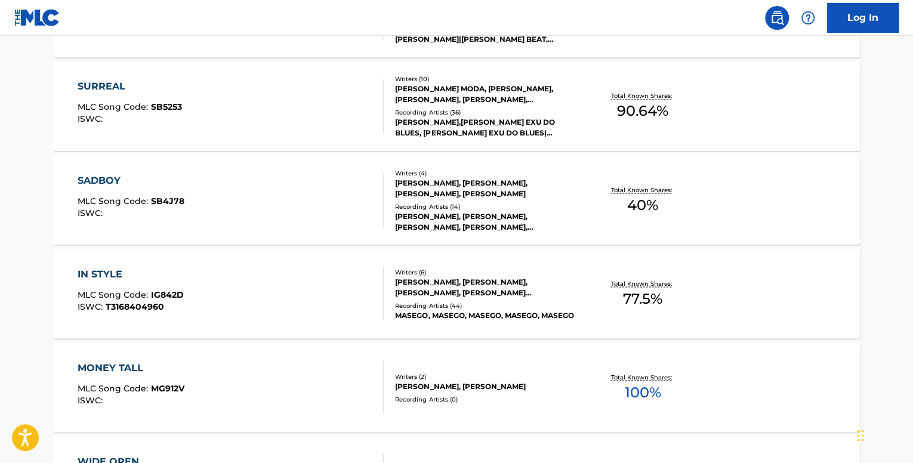
scroll to position [2445, 0]
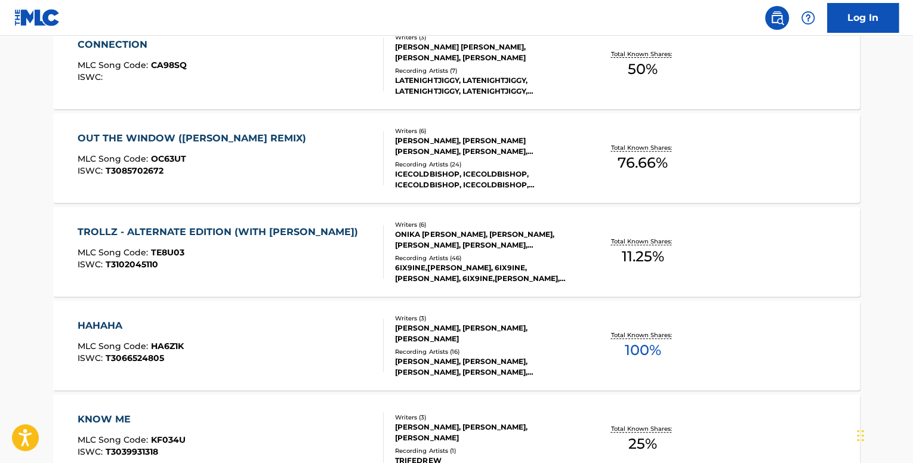
click at [205, 237] on div "TROLLZ - ALTERNATE EDITION (WITH [PERSON_NAME])" at bounding box center [221, 232] width 286 height 14
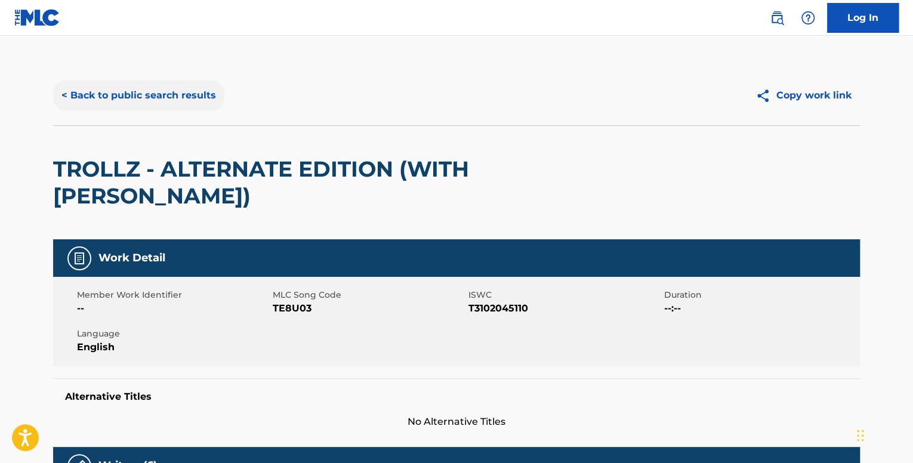
click at [122, 97] on button "< Back to public search results" at bounding box center [138, 96] width 171 height 30
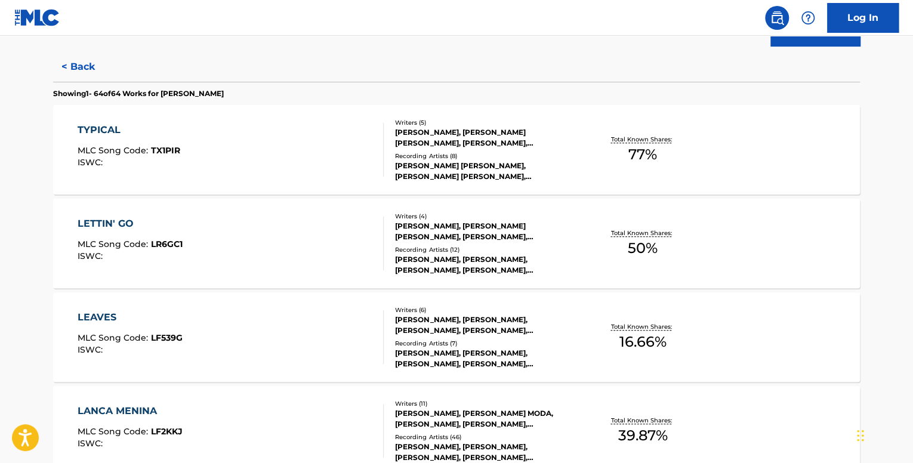
scroll to position [3008, 0]
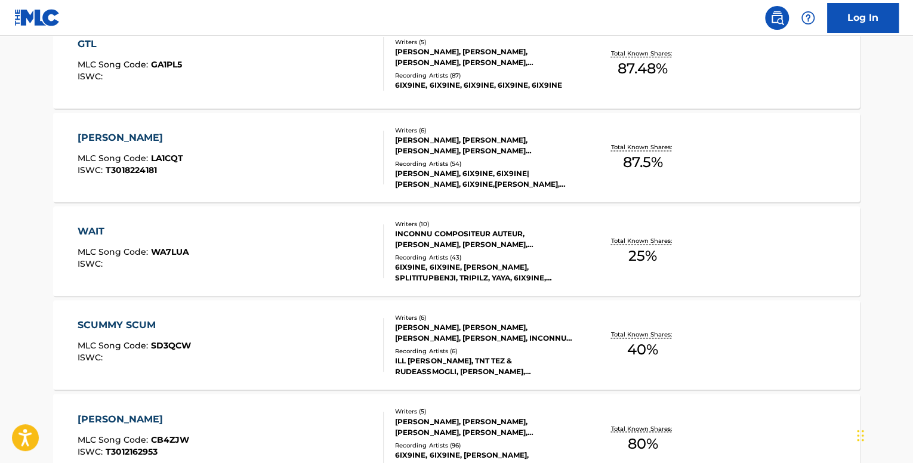
click at [208, 248] on div "WAIT MLC Song Code : WA7LUA ISWC :" at bounding box center [231, 251] width 307 height 54
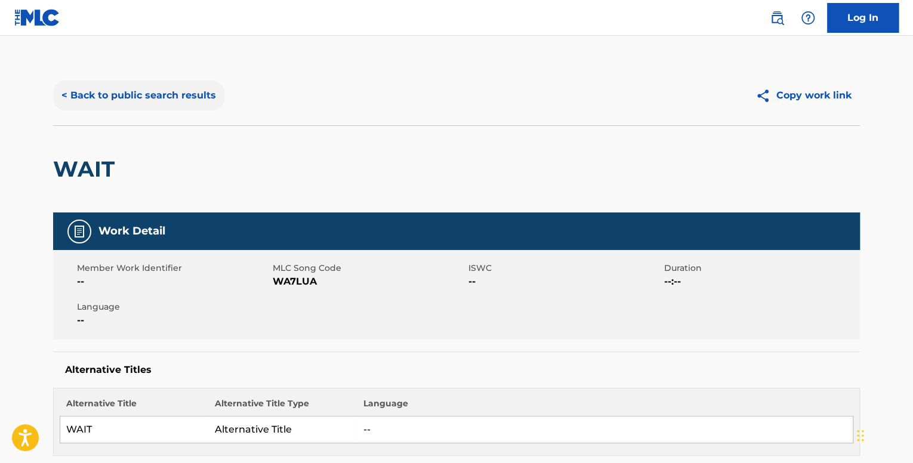
click at [113, 87] on button "< Back to public search results" at bounding box center [138, 96] width 171 height 30
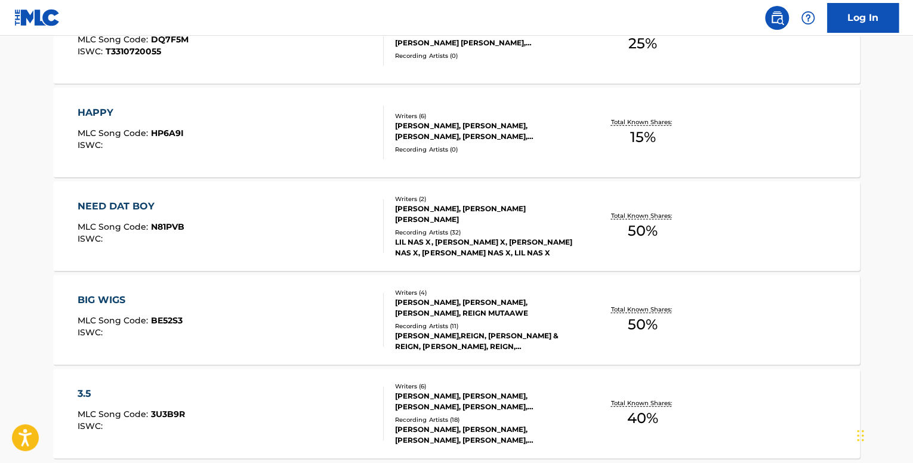
scroll to position [6051, 0]
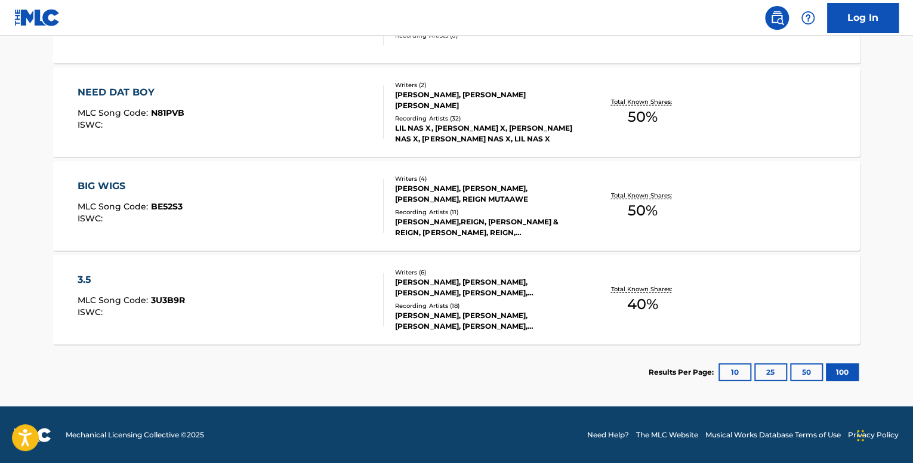
click at [277, 301] on div "3.5 MLC Song Code : 3U3B9R ISWC :" at bounding box center [231, 300] width 307 height 54
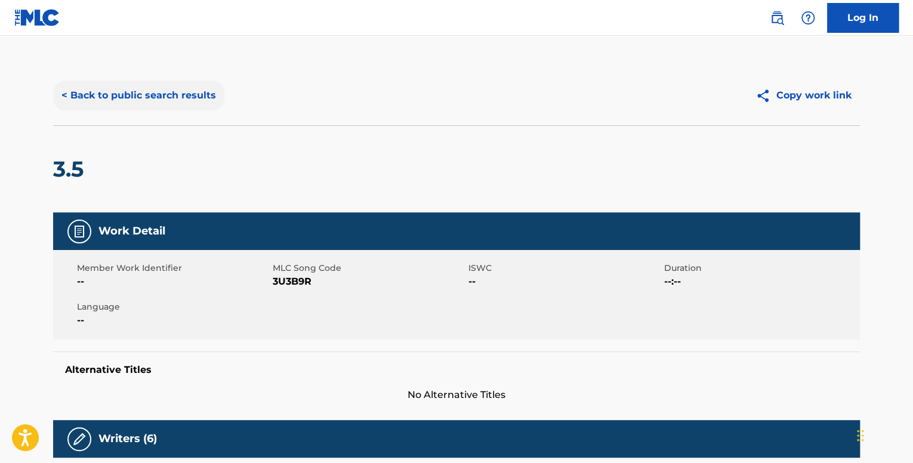
click at [159, 103] on button "< Back to public search results" at bounding box center [138, 96] width 171 height 30
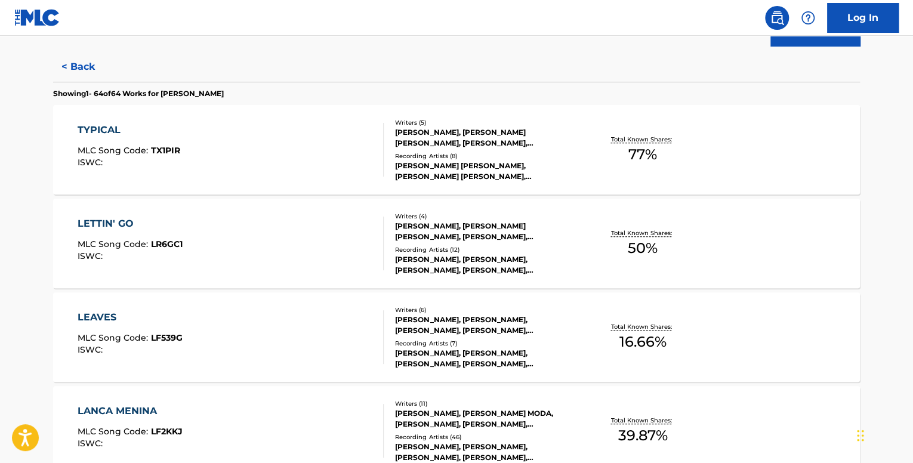
scroll to position [2820, 0]
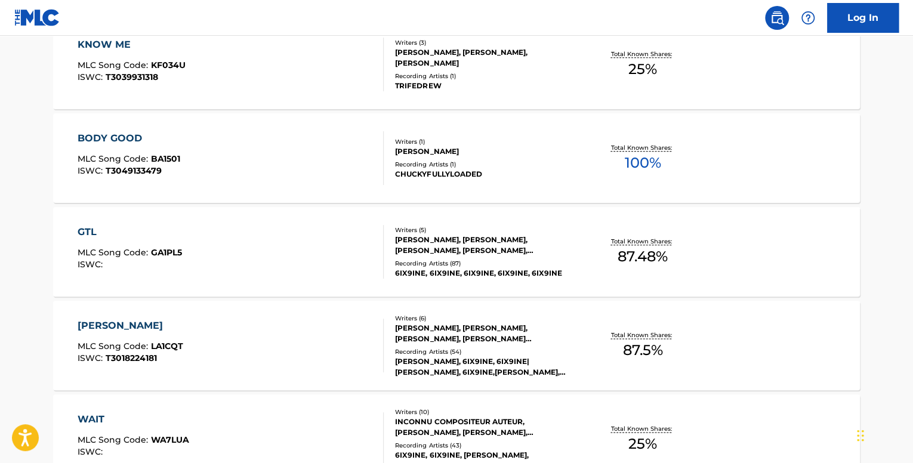
click at [279, 249] on div "GTL MLC Song Code : GA1PL5 ISWC :" at bounding box center [231, 252] width 307 height 54
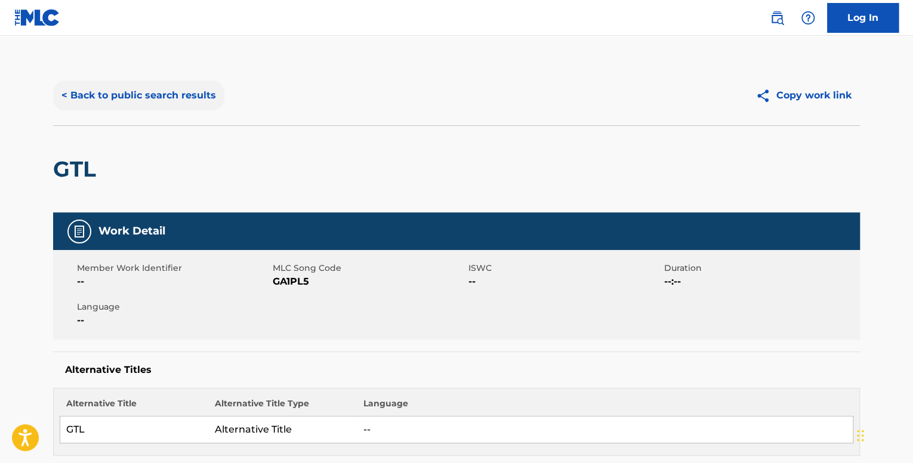
click at [164, 107] on button "< Back to public search results" at bounding box center [138, 96] width 171 height 30
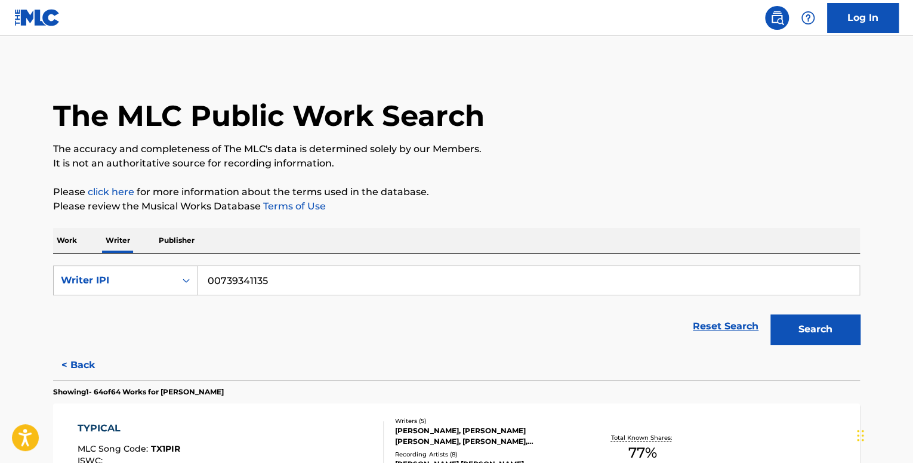
scroll to position [3194, 0]
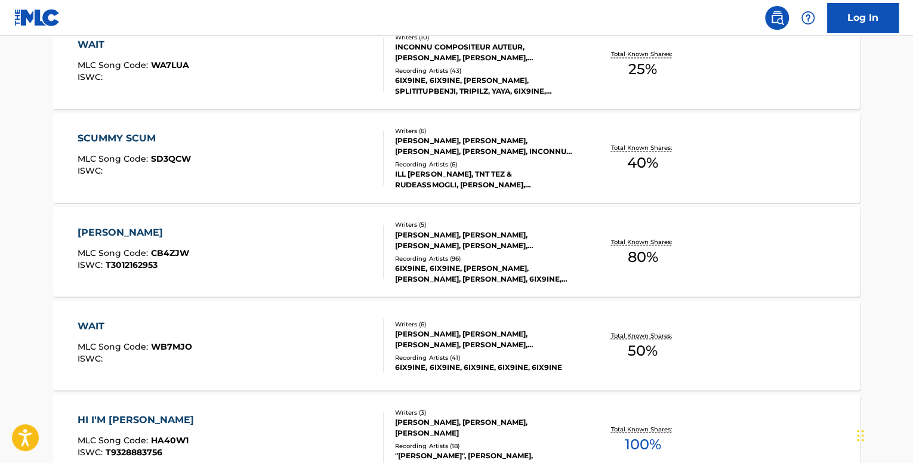
click at [198, 223] on div "[PERSON_NAME] MLC Song Code : CB4ZJW ISWC : T3012162953 Writers ( 5 ) [PERSON_N…" at bounding box center [456, 252] width 807 height 90
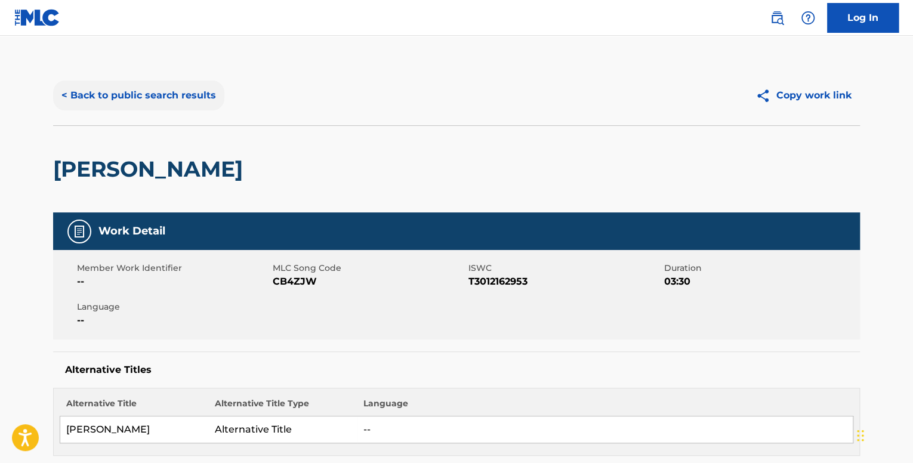
click at [169, 96] on button "< Back to public search results" at bounding box center [138, 96] width 171 height 30
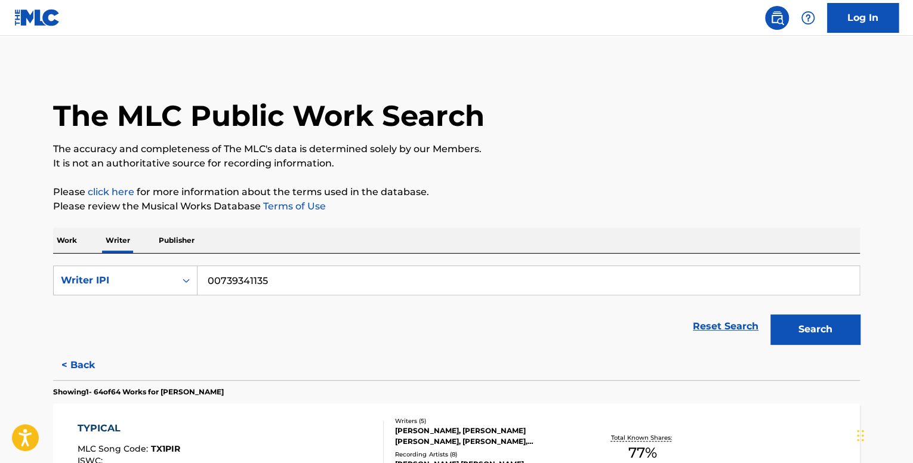
scroll to position [3663, 0]
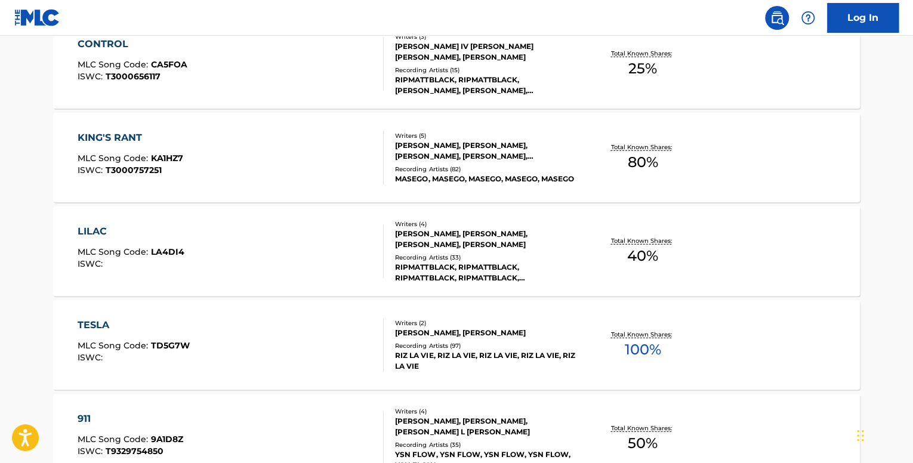
click at [315, 233] on div "LILAC MLC Song Code : LA4DI4 ISWC :" at bounding box center [231, 251] width 307 height 54
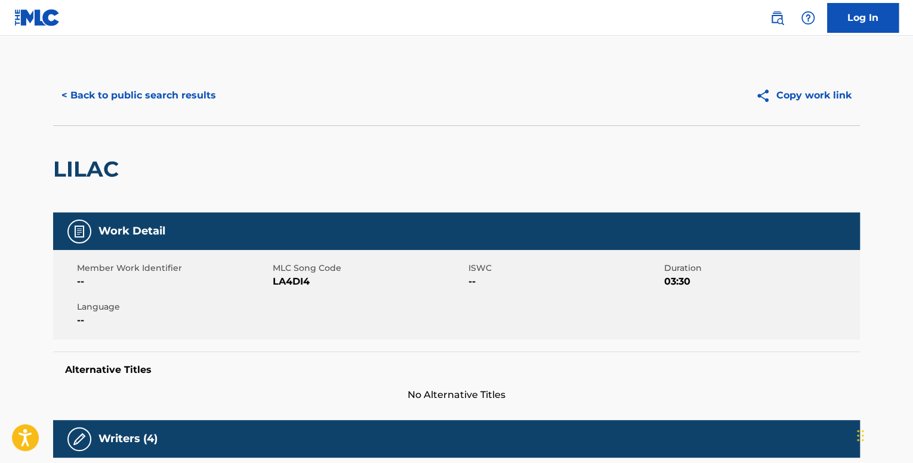
click at [85, 77] on div "< Back to public search results Copy work link" at bounding box center [456, 96] width 807 height 60
click at [95, 96] on button "< Back to public search results" at bounding box center [138, 96] width 171 height 30
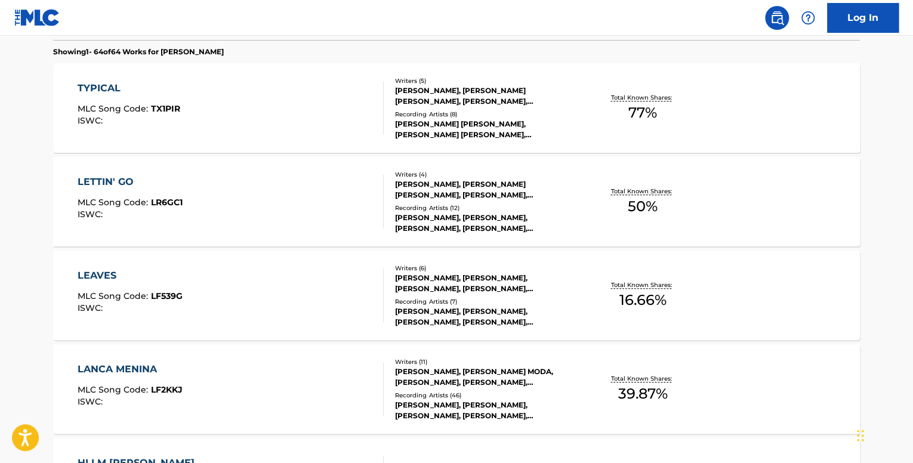
scroll to position [358, 0]
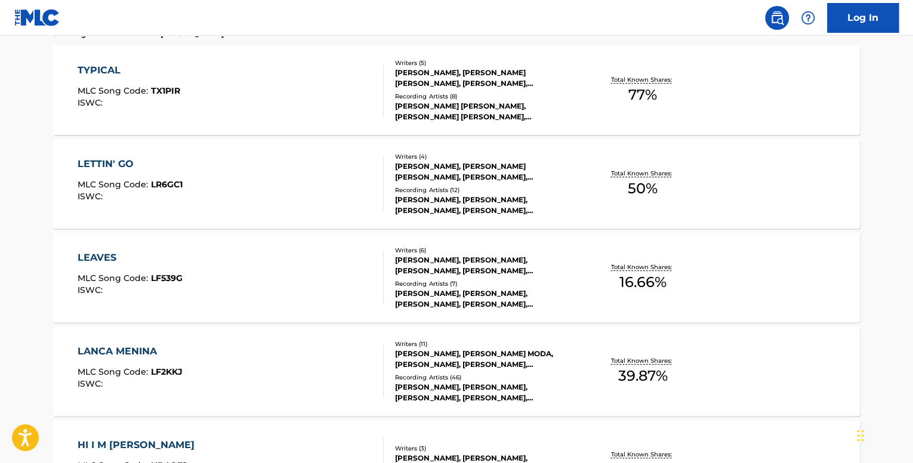
click at [244, 98] on div "TYPICAL MLC Song Code : TX1PIR ISWC :" at bounding box center [231, 90] width 307 height 54
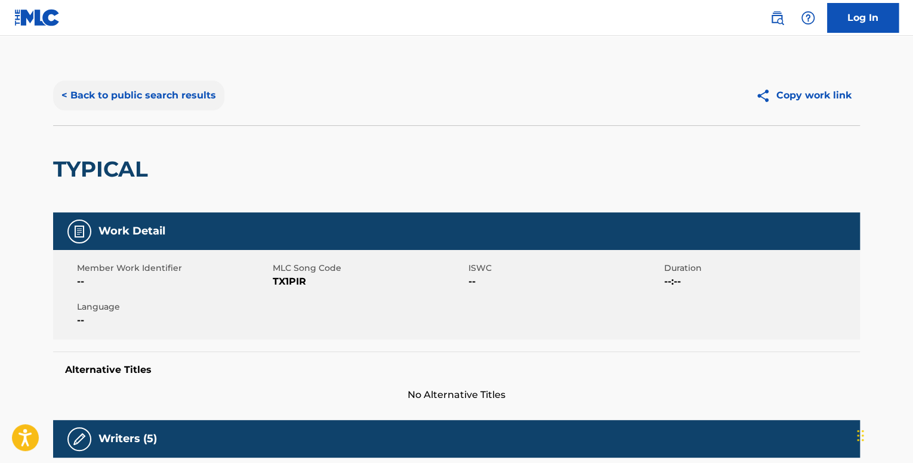
click at [119, 96] on button "< Back to public search results" at bounding box center [138, 96] width 171 height 30
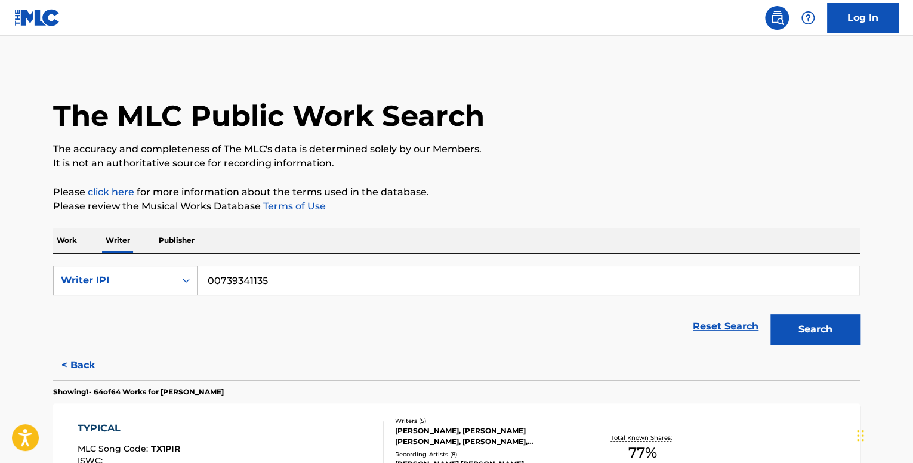
scroll to position [4413, 0]
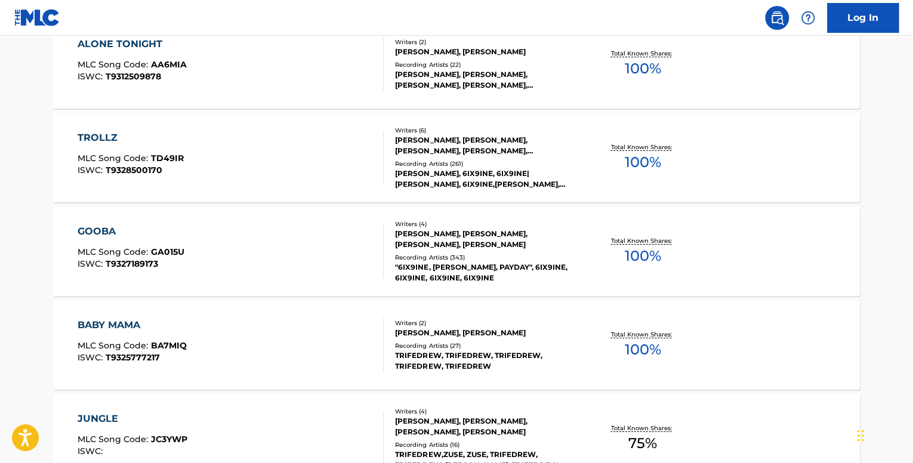
click at [134, 251] on span "MLC Song Code :" at bounding box center [114, 251] width 73 height 11
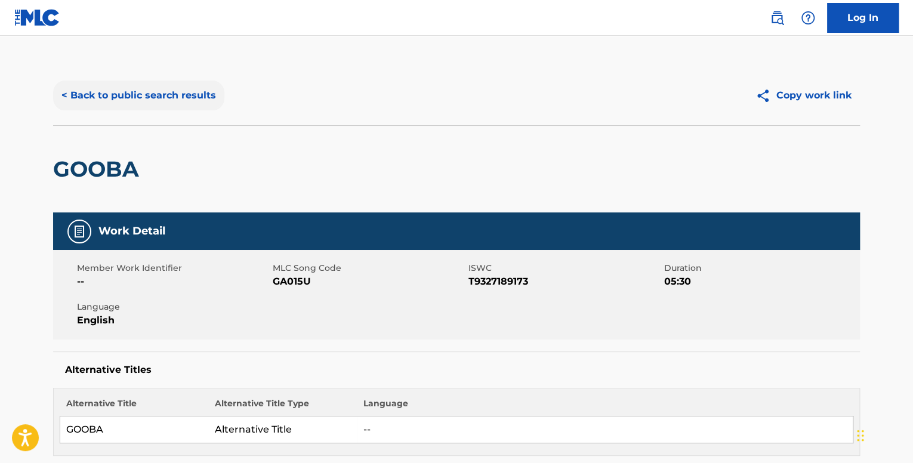
click at [124, 91] on button "< Back to public search results" at bounding box center [138, 96] width 171 height 30
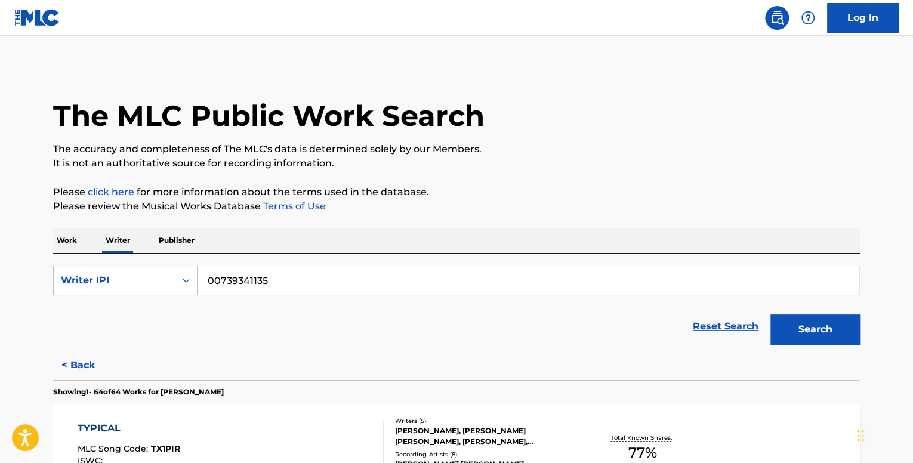
scroll to position [3008, 0]
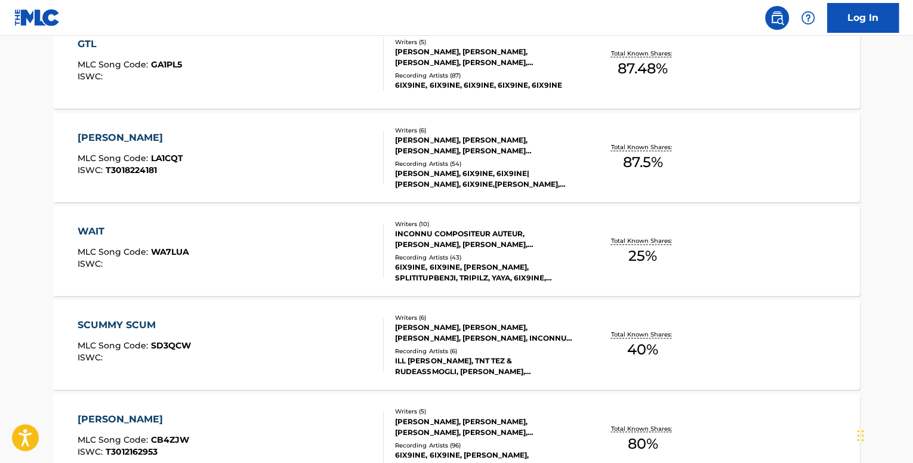
click at [288, 237] on div "WAIT MLC Song Code : WA7LUA ISWC :" at bounding box center [231, 251] width 307 height 54
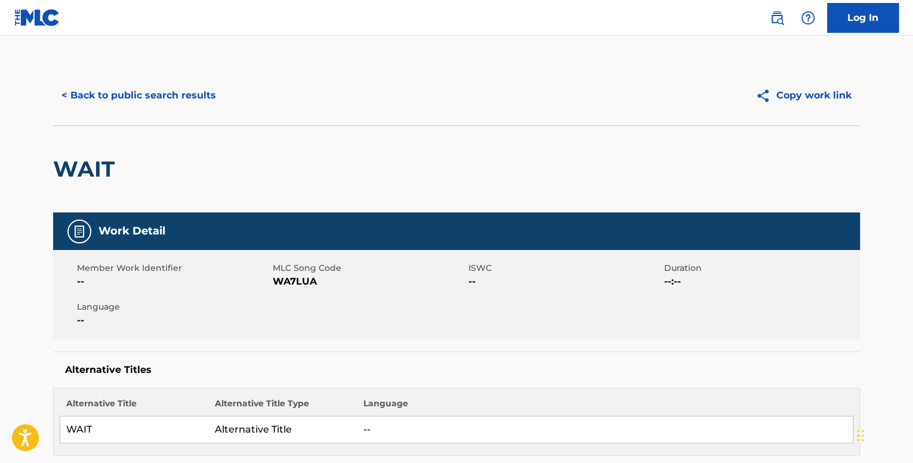
scroll to position [1195, 0]
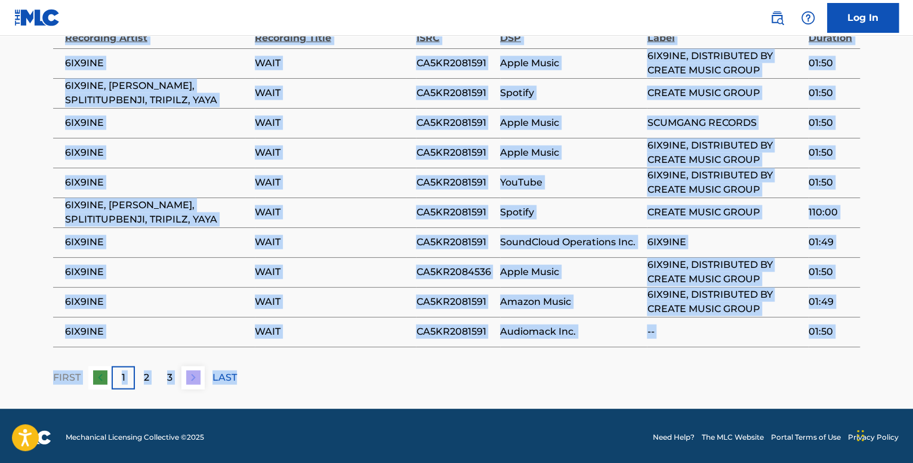
drag, startPoint x: 912, startPoint y: 356, endPoint x: 912, endPoint y: 92, distance: 263.8
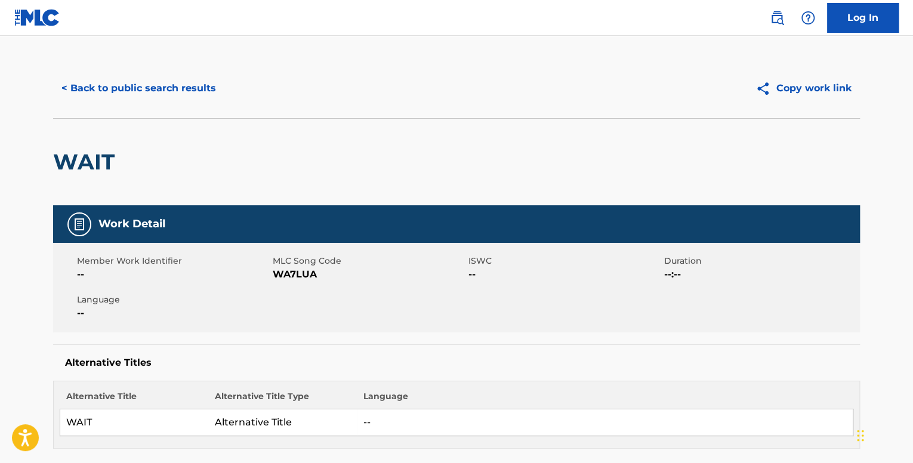
scroll to position [1, 0]
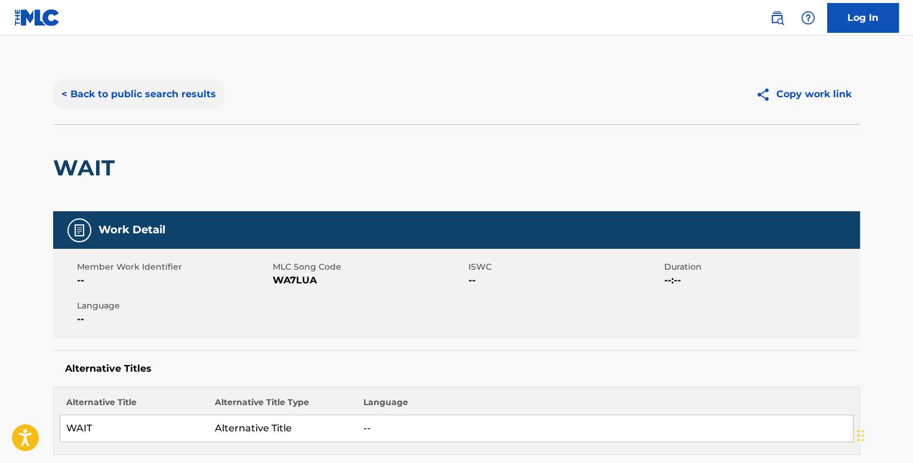
click at [215, 83] on button "< Back to public search results" at bounding box center [138, 94] width 171 height 30
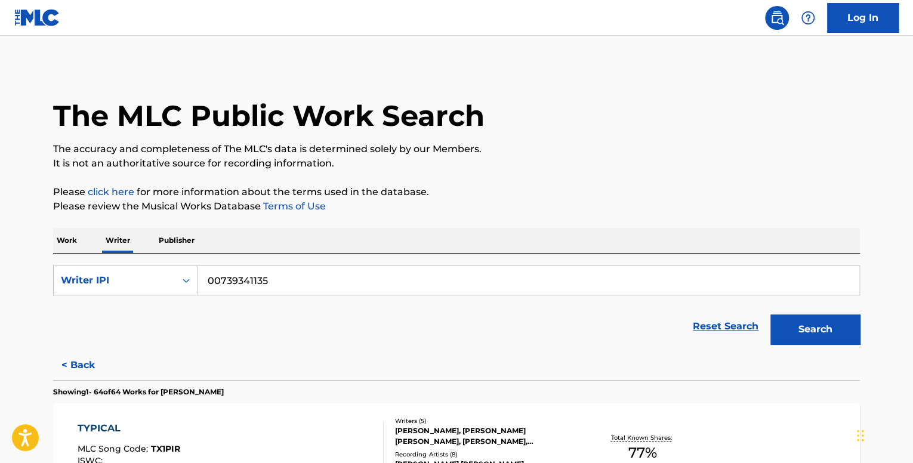
scroll to position [3194, 0]
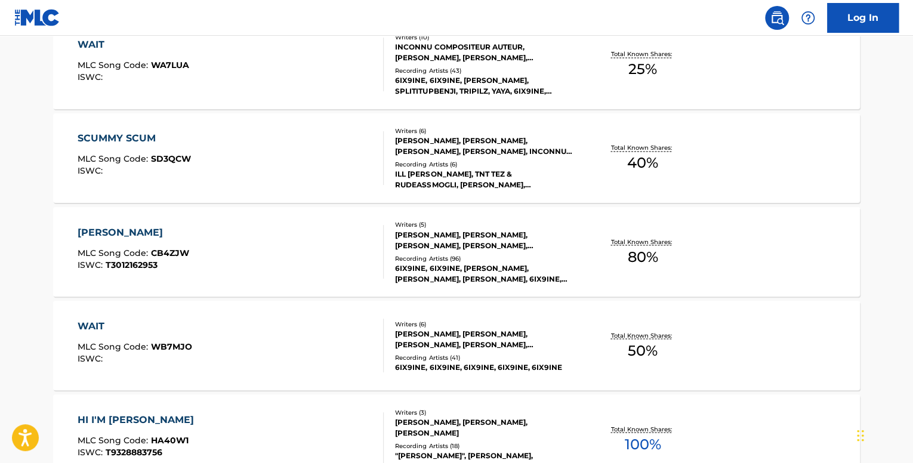
click at [181, 226] on div "[PERSON_NAME]" at bounding box center [134, 232] width 112 height 14
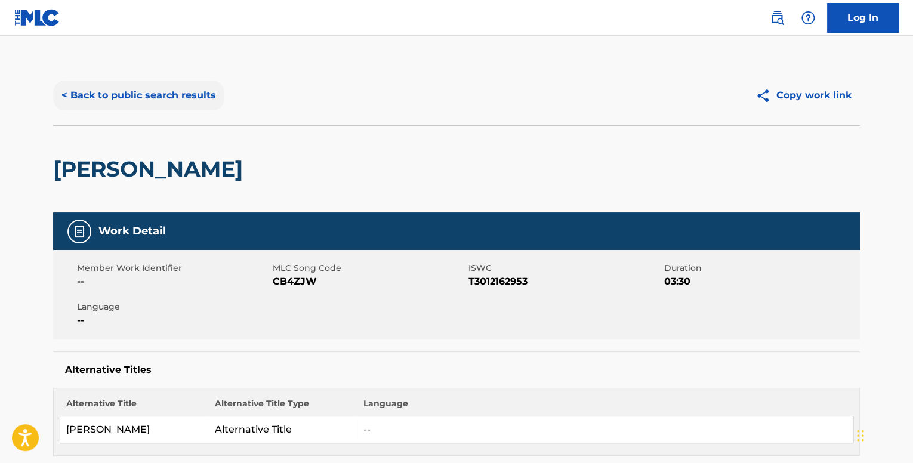
click at [121, 84] on button "< Back to public search results" at bounding box center [138, 96] width 171 height 30
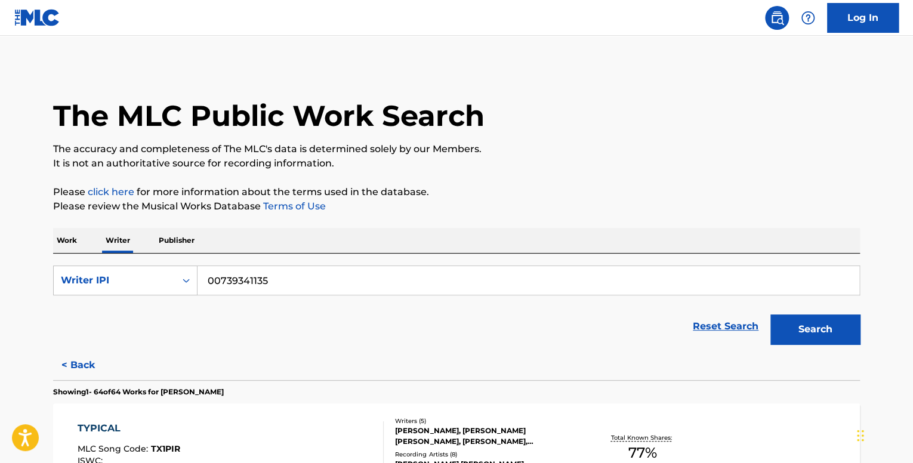
scroll to position [2914, 0]
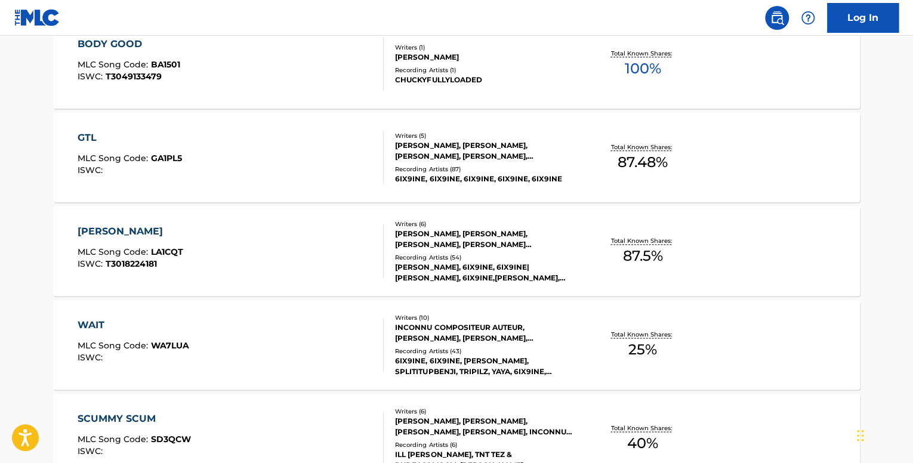
click at [189, 273] on div "[PERSON_NAME] MLC Song Code : LA1CQT ISWC : T3018224181" at bounding box center [231, 251] width 307 height 54
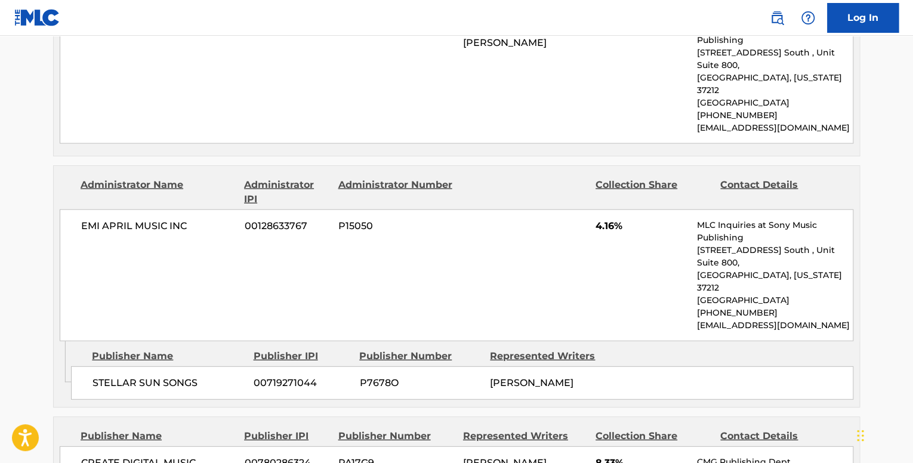
scroll to position [1313, 0]
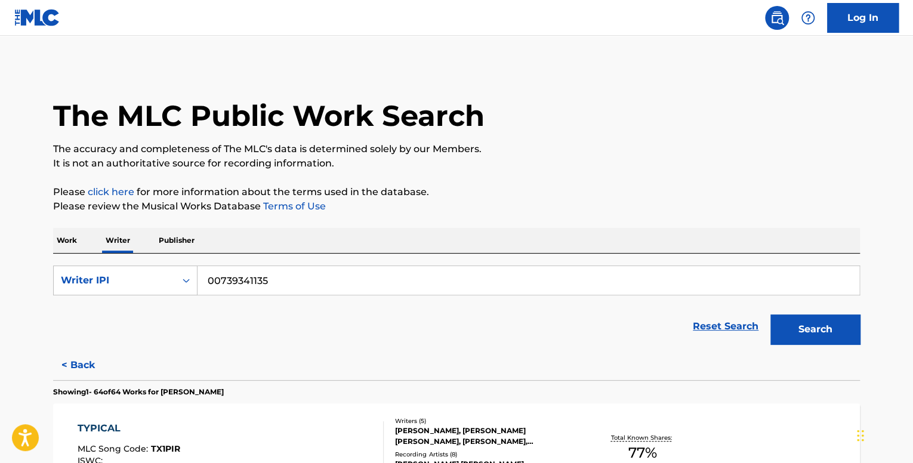
scroll to position [2820, 0]
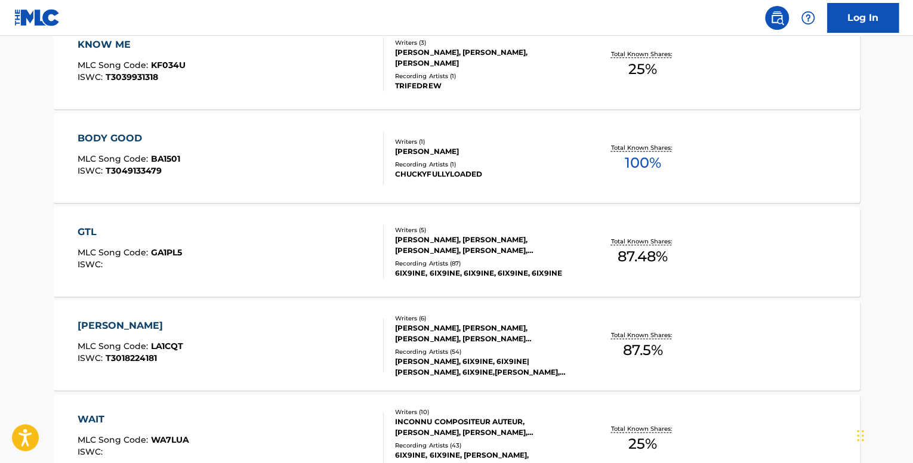
click at [203, 232] on div "GTL MLC Song Code : GA1PL5 ISWC :" at bounding box center [231, 252] width 307 height 54
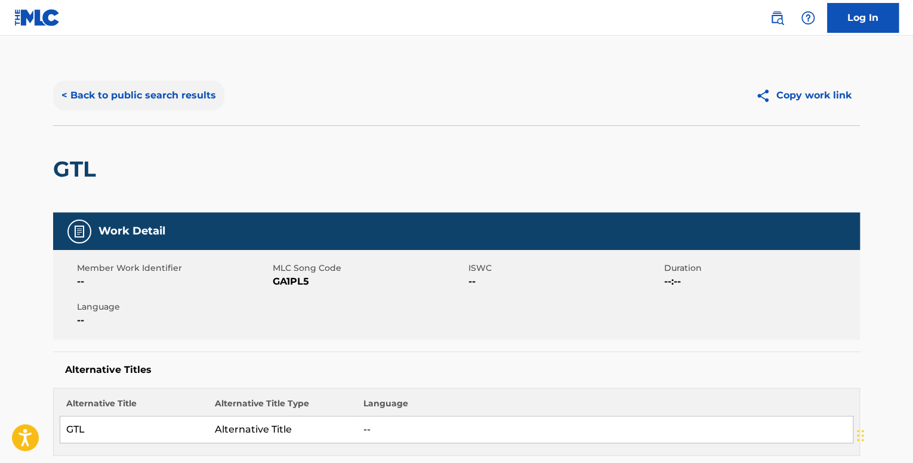
click at [69, 86] on button "< Back to public search results" at bounding box center [138, 96] width 171 height 30
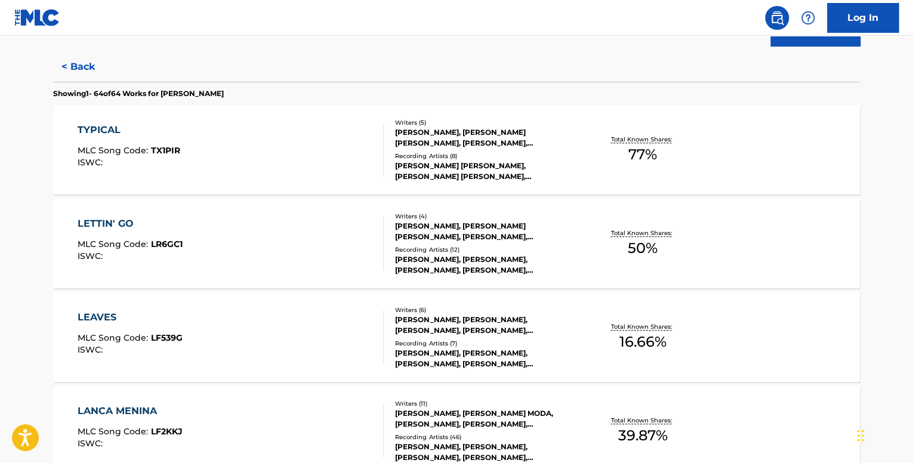
scroll to position [2445, 0]
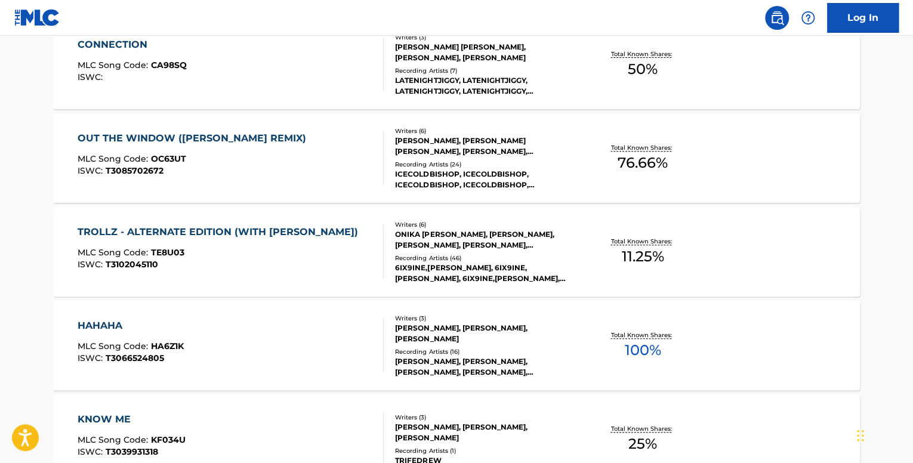
click at [329, 239] on div "TROLLZ - ALTERNATE EDITION (WITH [PERSON_NAME]) MLC Song Code : TE8U03 ISWC : T…" at bounding box center [221, 252] width 286 height 54
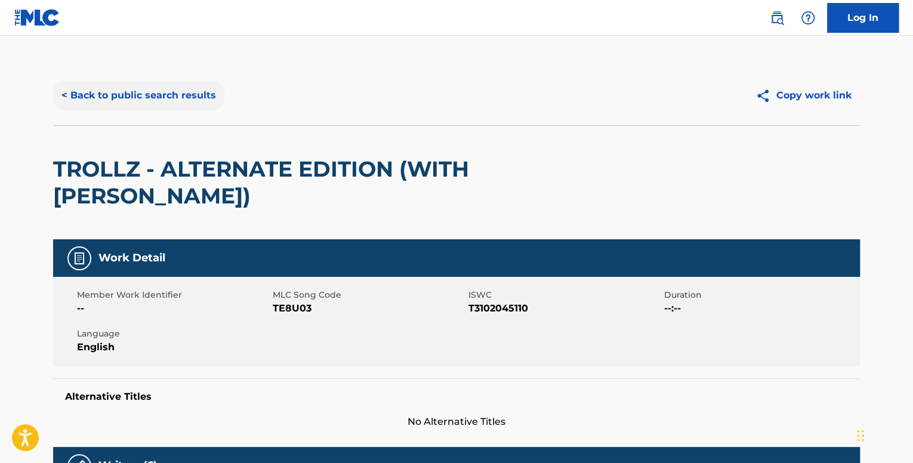
click at [109, 94] on button "< Back to public search results" at bounding box center [138, 96] width 171 height 30
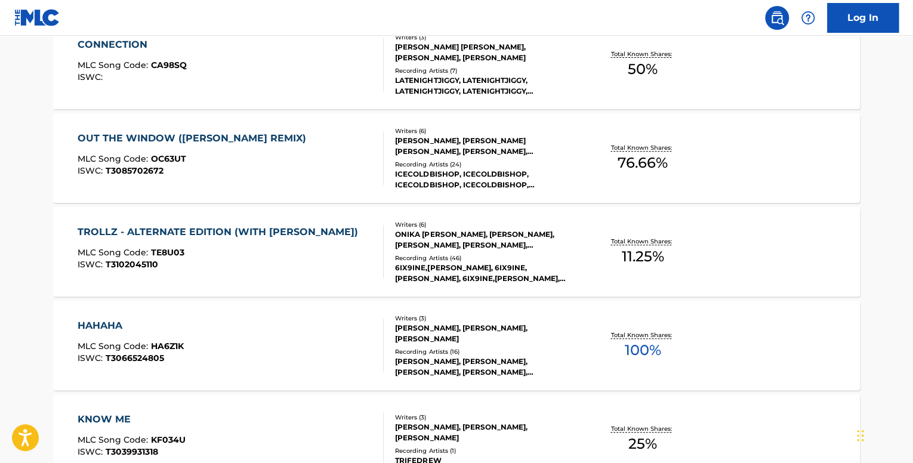
scroll to position [4319, 0]
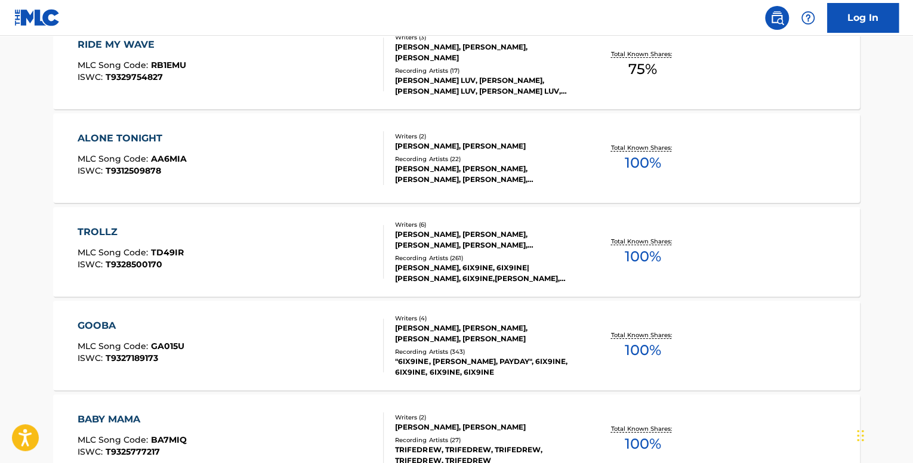
click at [240, 233] on div "TROLLZ MLC Song Code : TD49IR ISWC : T9328500170" at bounding box center [231, 252] width 307 height 54
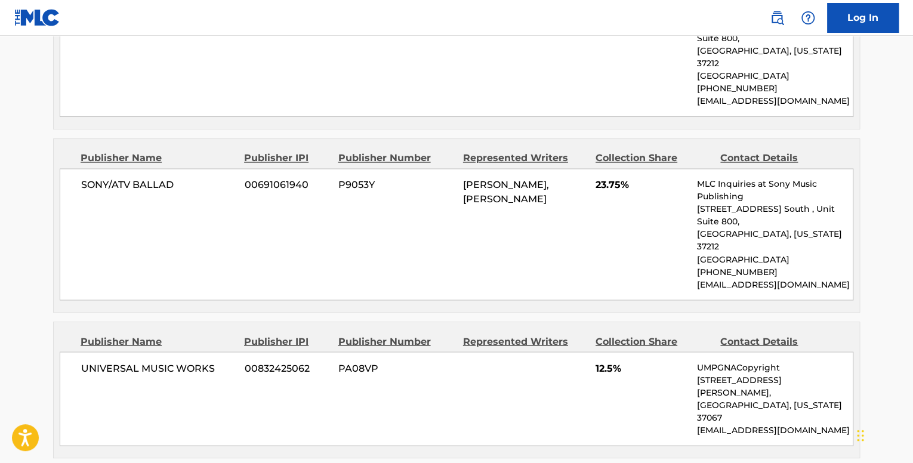
scroll to position [895, 0]
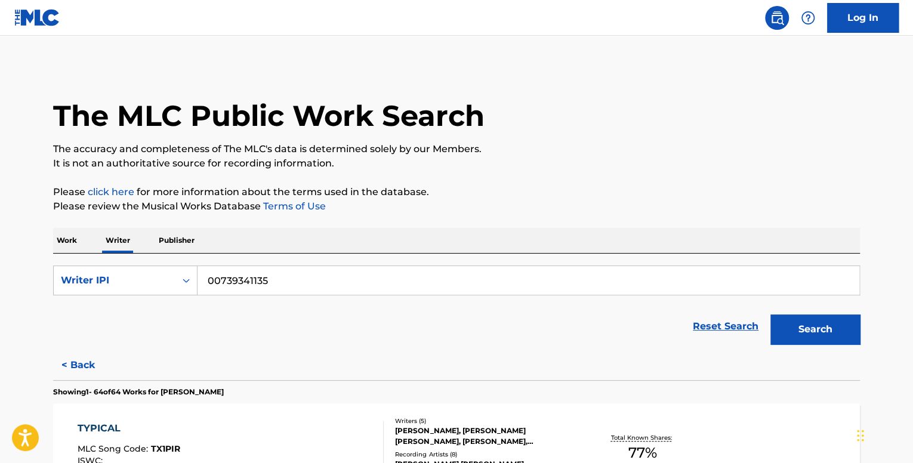
scroll to position [6051, 0]
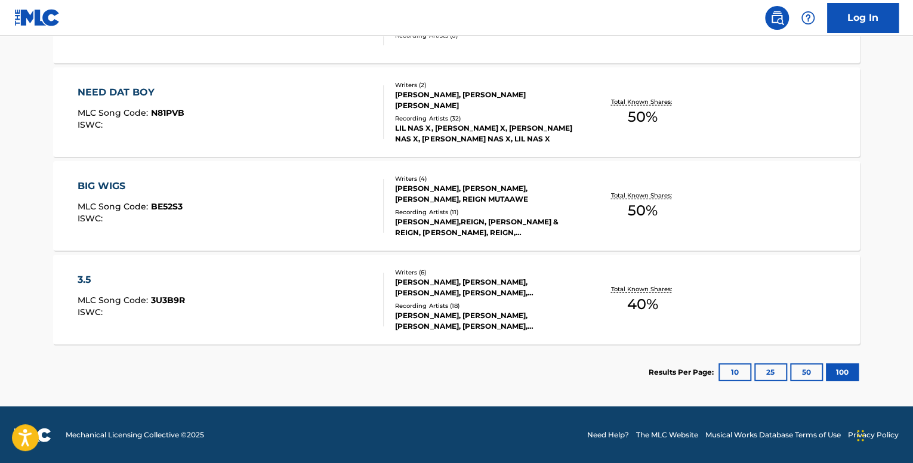
click at [227, 312] on div "3.5 MLC Song Code : 3U3B9R ISWC :" at bounding box center [231, 300] width 307 height 54
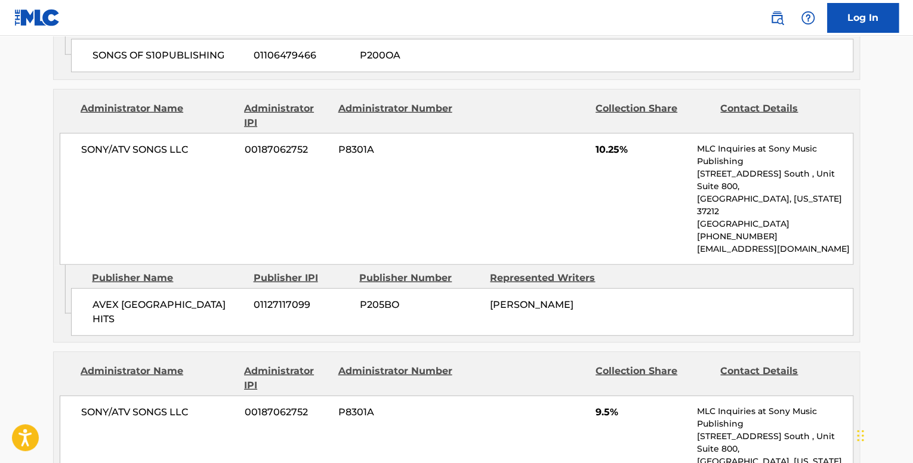
scroll to position [1551, 0]
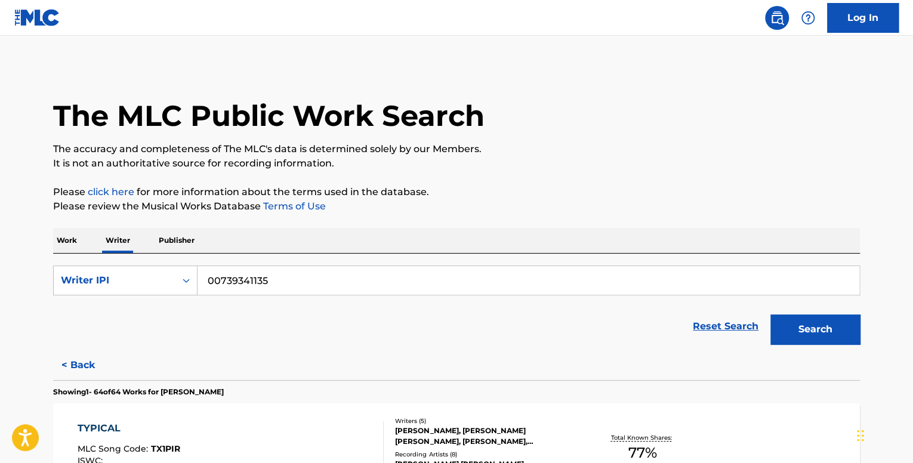
scroll to position [5443, 0]
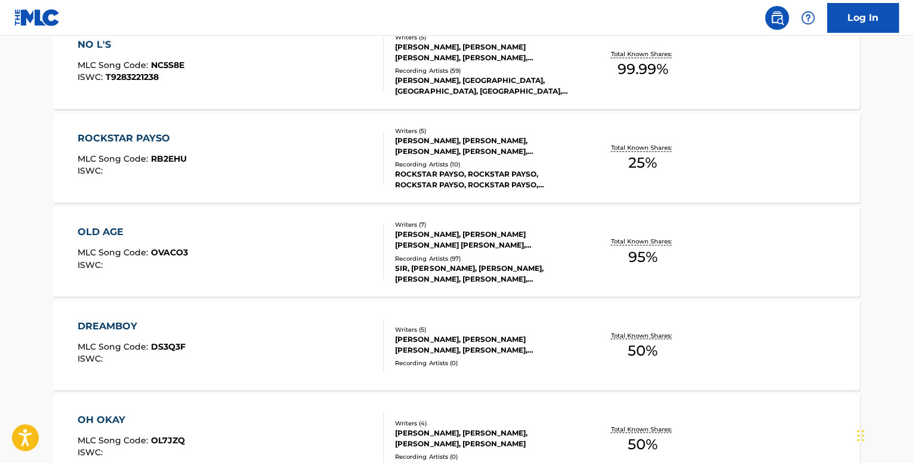
click at [224, 241] on div "OLD AGE MLC Song Code : OVACO3 ISWC :" at bounding box center [231, 252] width 307 height 54
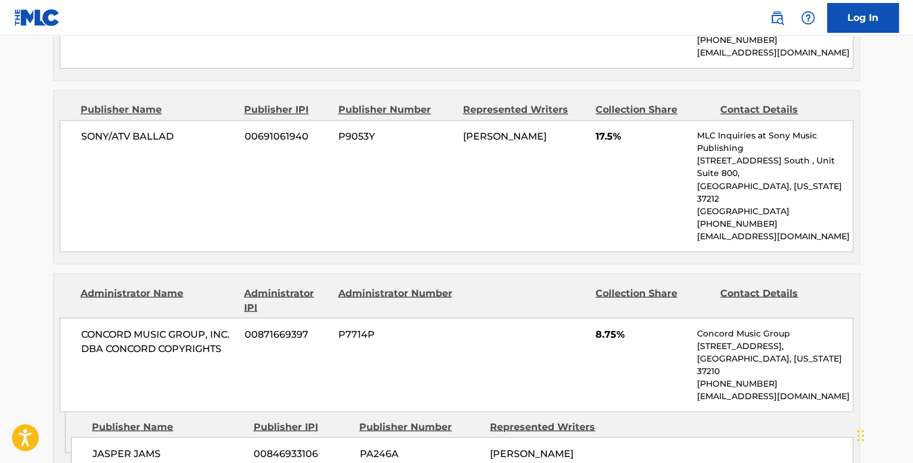
scroll to position [955, 0]
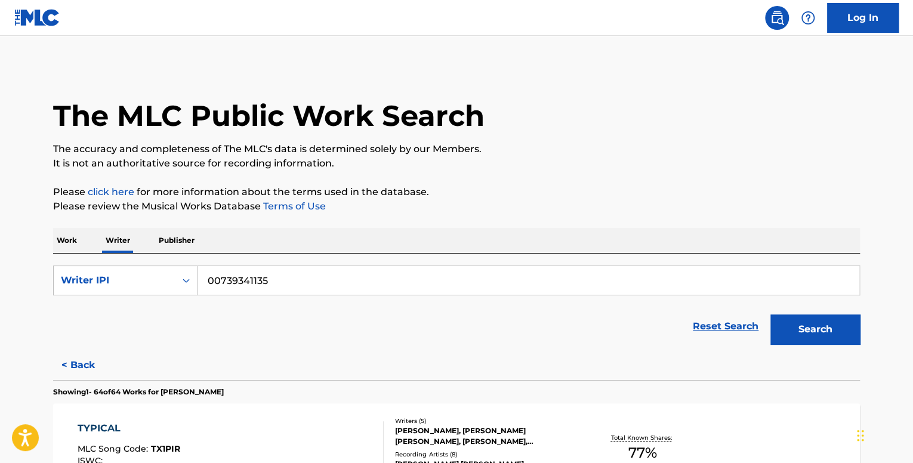
scroll to position [571, 0]
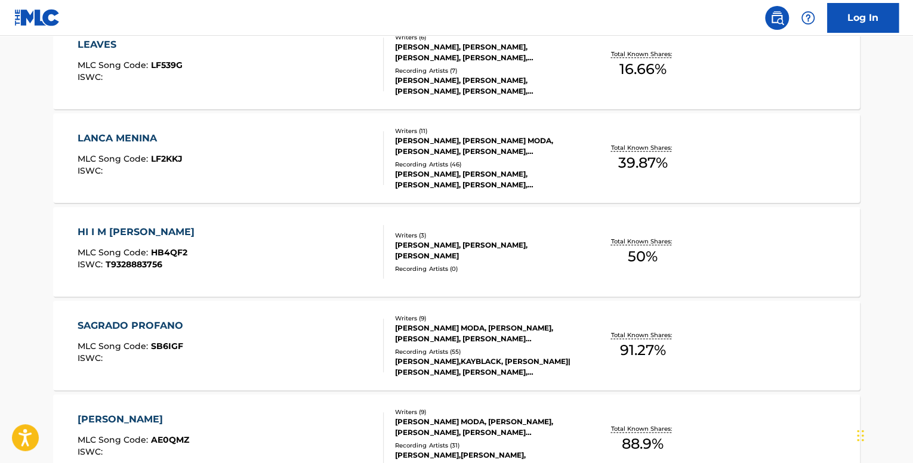
click at [220, 229] on div "HI I M [PERSON_NAME] MLC Song Code : HB4QF2 ISWC : T9328883756" at bounding box center [231, 252] width 307 height 54
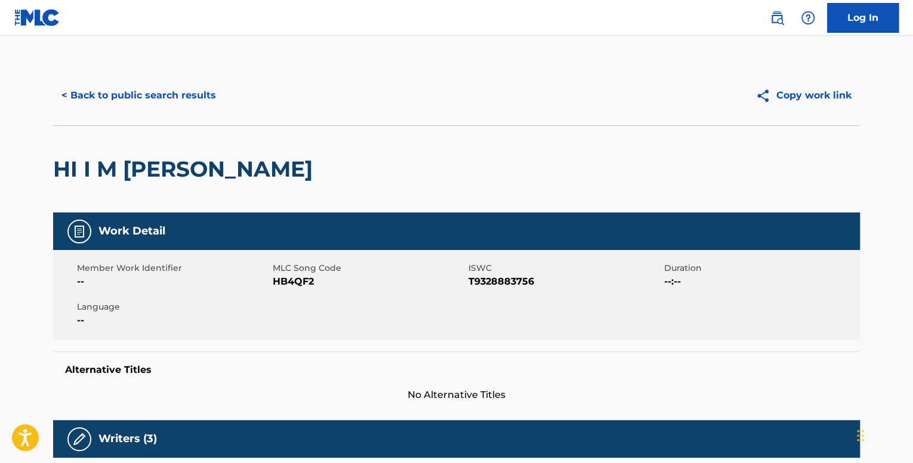
scroll to position [492, 0]
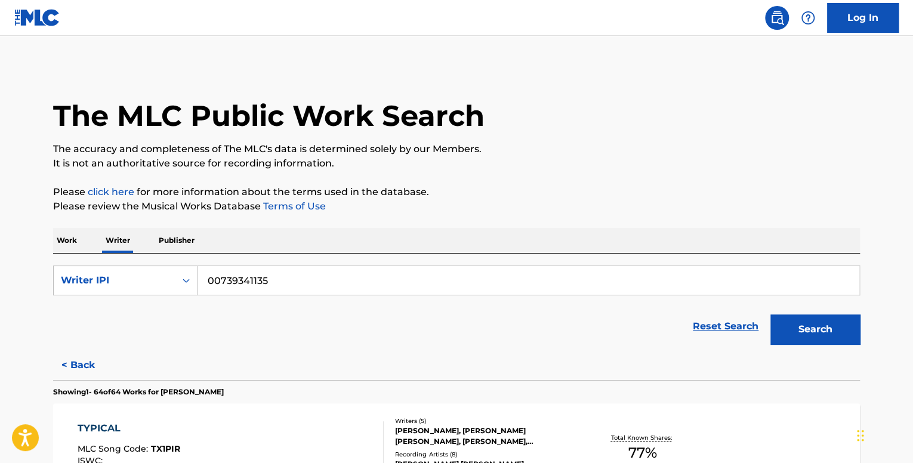
scroll to position [5912, 0]
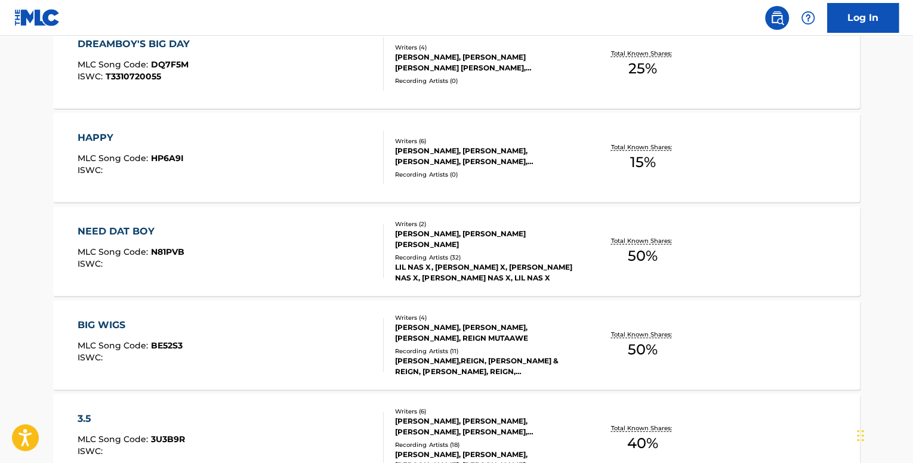
click at [155, 240] on div "NEED DAT BOY MLC Song Code : N81PVB ISWC :" at bounding box center [131, 251] width 107 height 54
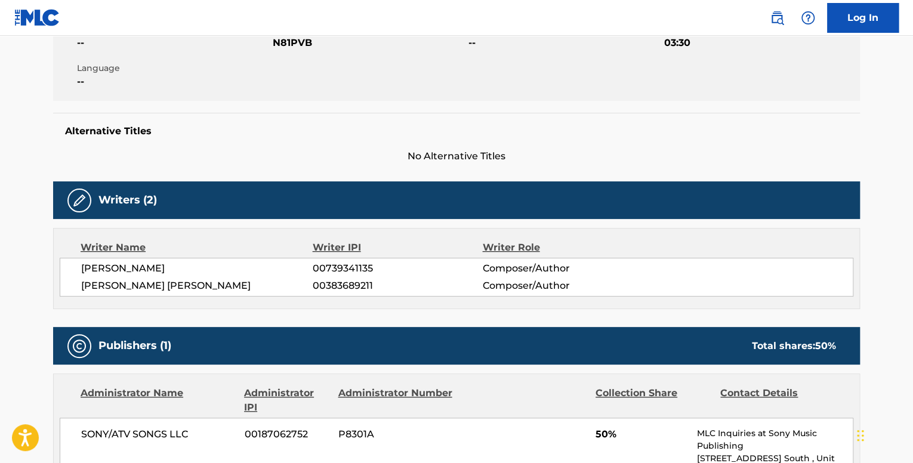
scroll to position [239, 0]
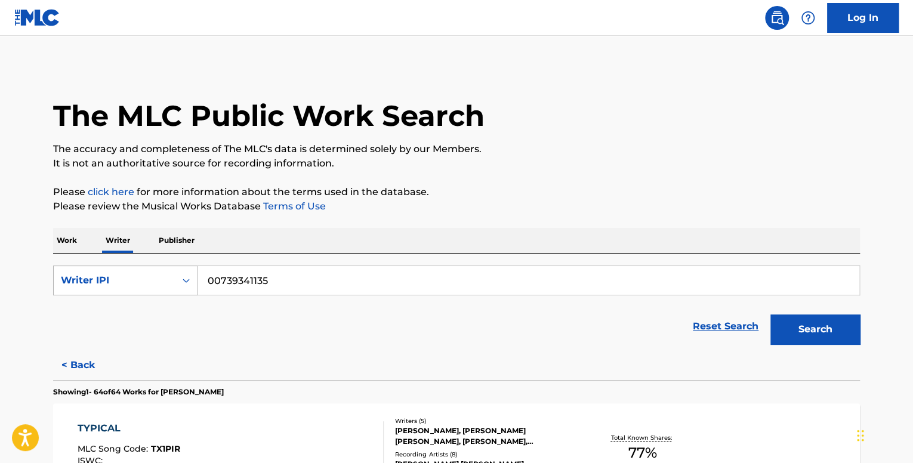
click at [174, 281] on div "SearchWithCriteriacaa0a83f-3af2-4a05-8d99-492140cdde45 Writer IPI 00739341135" at bounding box center [456, 281] width 807 height 30
paste input "1111376206"
type input "01111376206"
click at [770, 314] on button "Search" at bounding box center [815, 329] width 90 height 30
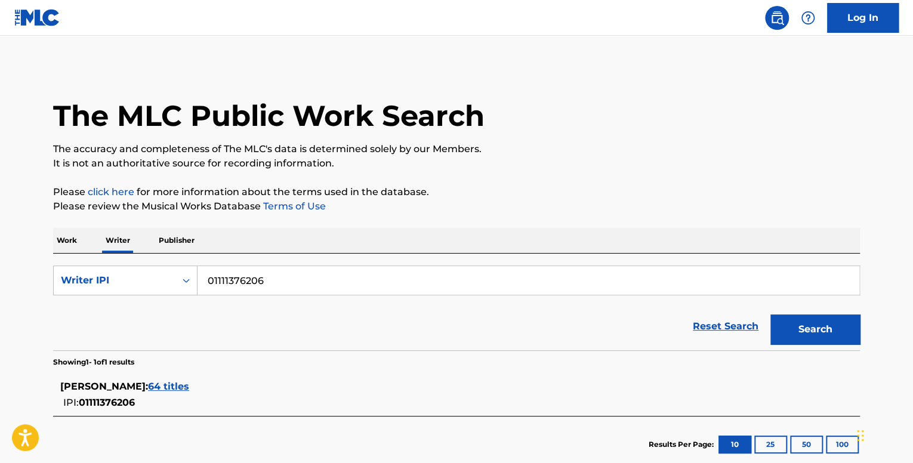
click at [189, 391] on span "64 titles" at bounding box center [168, 386] width 41 height 11
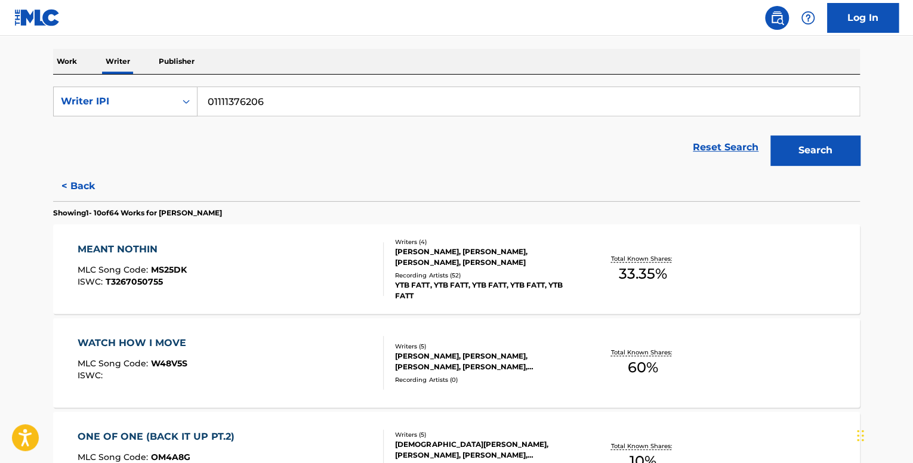
scroll to position [191, 0]
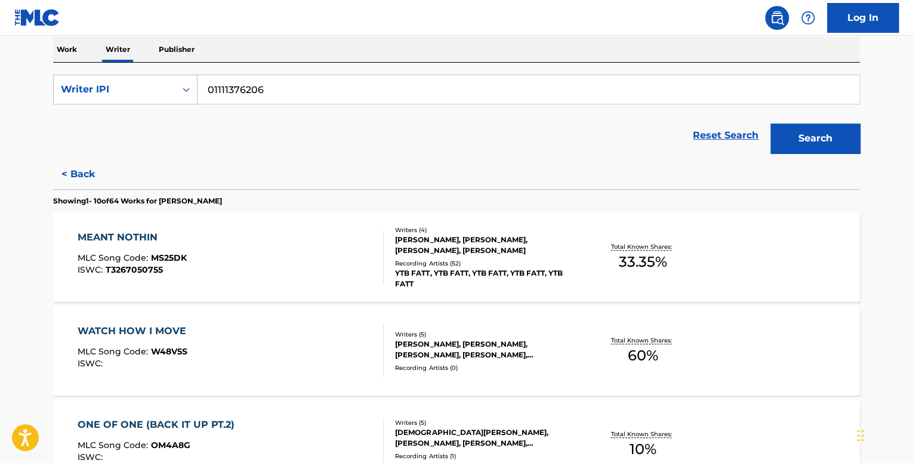
click at [277, 264] on div "MEANT NOTHIN MLC Song Code : MS25DK ISWC : T3267050755" at bounding box center [231, 257] width 307 height 54
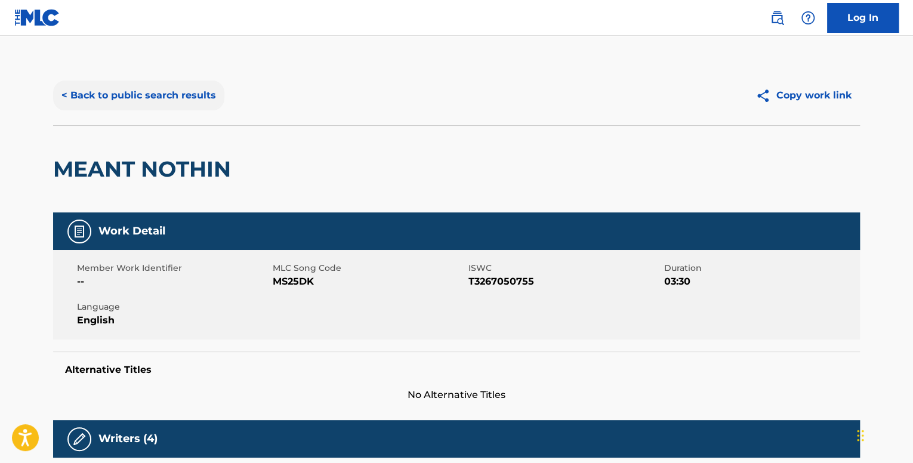
click at [148, 83] on button "< Back to public search results" at bounding box center [138, 96] width 171 height 30
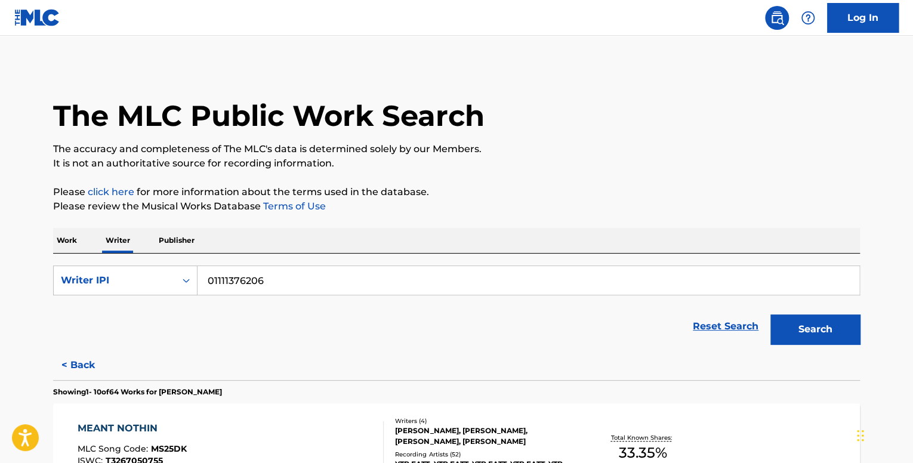
scroll to position [239, 0]
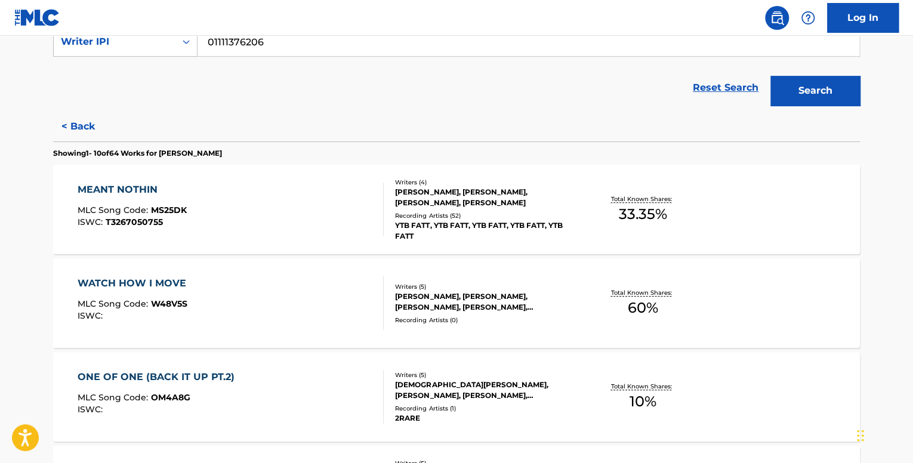
click at [230, 277] on div "WATCH HOW I MOVE MLC Song Code : W48V5S ISWC :" at bounding box center [231, 303] width 307 height 54
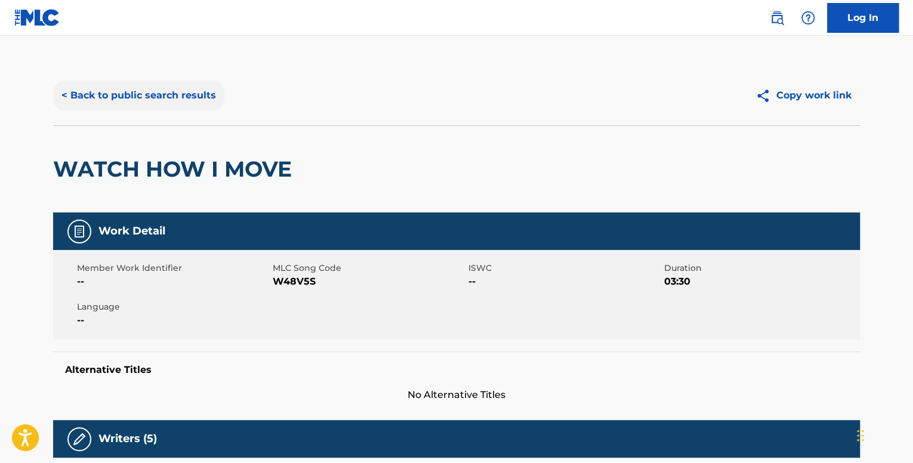
click at [156, 94] on button "< Back to public search results" at bounding box center [138, 96] width 171 height 30
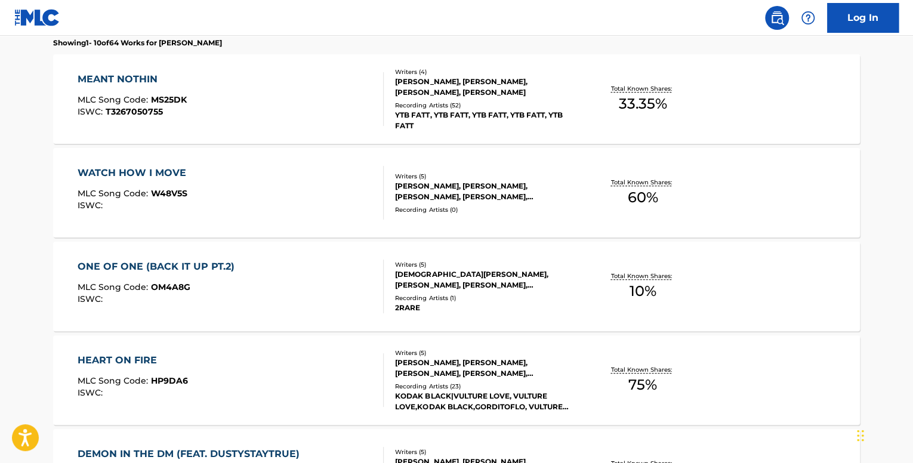
scroll to position [358, 0]
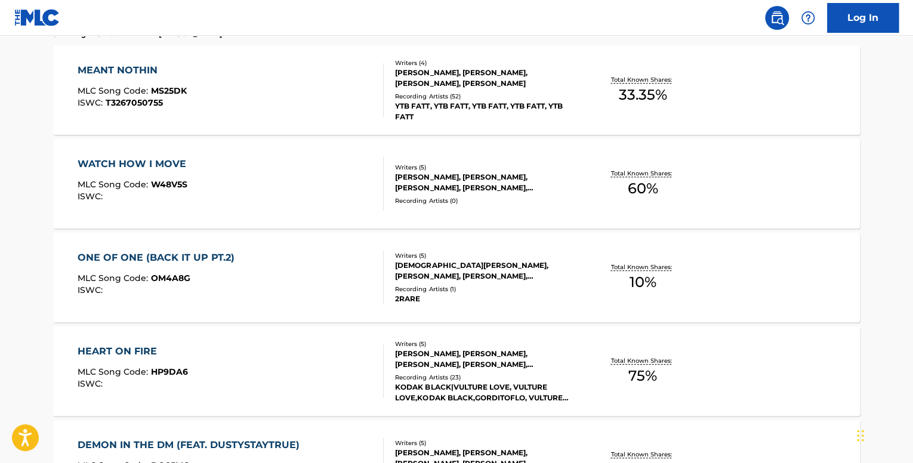
click at [265, 266] on div "ONE OF ONE (BACK IT UP PT.2) MLC Song Code : OM4A8G ISWC :" at bounding box center [231, 278] width 307 height 54
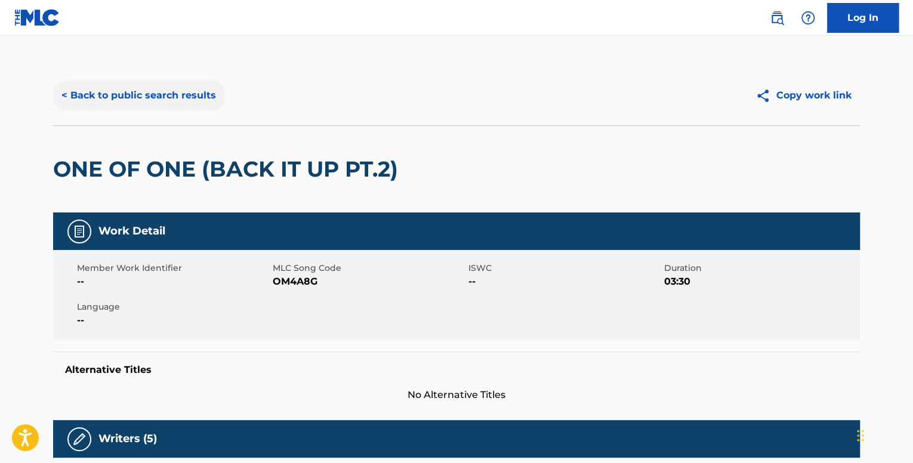
click at [143, 109] on button "< Back to public search results" at bounding box center [138, 96] width 171 height 30
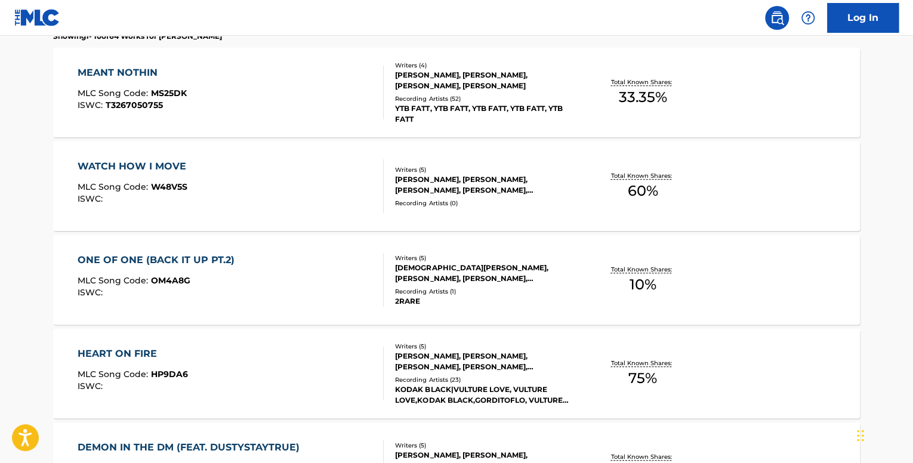
scroll to position [477, 0]
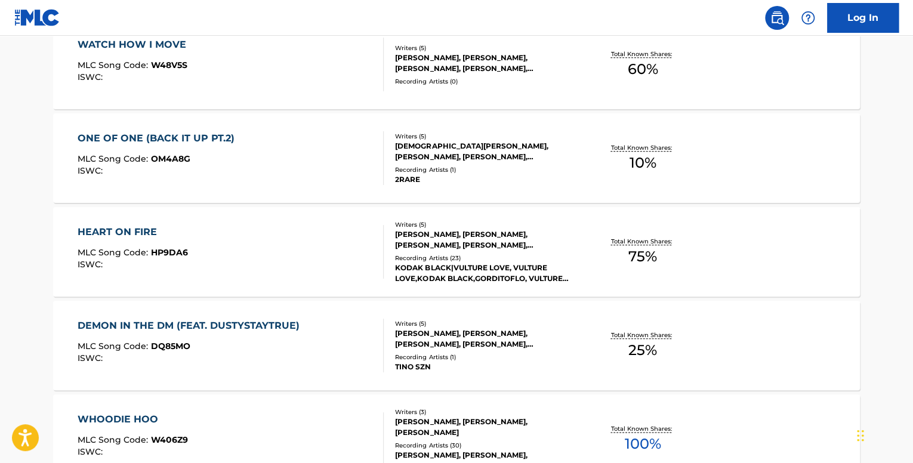
click at [265, 260] on div "HEART ON FIRE MLC Song Code : HP9DA6 ISWC :" at bounding box center [231, 252] width 307 height 54
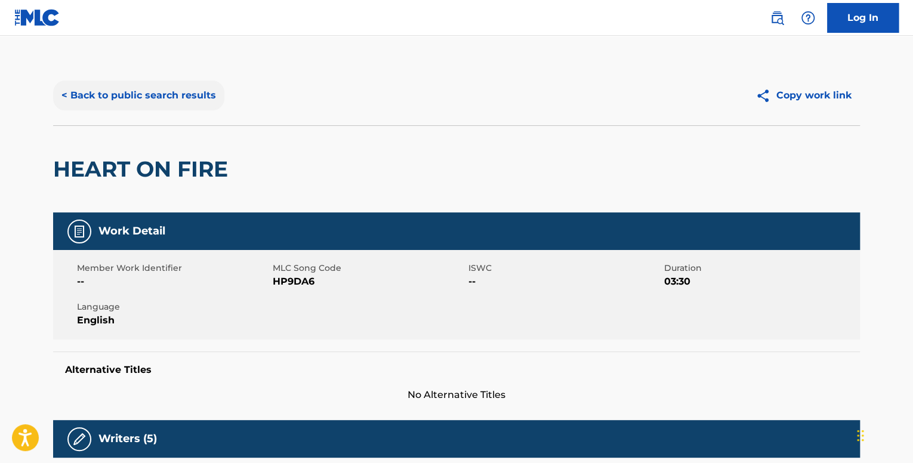
click at [134, 105] on button "< Back to public search results" at bounding box center [138, 96] width 171 height 30
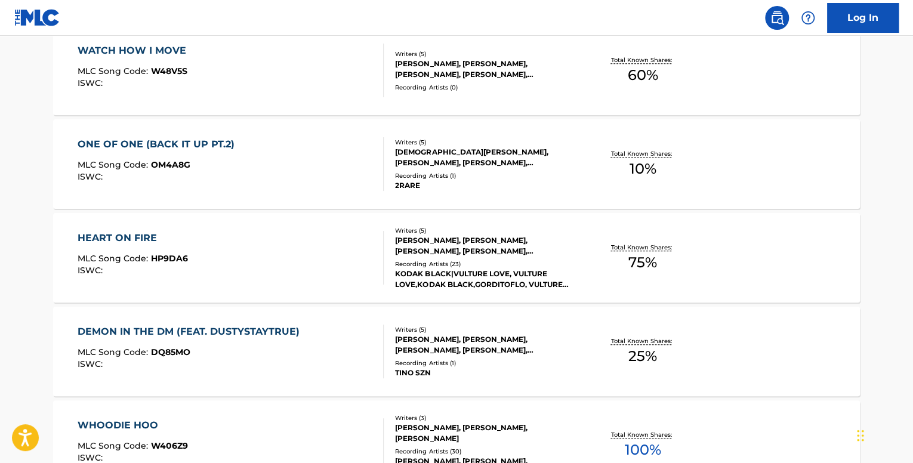
scroll to position [477, 0]
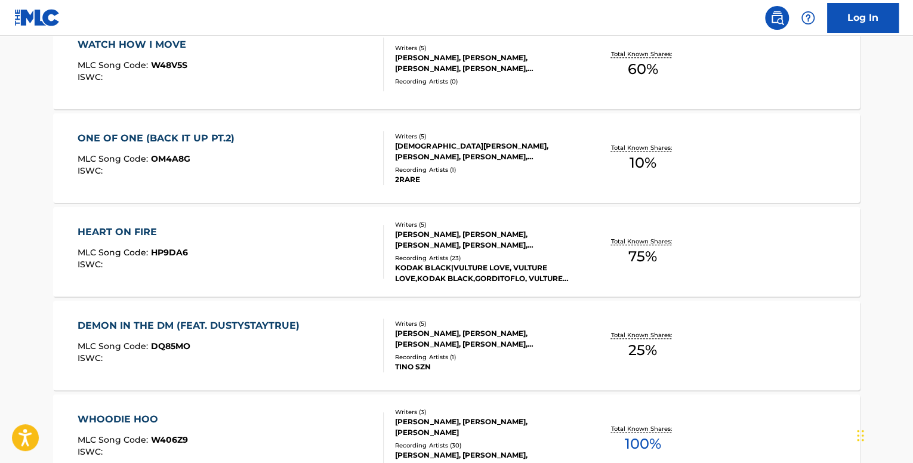
click at [325, 333] on div "DEMON IN THE DM (FEAT. DUSTYSTAYTRUE) MLC Song Code : DQ85MO ISWC :" at bounding box center [231, 346] width 307 height 54
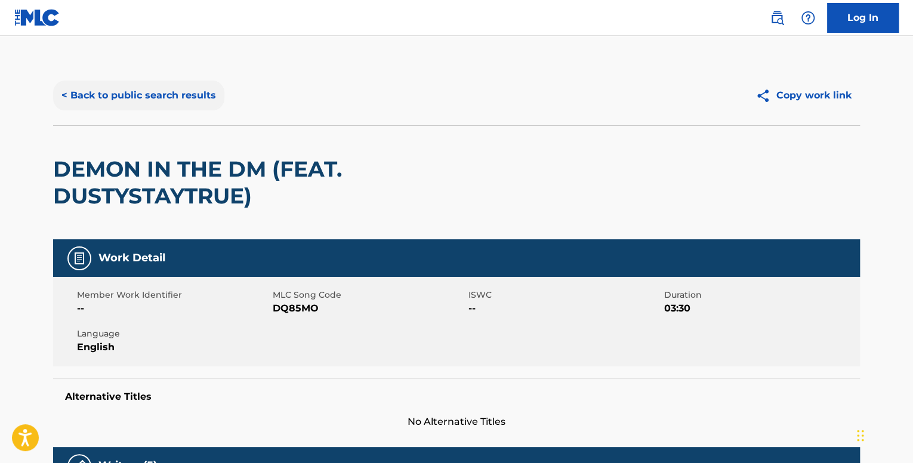
click at [163, 87] on button "< Back to public search results" at bounding box center [138, 96] width 171 height 30
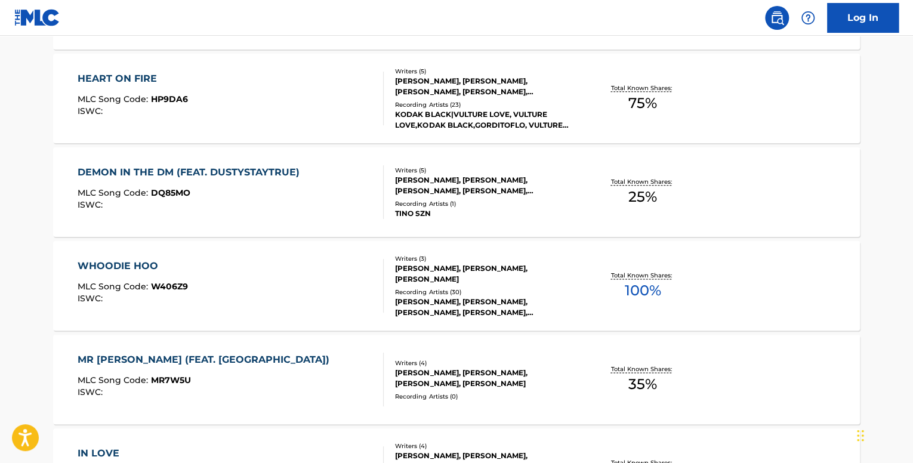
scroll to position [656, 0]
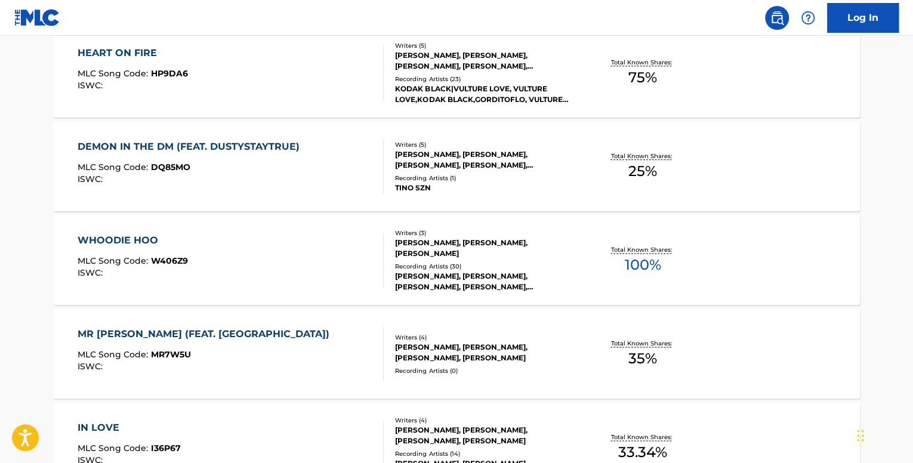
click at [337, 340] on div "MR [PERSON_NAME] (FEAT. JEEZY) MLC Song Code : MR7W5U ISWC :" at bounding box center [231, 354] width 307 height 54
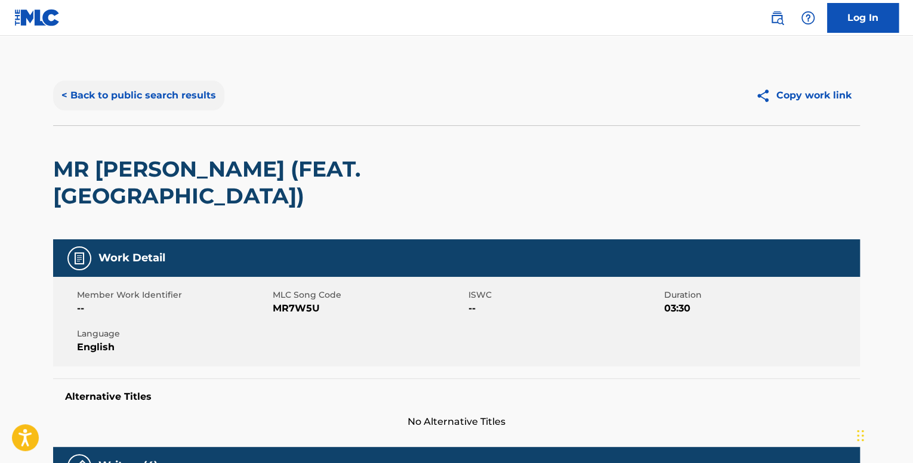
click at [71, 94] on button "< Back to public search results" at bounding box center [138, 96] width 171 height 30
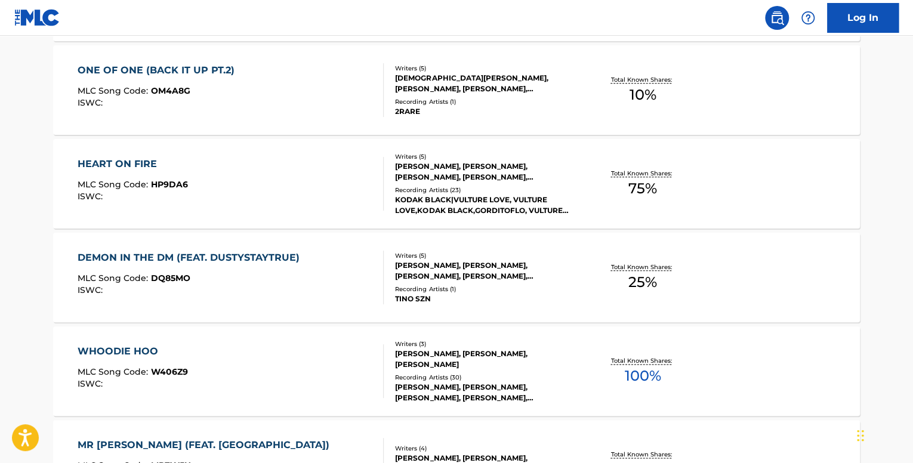
scroll to position [716, 0]
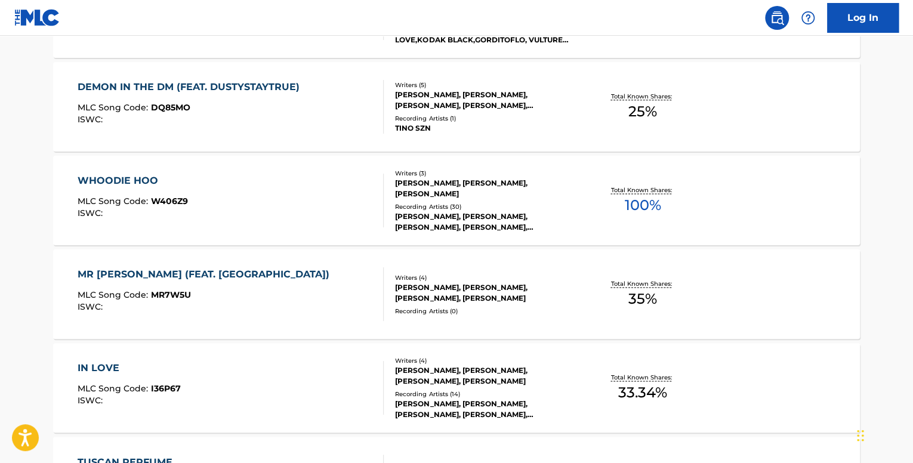
click at [260, 198] on div "WHOODIE HOO MLC Song Code : W406Z9 ISWC :" at bounding box center [231, 201] width 307 height 54
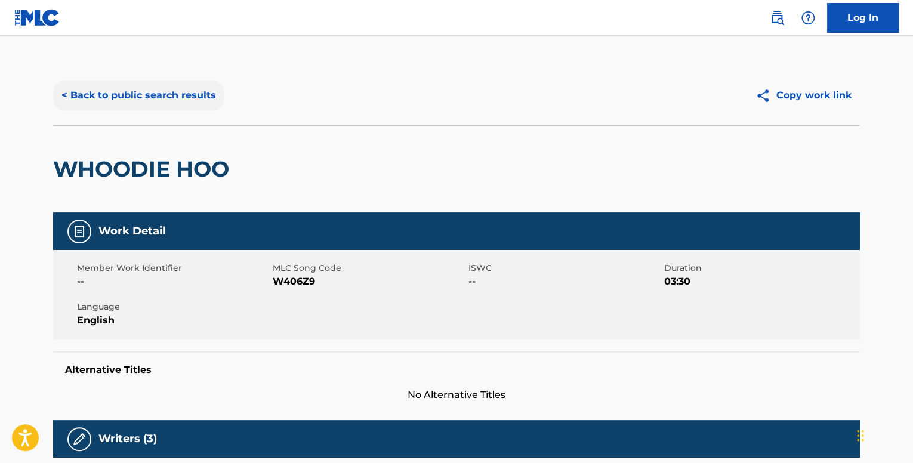
click at [172, 100] on button "< Back to public search results" at bounding box center [138, 96] width 171 height 30
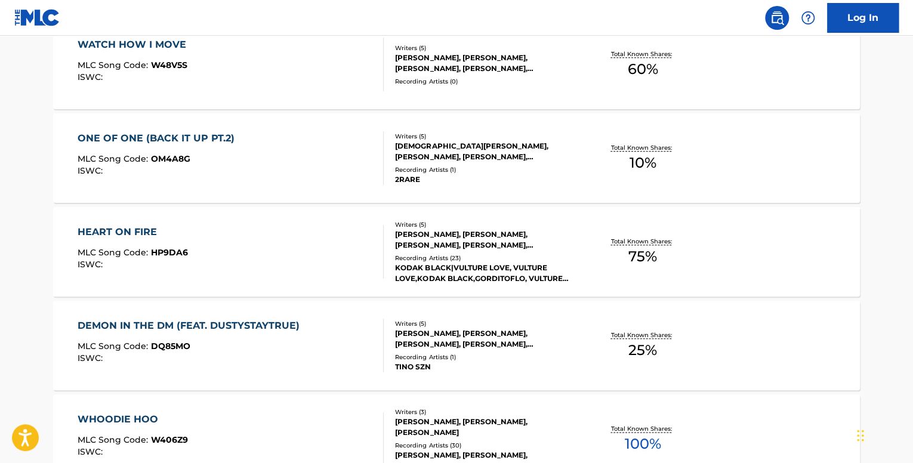
scroll to position [597, 0]
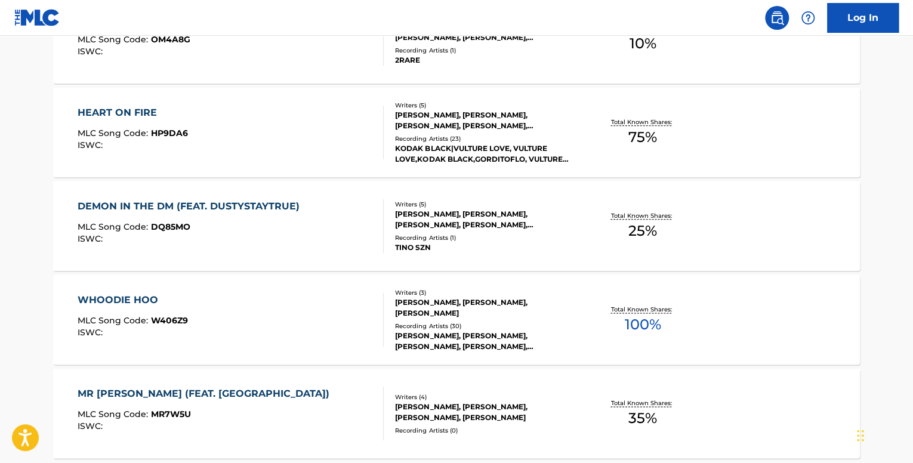
click at [286, 301] on div "WHOODIE HOO MLC Song Code : W406Z9 ISWC :" at bounding box center [231, 320] width 307 height 54
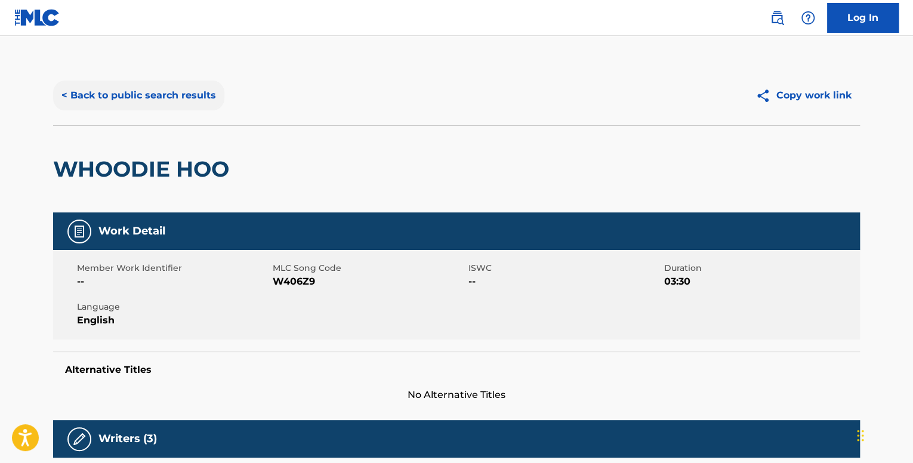
click at [146, 105] on button "< Back to public search results" at bounding box center [138, 96] width 171 height 30
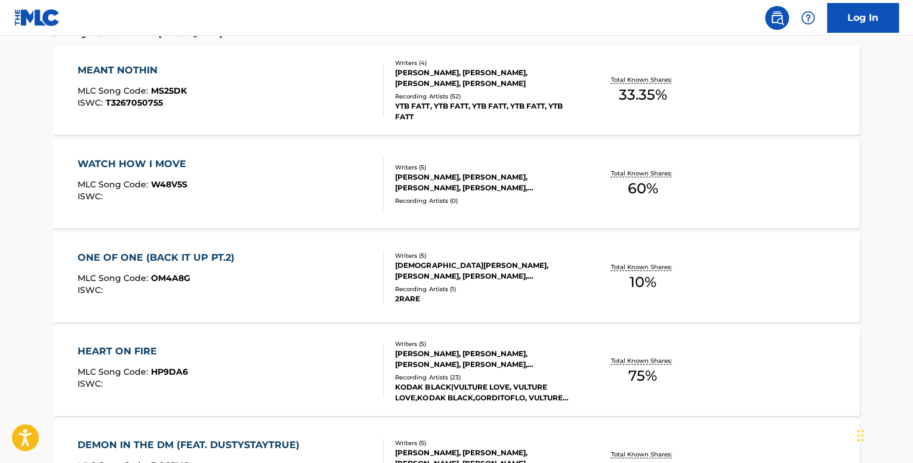
scroll to position [656, 0]
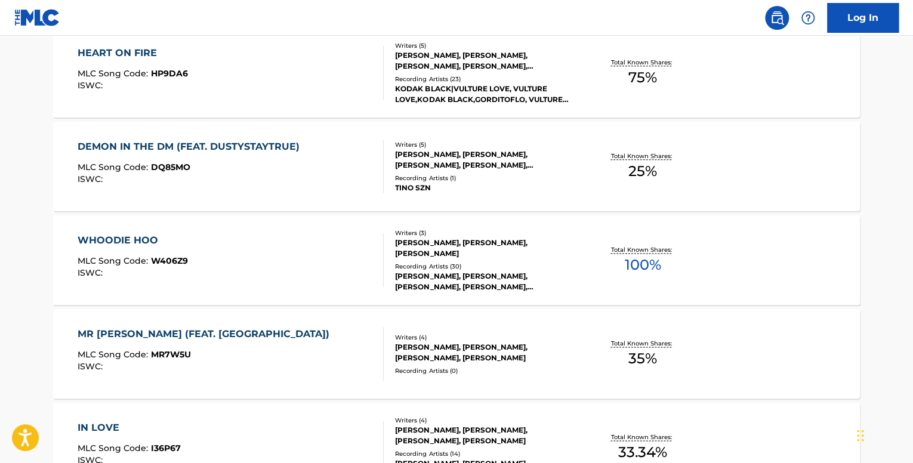
click at [307, 356] on div "MR [PERSON_NAME] (FEAT. JEEZY) MLC Song Code : MR7W5U ISWC :" at bounding box center [231, 354] width 307 height 54
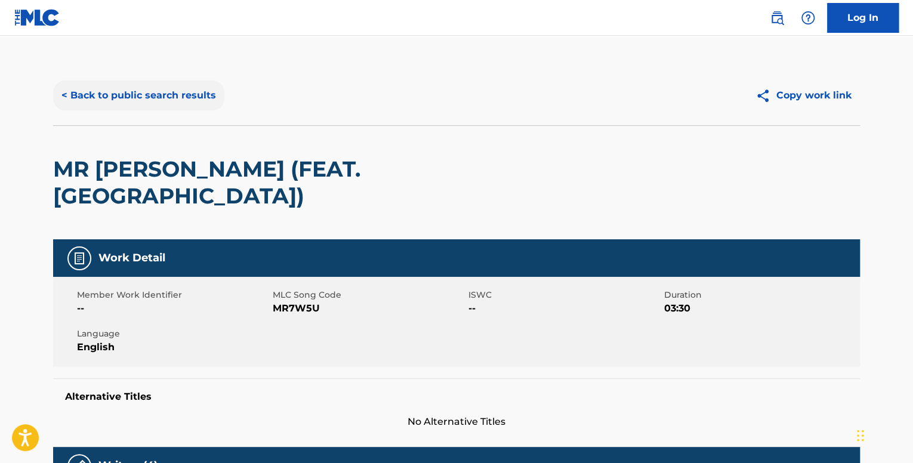
click at [152, 95] on button "< Back to public search results" at bounding box center [138, 96] width 171 height 30
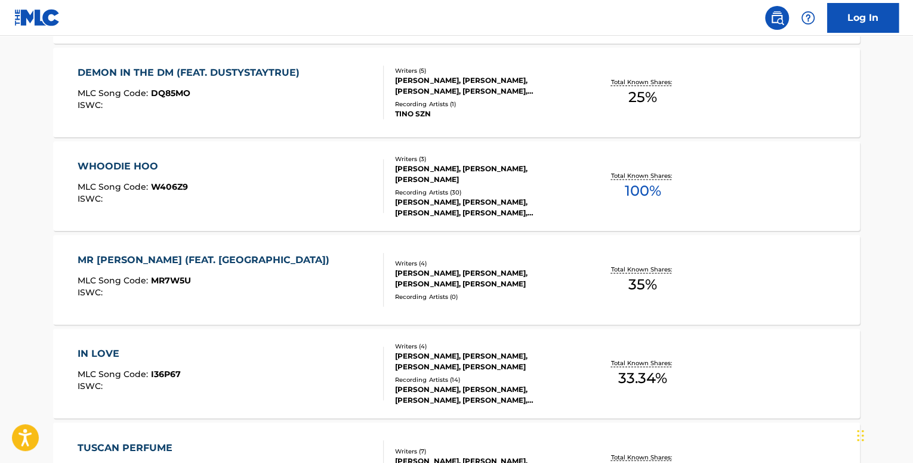
scroll to position [895, 0]
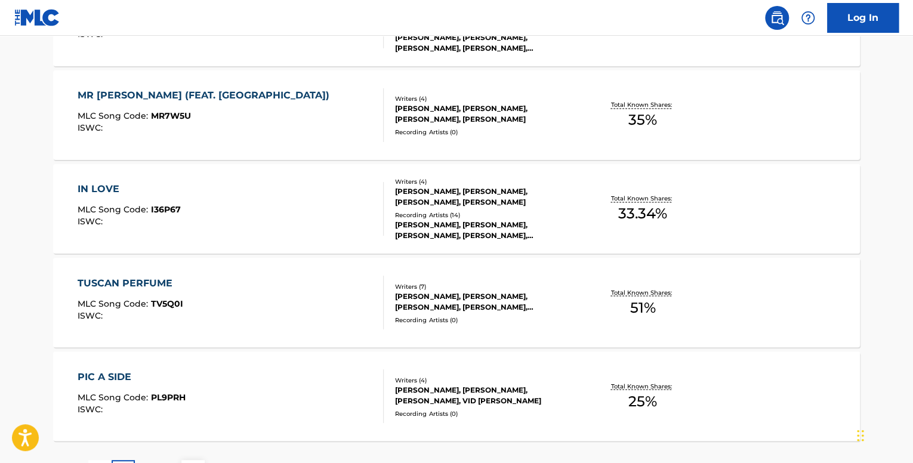
click at [336, 144] on div "MR [PERSON_NAME] (FEAT. JEEZY) MLC Song Code : MR7W5U ISWC : Writers ( 4 ) [PER…" at bounding box center [456, 115] width 807 height 90
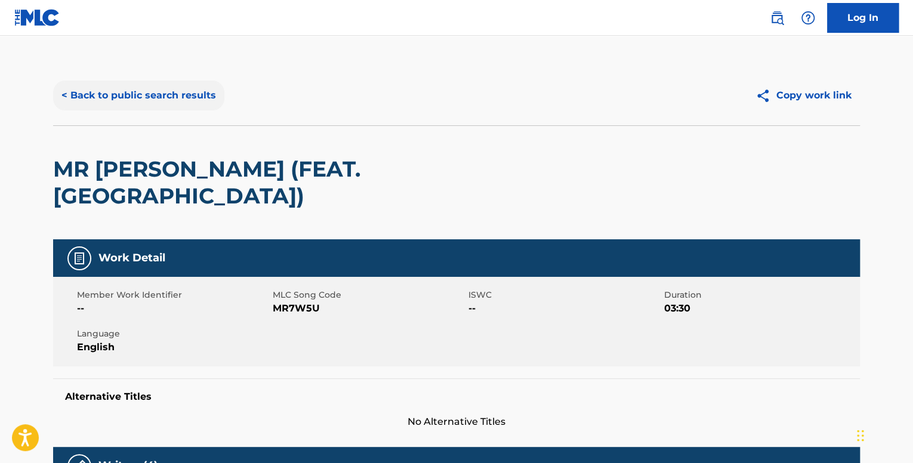
click at [114, 99] on button "< Back to public search results" at bounding box center [138, 96] width 171 height 30
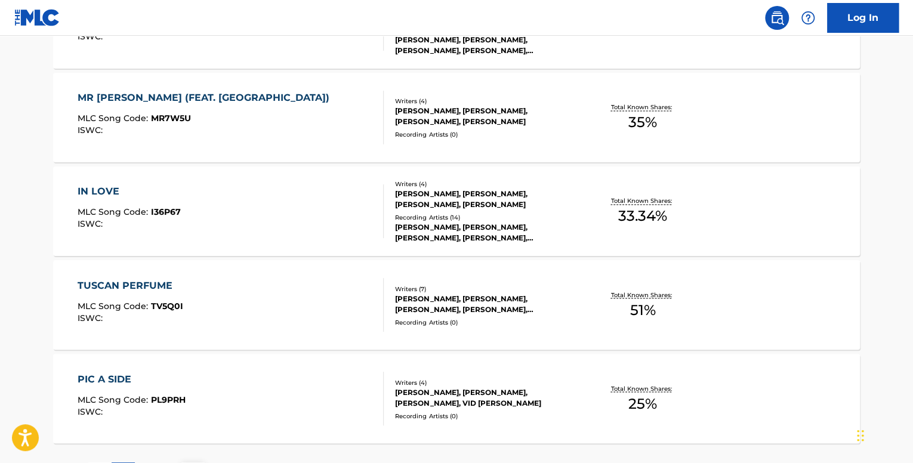
scroll to position [895, 0]
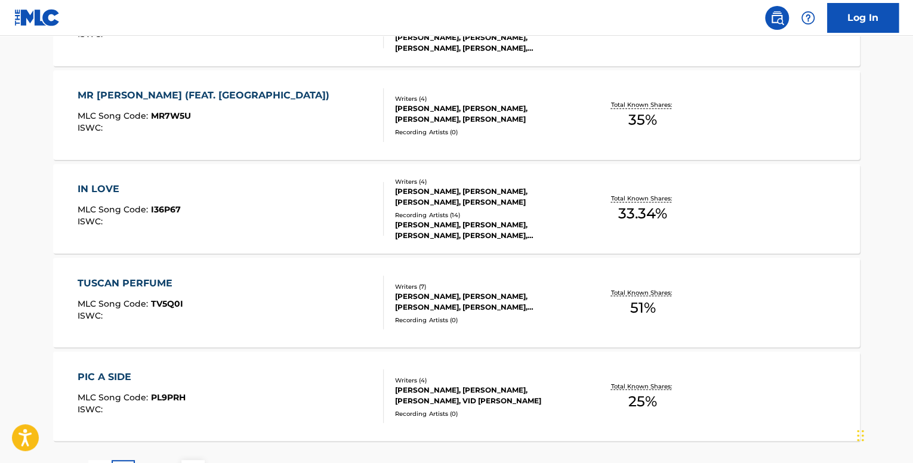
click at [321, 218] on div "IN LOVE MLC Song Code : I36P67 ISWC :" at bounding box center [231, 209] width 307 height 54
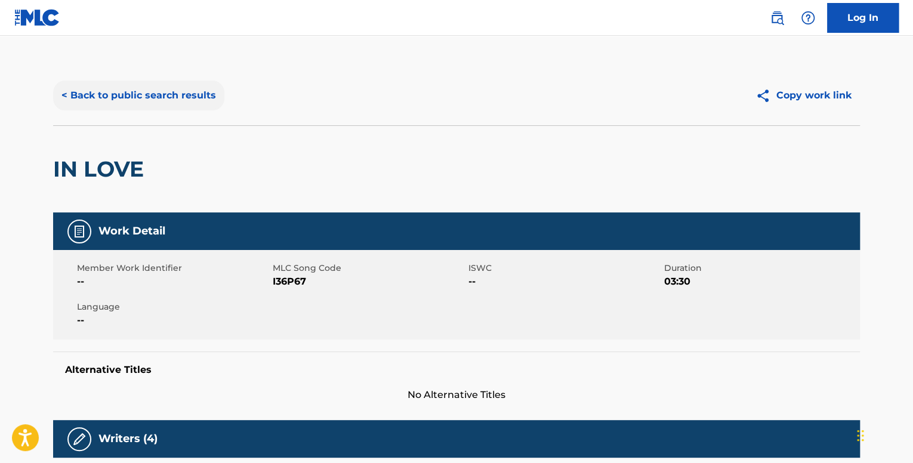
click at [127, 106] on button "< Back to public search results" at bounding box center [138, 96] width 171 height 30
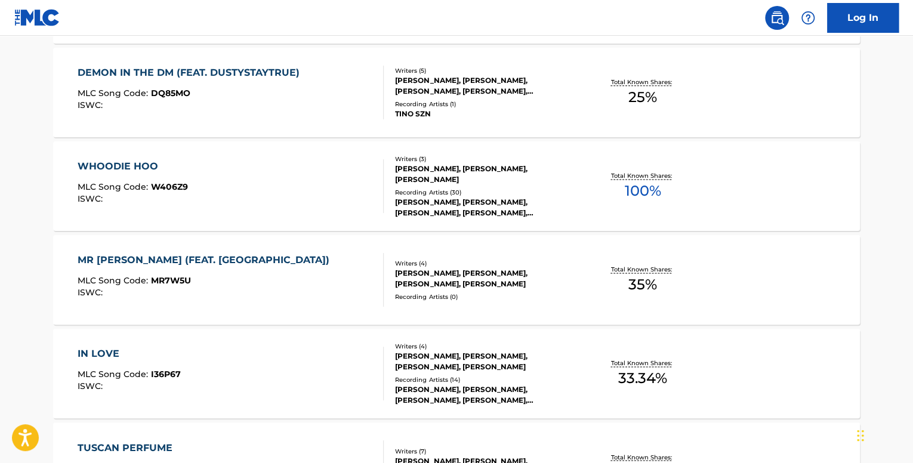
scroll to position [835, 0]
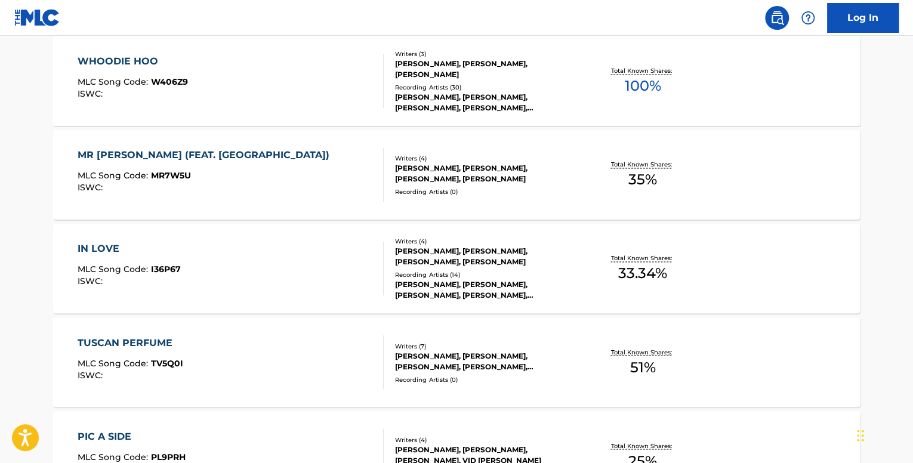
click at [303, 359] on div "TUSCAN PERFUME MLC Song Code : TV5Q0I ISWC :" at bounding box center [231, 362] width 307 height 54
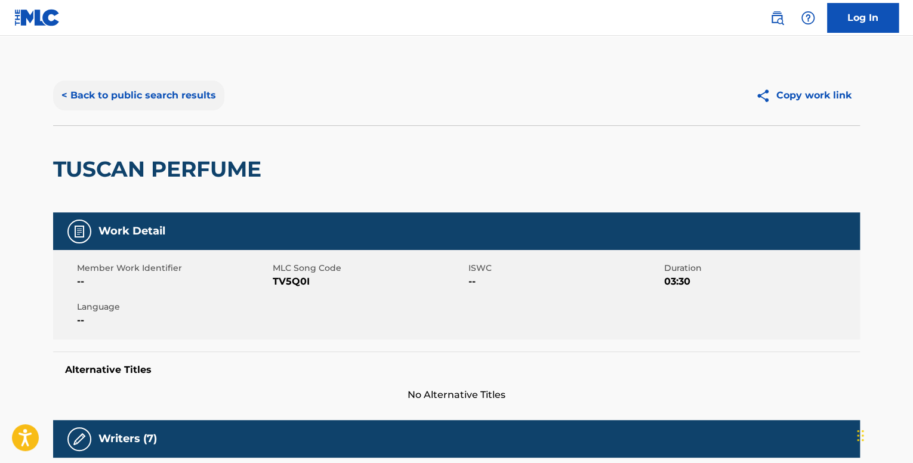
click at [131, 104] on button "< Back to public search results" at bounding box center [138, 96] width 171 height 30
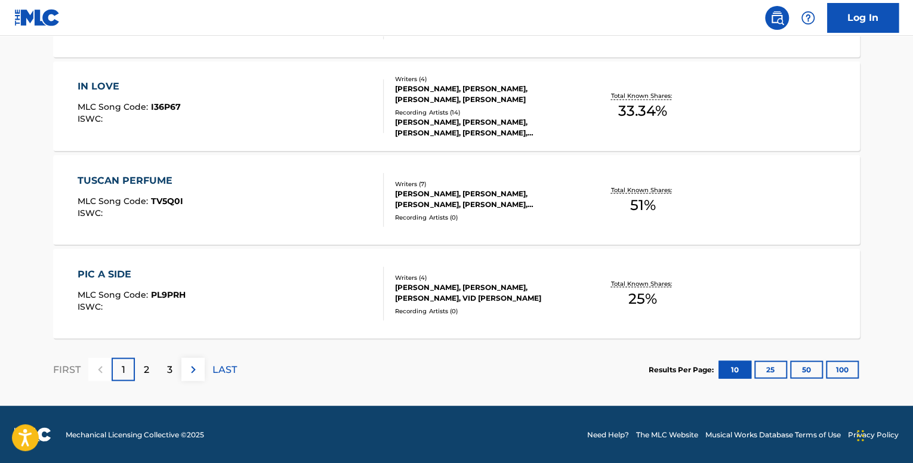
click at [320, 286] on div "PIC A SIDE MLC Song Code : PL9PRH ISWC :" at bounding box center [231, 294] width 307 height 54
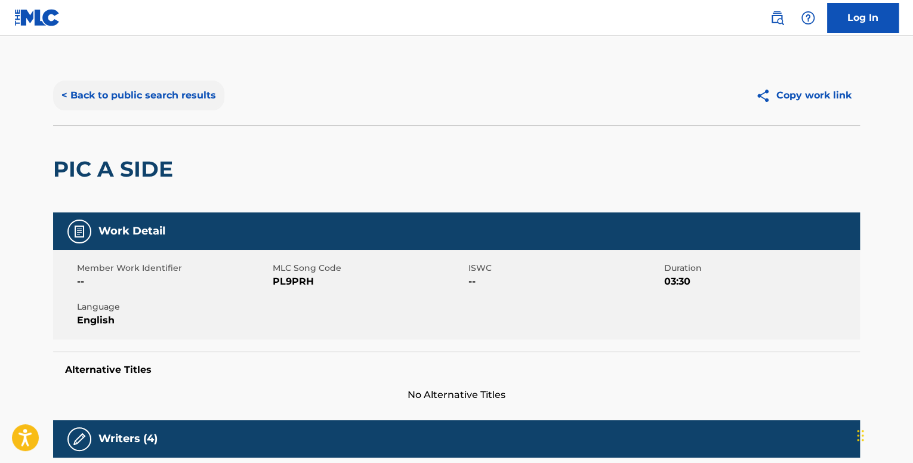
click at [91, 107] on button "< Back to public search results" at bounding box center [138, 96] width 171 height 30
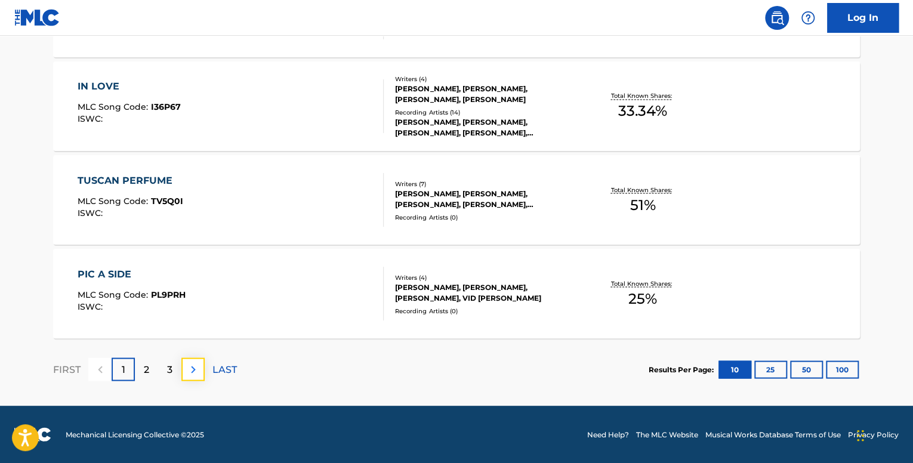
click at [201, 373] on button at bounding box center [192, 368] width 23 height 23
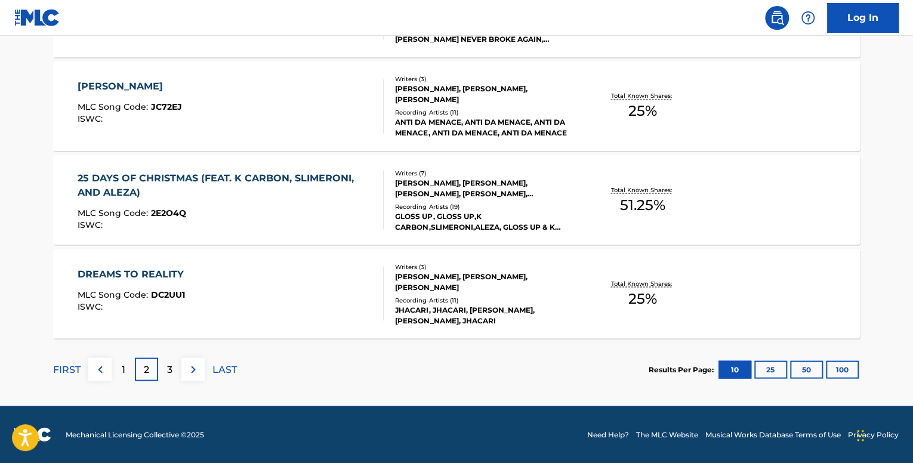
click at [267, 299] on div "DREAMS TO REALITY MLC Song Code : DC2UU1 ISWC :" at bounding box center [231, 294] width 307 height 54
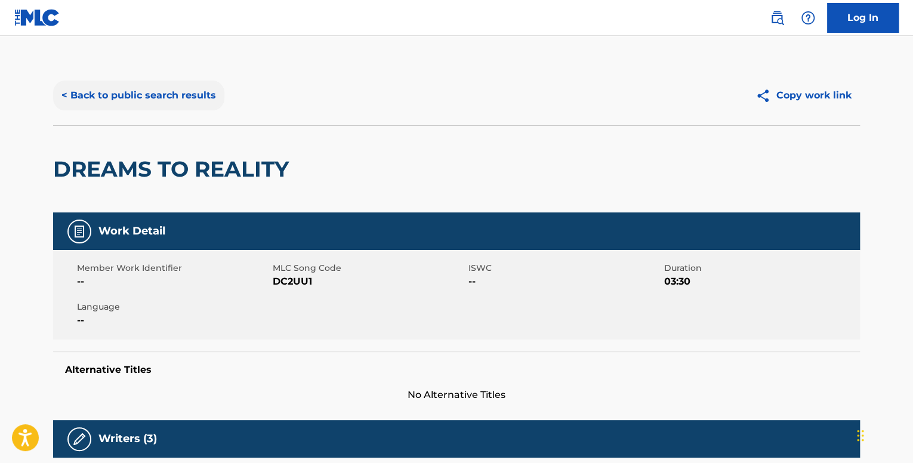
click at [174, 95] on button "< Back to public search results" at bounding box center [138, 96] width 171 height 30
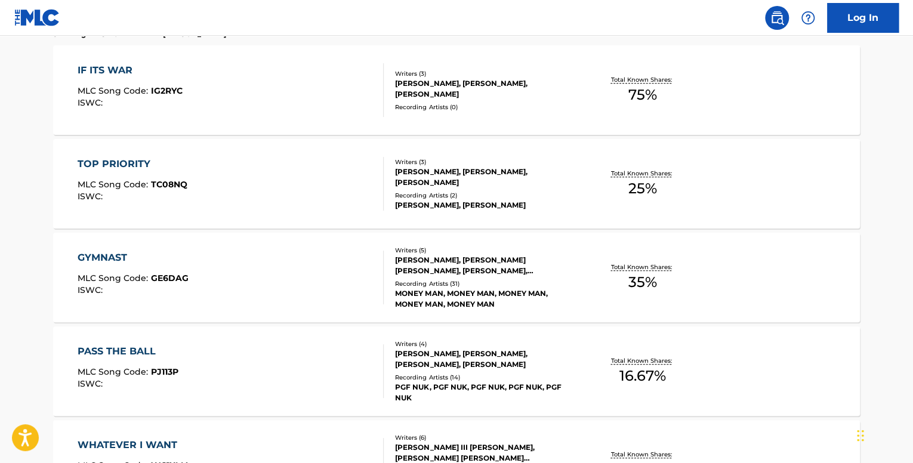
click at [317, 86] on div "IF ITS WAR MLC Song Code : IG2RYC ISWC :" at bounding box center [231, 90] width 307 height 54
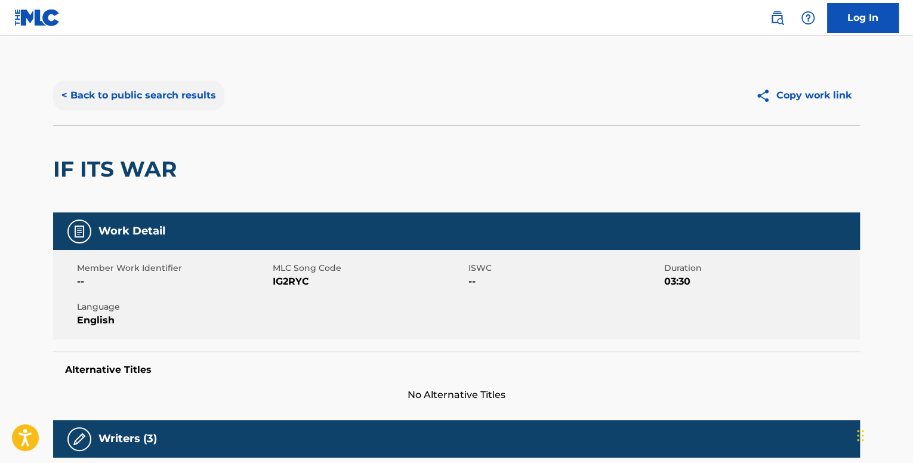
click at [138, 91] on button "< Back to public search results" at bounding box center [138, 96] width 171 height 30
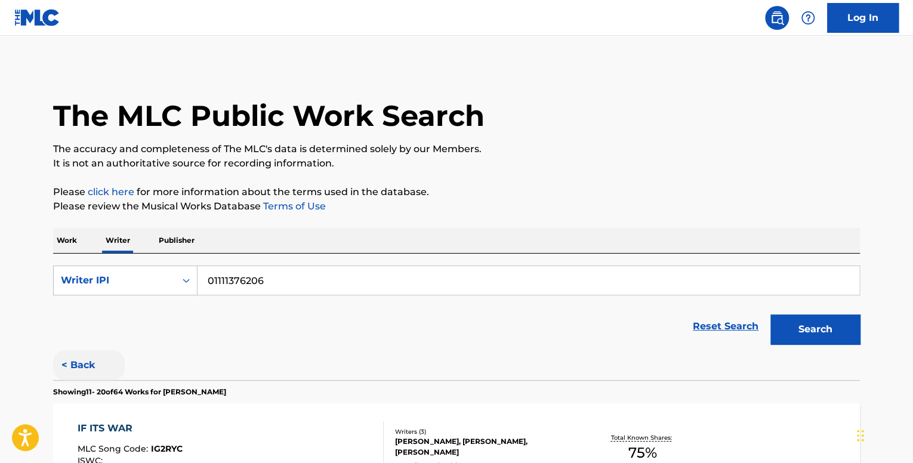
click at [98, 362] on button "< Back" at bounding box center [89, 365] width 72 height 30
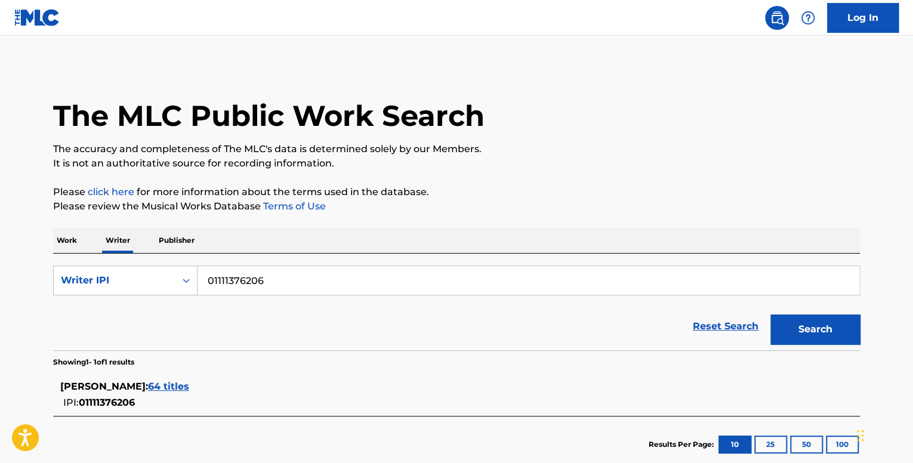
click at [189, 388] on span "64 titles" at bounding box center [168, 386] width 41 height 11
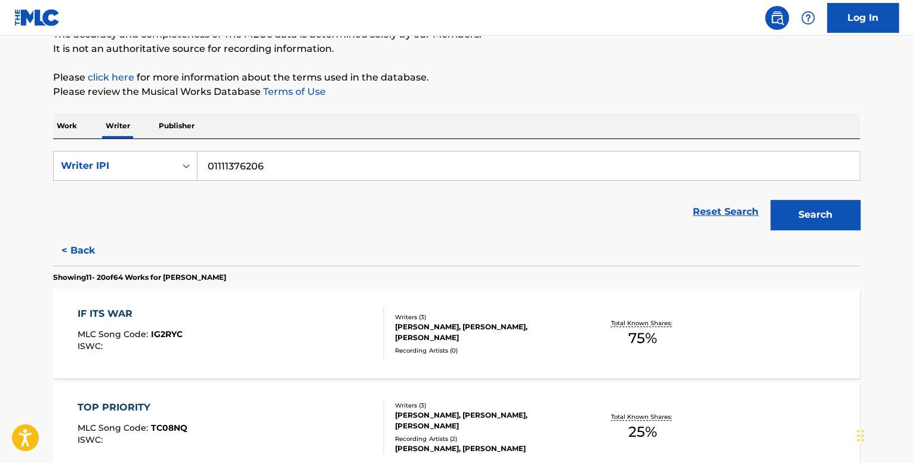
scroll to position [119, 0]
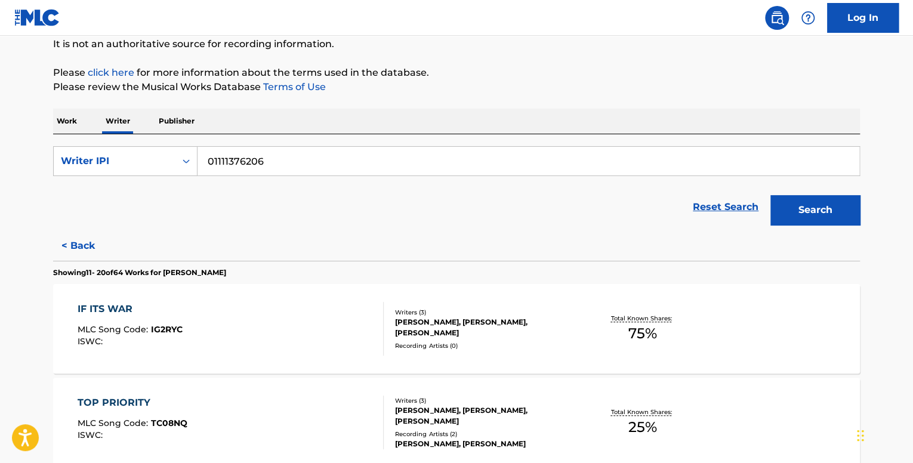
click at [311, 300] on div "IF ITS WAR MLC Song Code : IG2RYC ISWC : Writers ( 3 ) [PERSON_NAME], [PERSON_N…" at bounding box center [456, 329] width 807 height 90
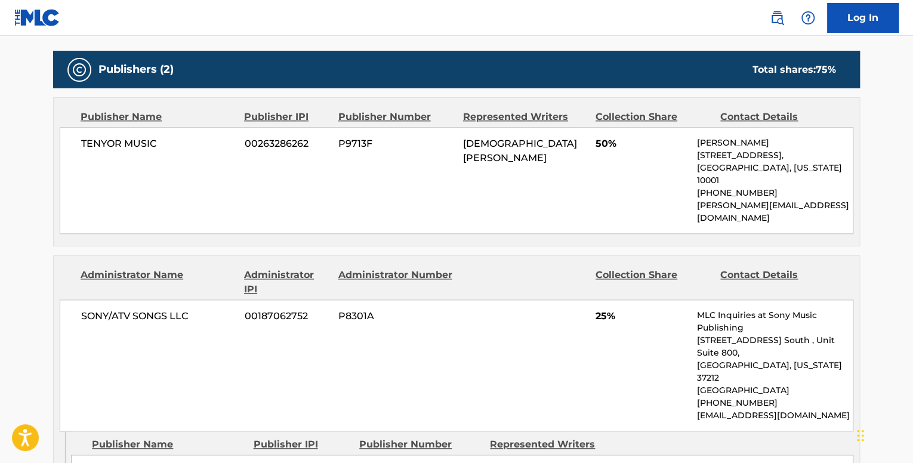
scroll to position [537, 0]
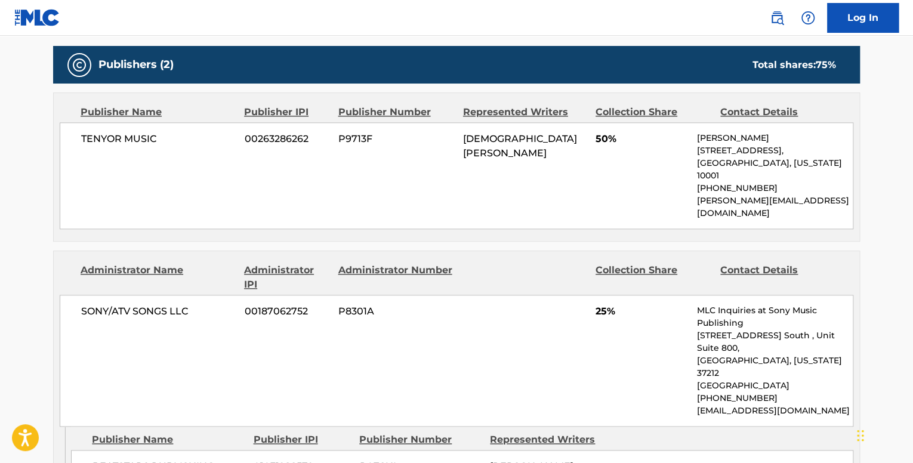
drag, startPoint x: 488, startPoint y: 417, endPoint x: 612, endPoint y: 422, distance: 123.7
copy span "[PERSON_NAME]"
drag, startPoint x: 316, startPoint y: 412, endPoint x: 251, endPoint y: 411, distance: 65.1
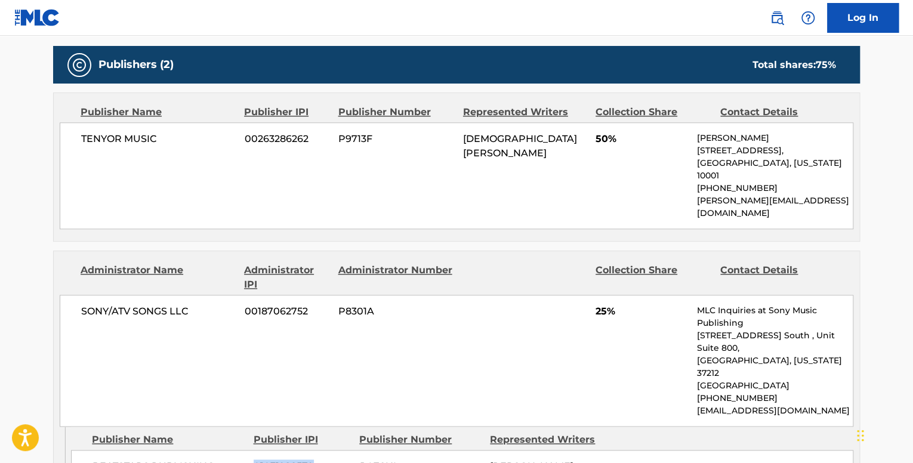
copy span "01031928579"
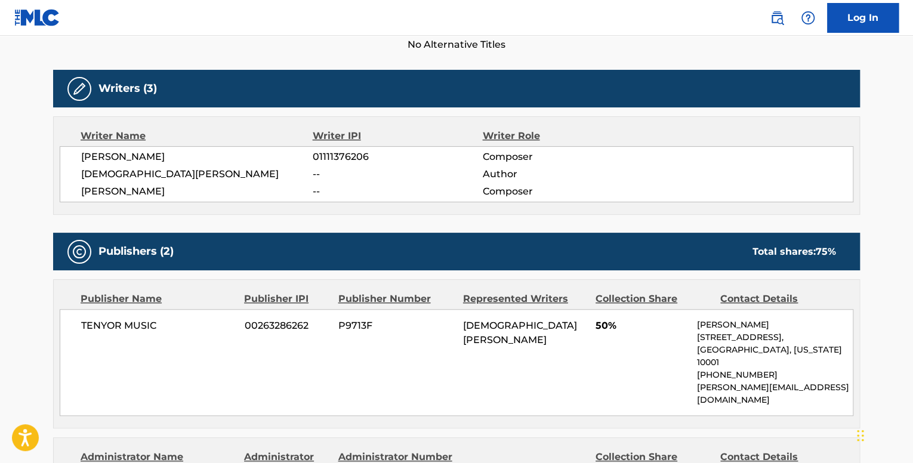
scroll to position [298, 0]
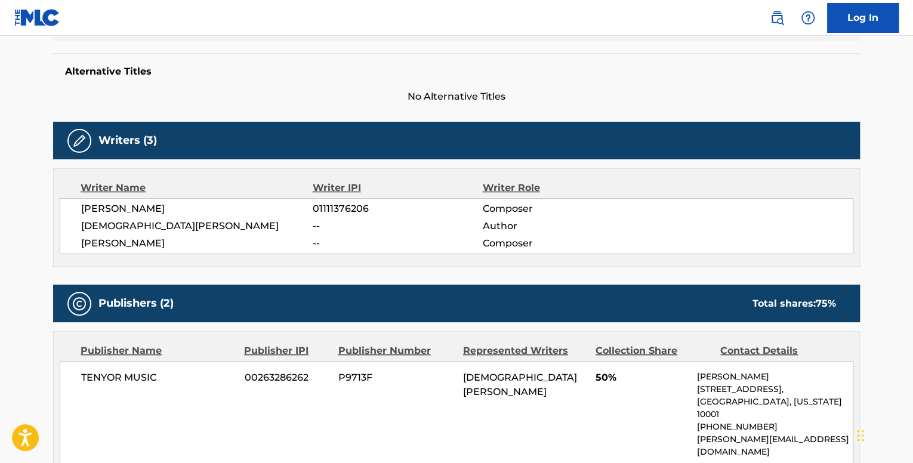
drag, startPoint x: 373, startPoint y: 213, endPoint x: 306, endPoint y: 205, distance: 67.3
click at [306, 205] on div "[PERSON_NAME] 01111376206 Composer" at bounding box center [467, 209] width 772 height 14
copy div "01111376206"
